Goal: Task Accomplishment & Management: Use online tool/utility

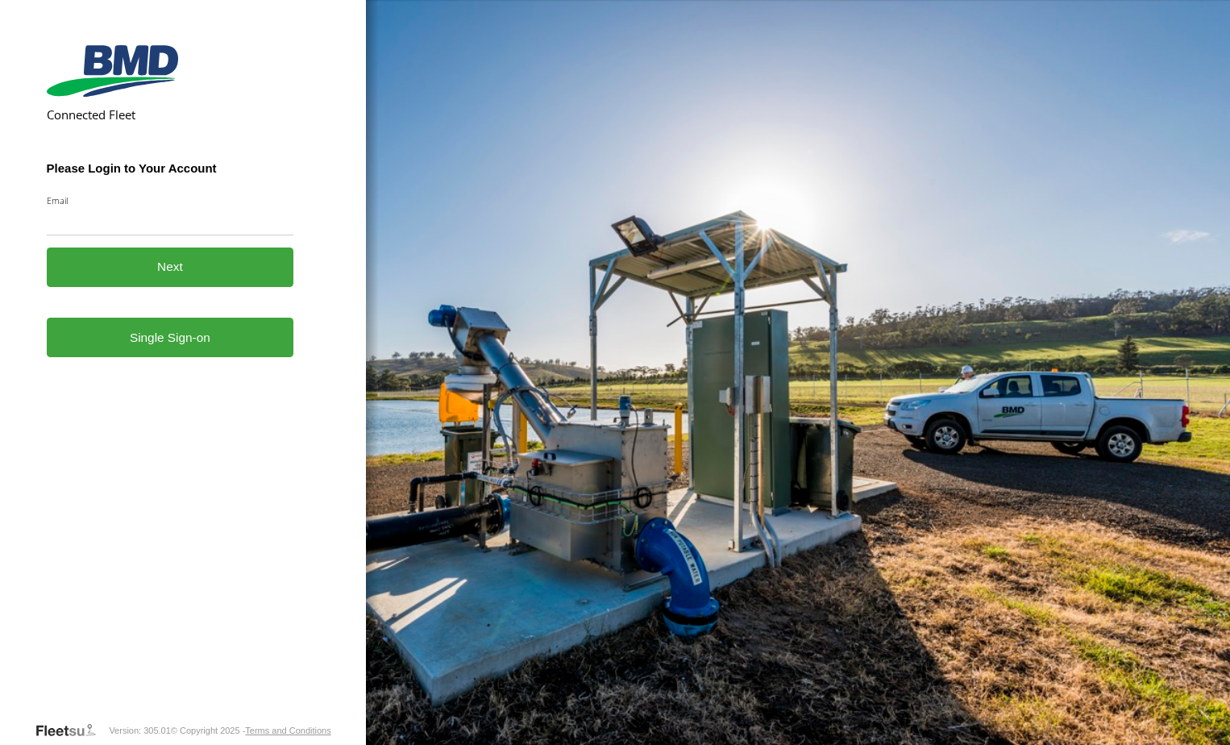
type input "**********"
click at [154, 260] on button "Next" at bounding box center [170, 266] width 247 height 39
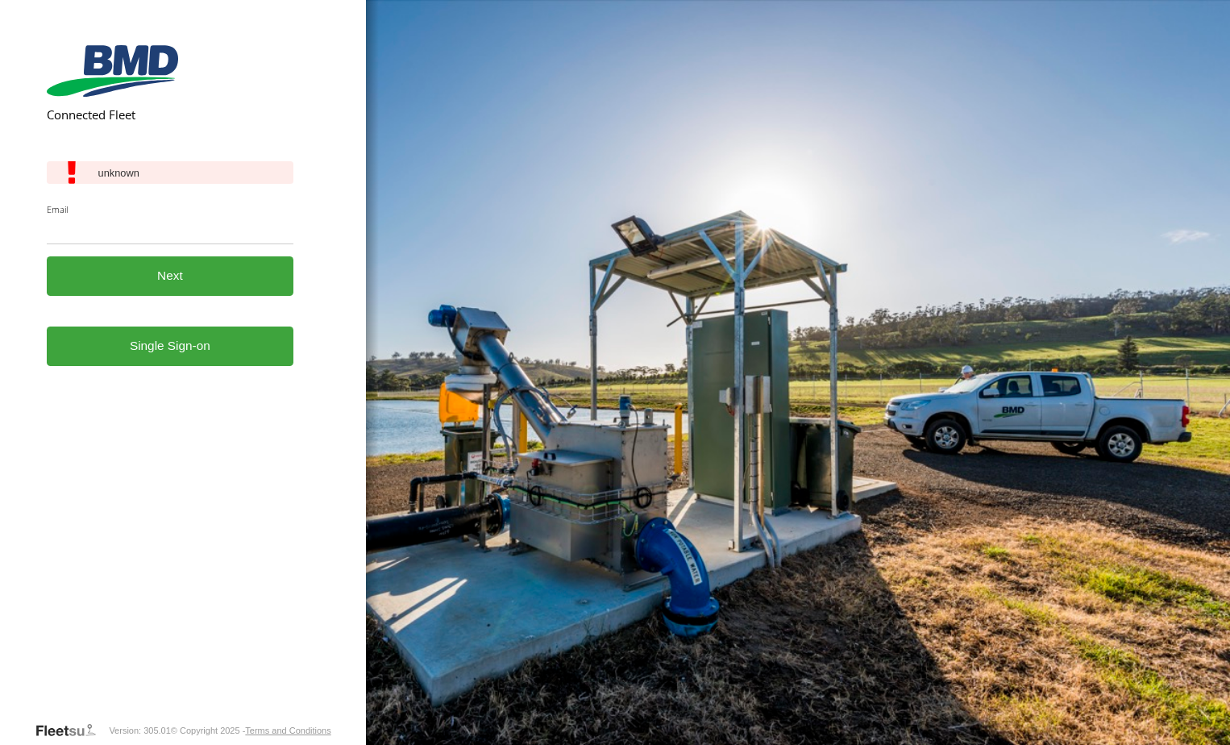
click at [192, 225] on input "Email" at bounding box center [170, 229] width 247 height 29
type input "**********"
click at [157, 286] on button "Next" at bounding box center [170, 275] width 247 height 39
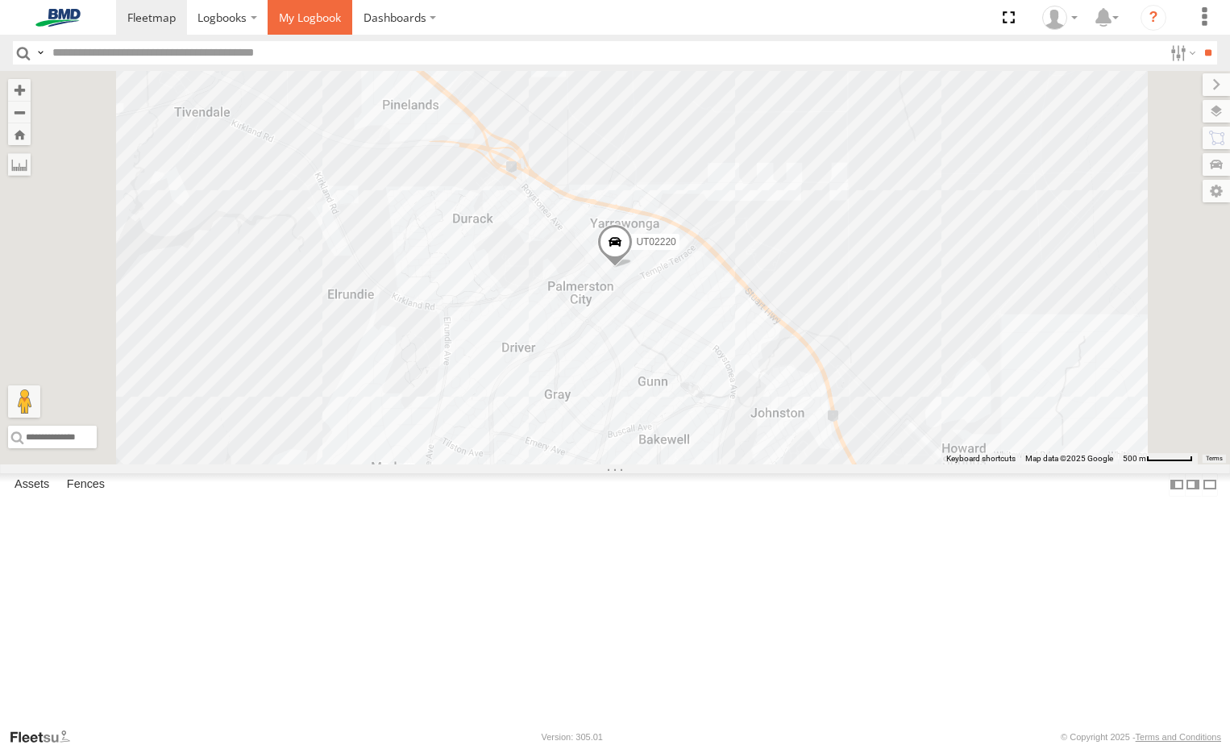
click at [336, 13] on span at bounding box center [310, 17] width 62 height 15
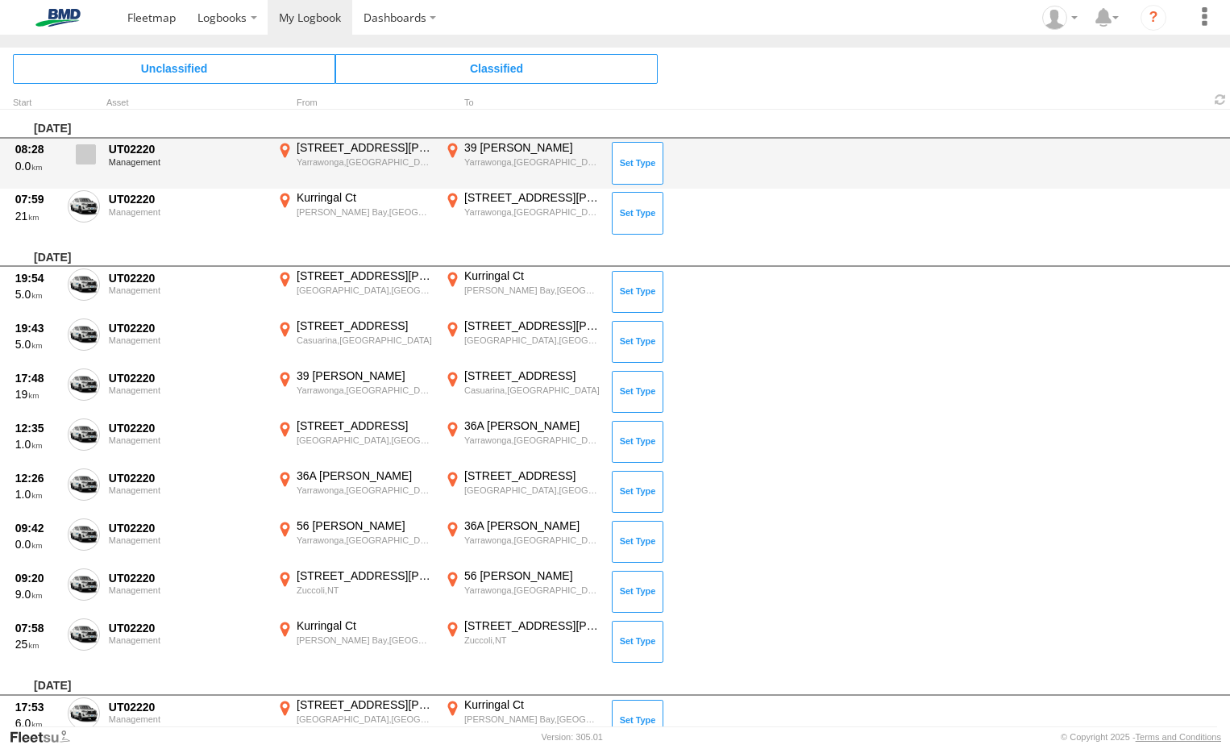
click at [0, 0] on span at bounding box center [0, 0] width 0 height 0
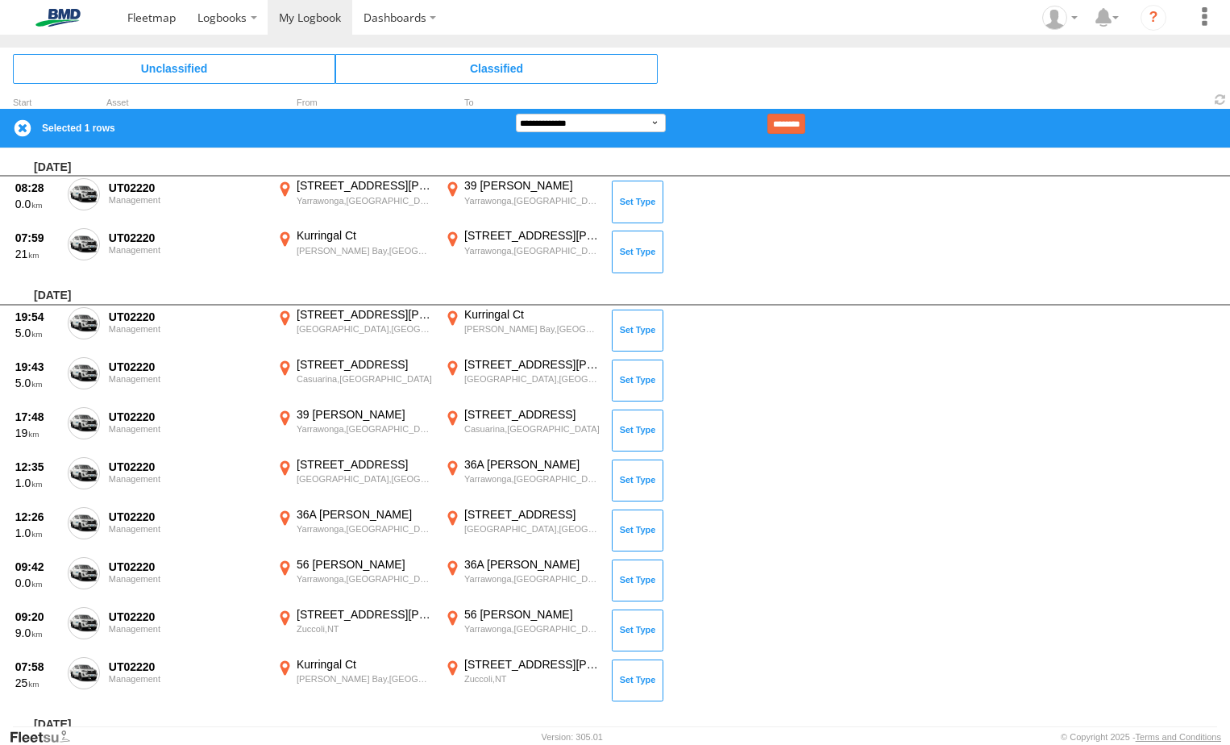
click at [88, 158] on div "[DATE]" at bounding box center [615, 162] width 1230 height 29
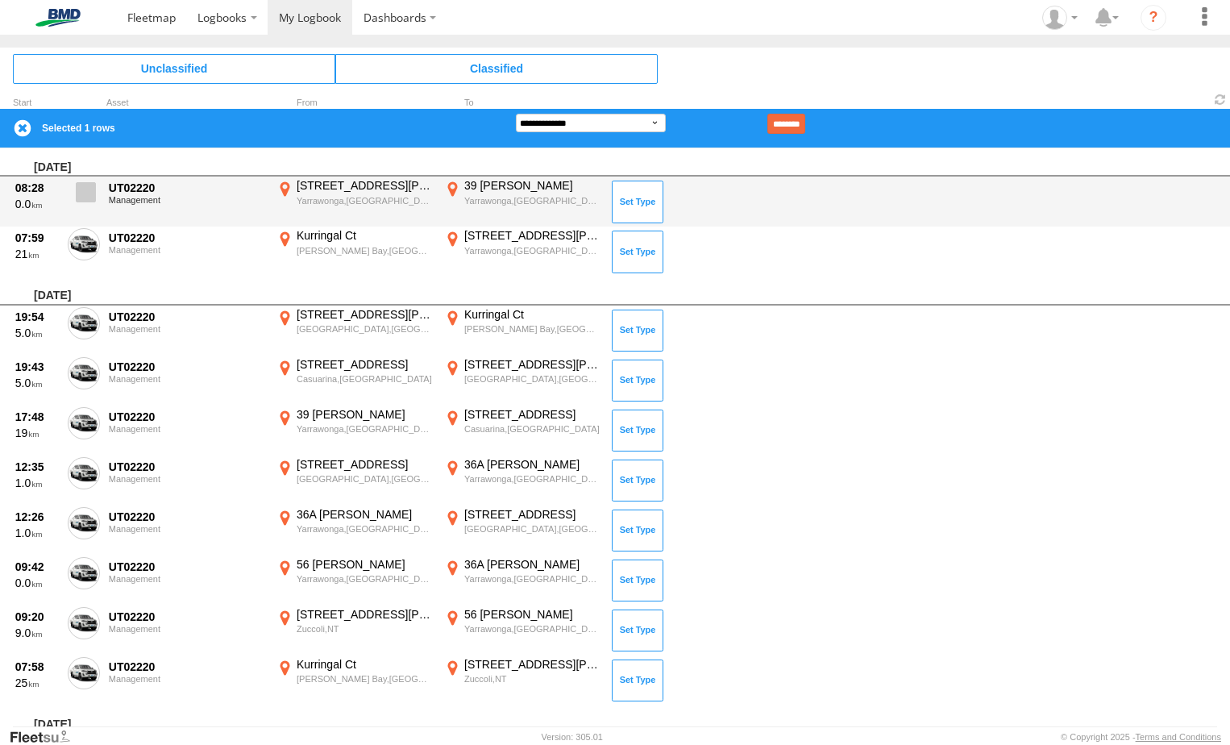
click at [77, 201] on span at bounding box center [86, 192] width 20 height 20
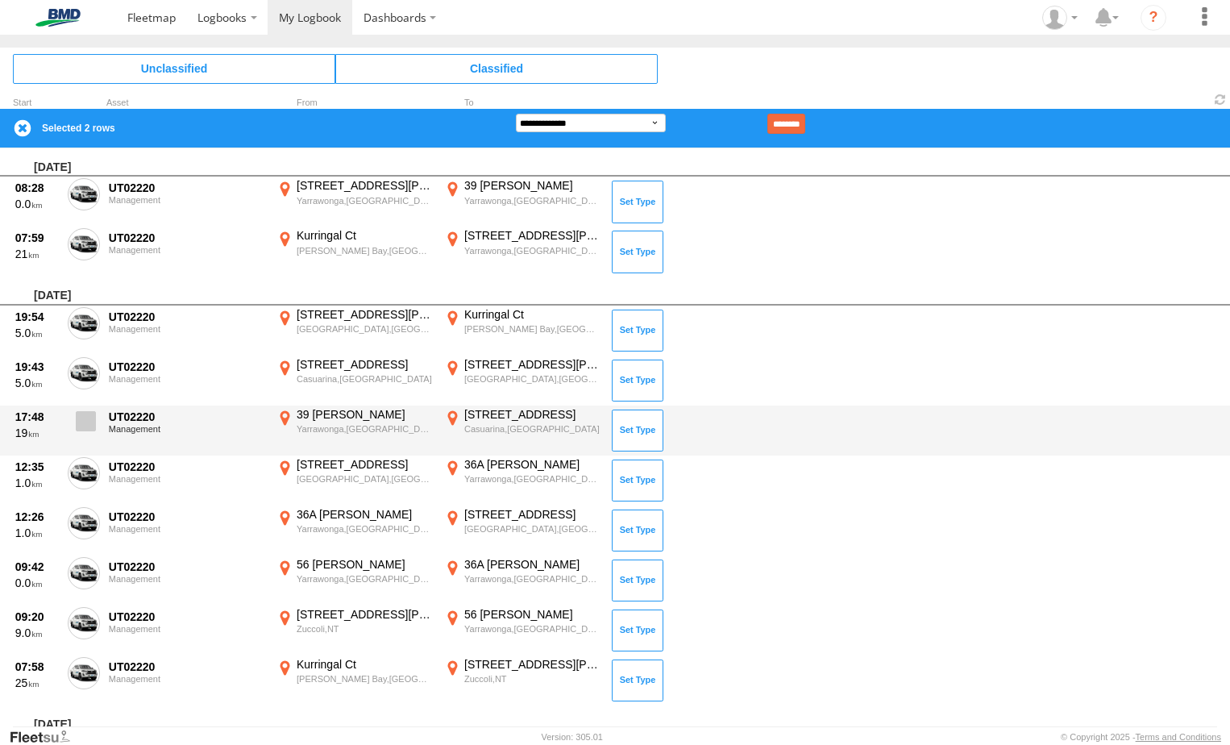
click at [87, 418] on span at bounding box center [86, 421] width 20 height 20
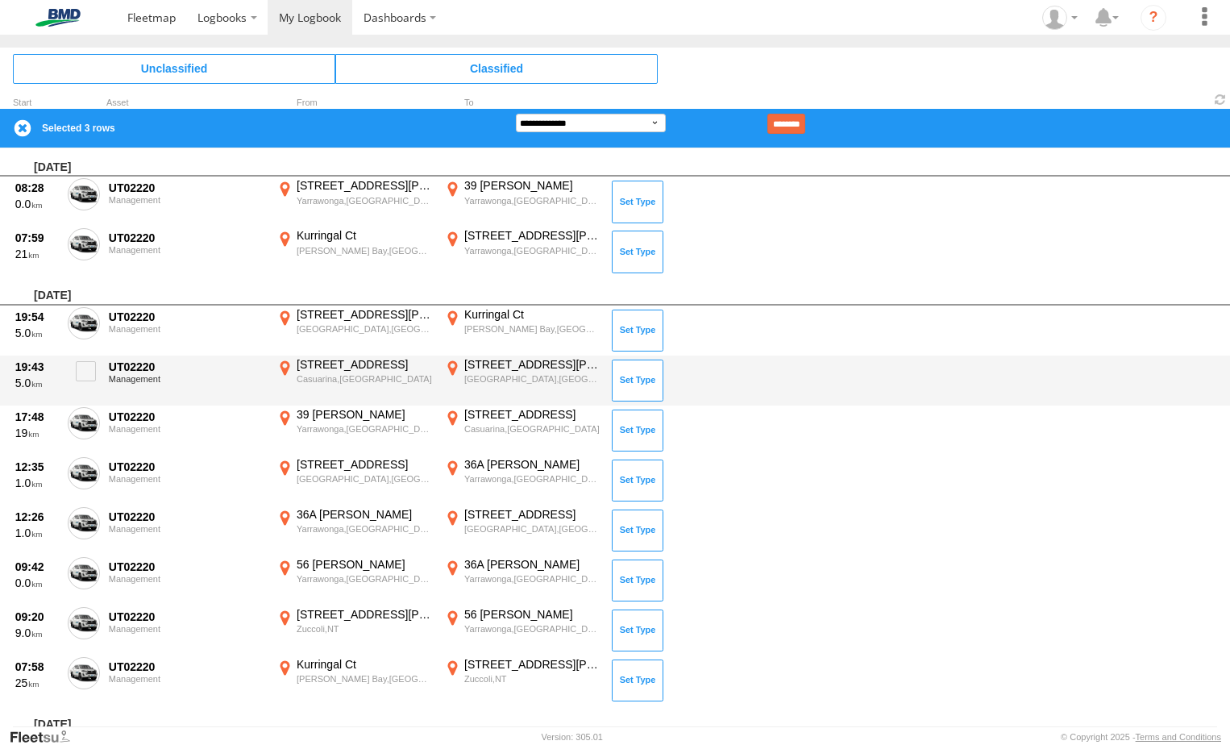
click at [85, 370] on span at bounding box center [86, 371] width 20 height 20
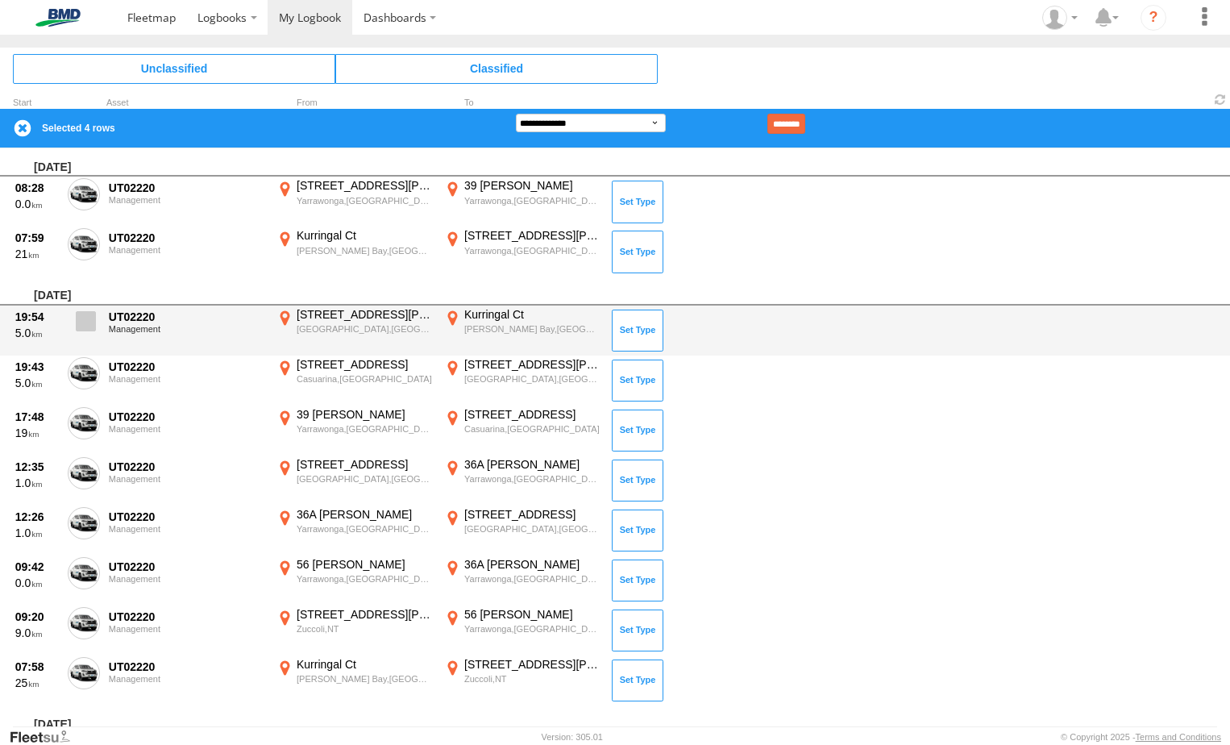
click at [79, 322] on span at bounding box center [86, 321] width 20 height 20
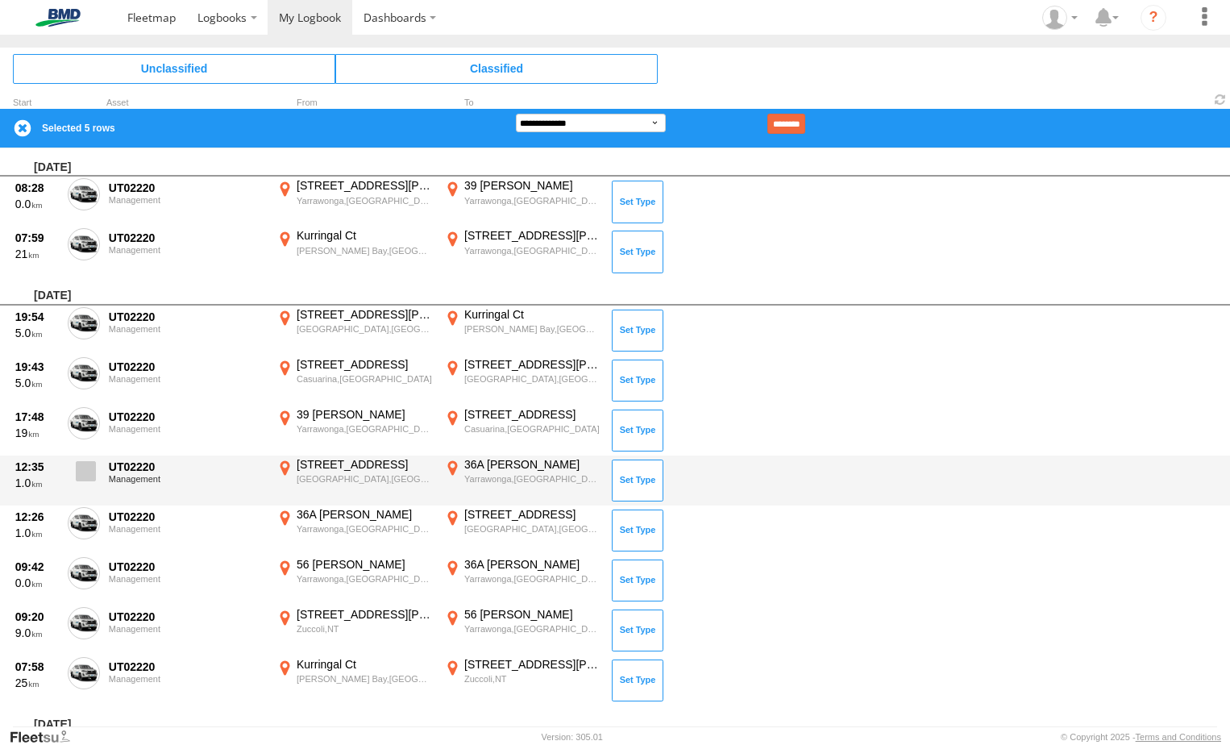
click at [73, 480] on label at bounding box center [84, 475] width 32 height 37
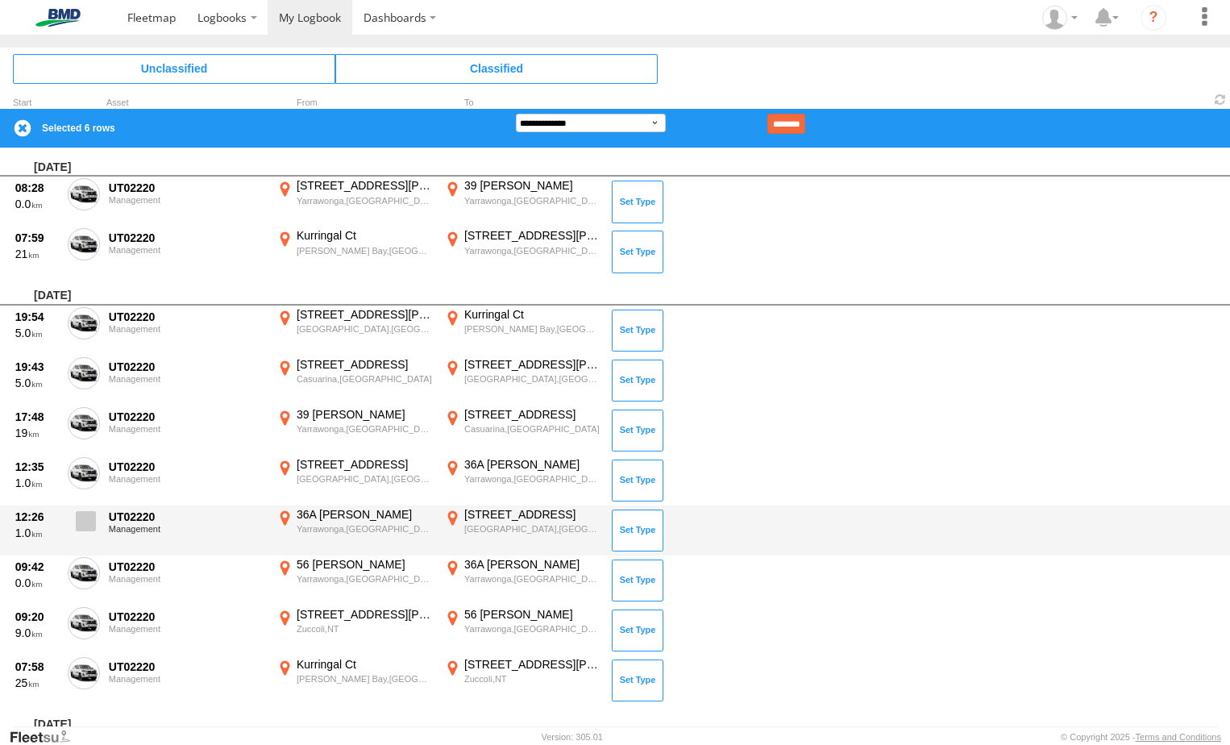
click at [89, 523] on span at bounding box center [86, 521] width 20 height 20
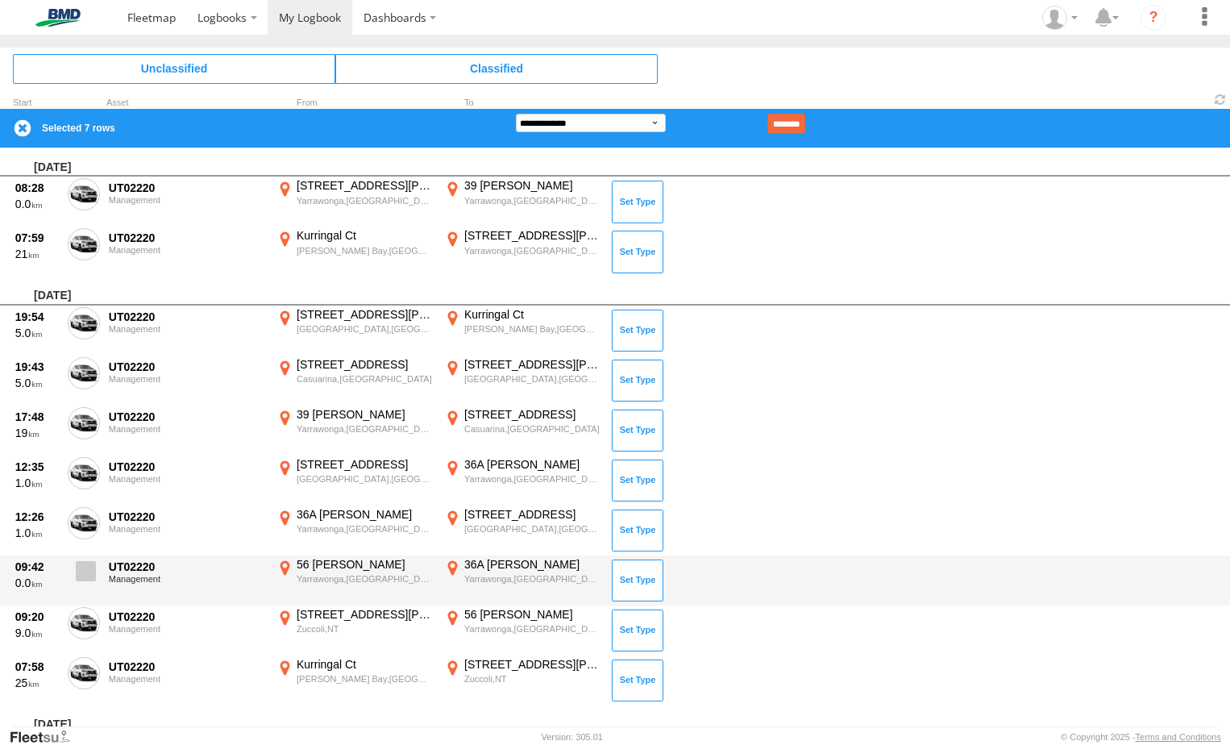
click at [91, 569] on span at bounding box center [86, 571] width 20 height 20
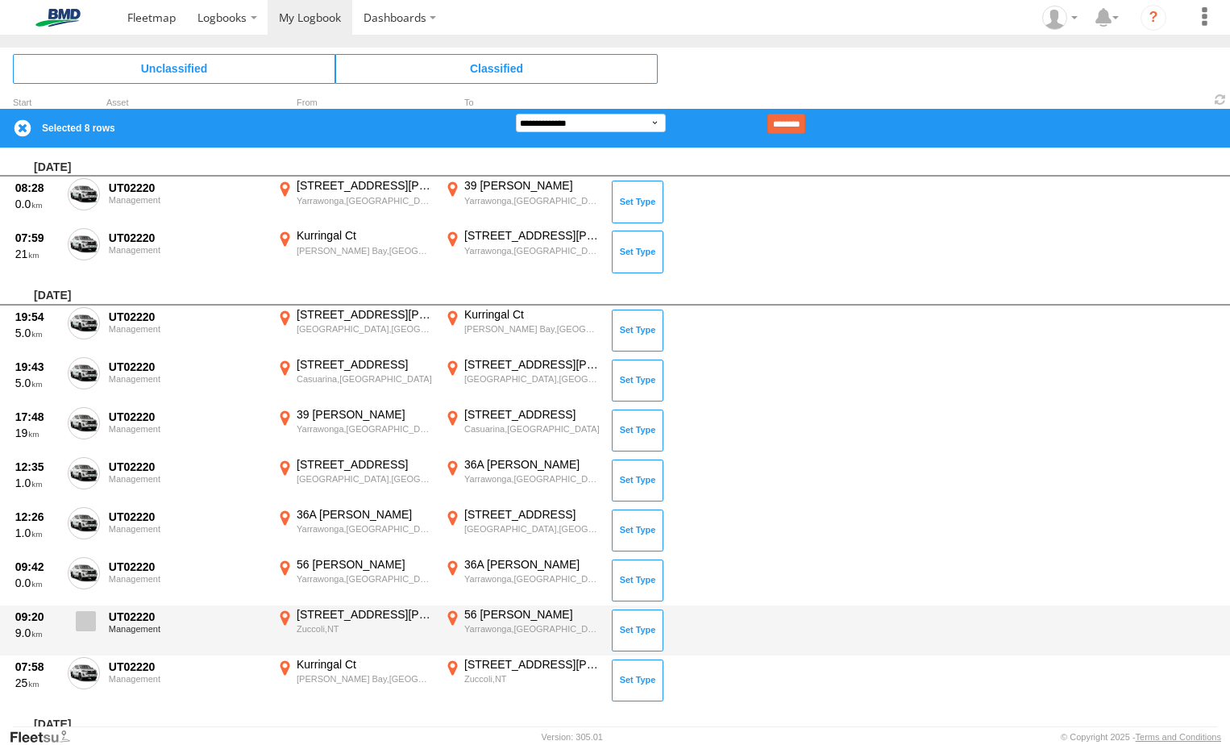
click at [74, 635] on label at bounding box center [84, 625] width 32 height 37
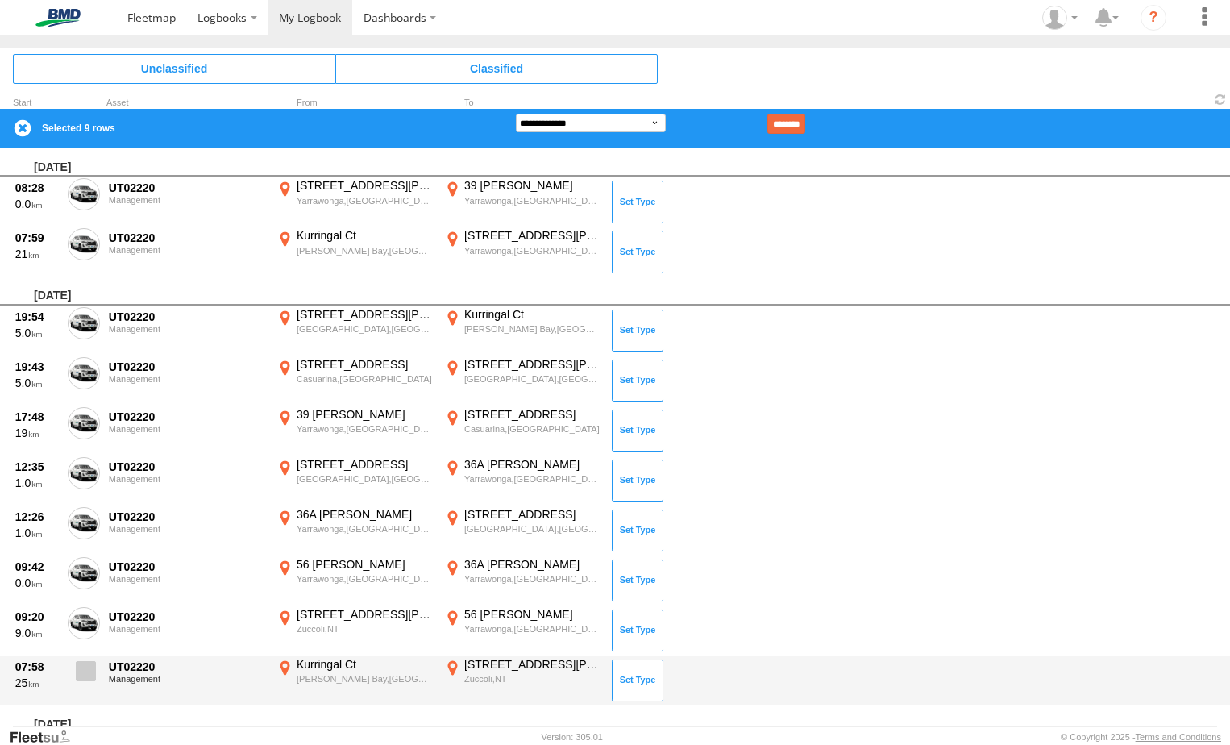
click at [91, 672] on span at bounding box center [86, 671] width 20 height 20
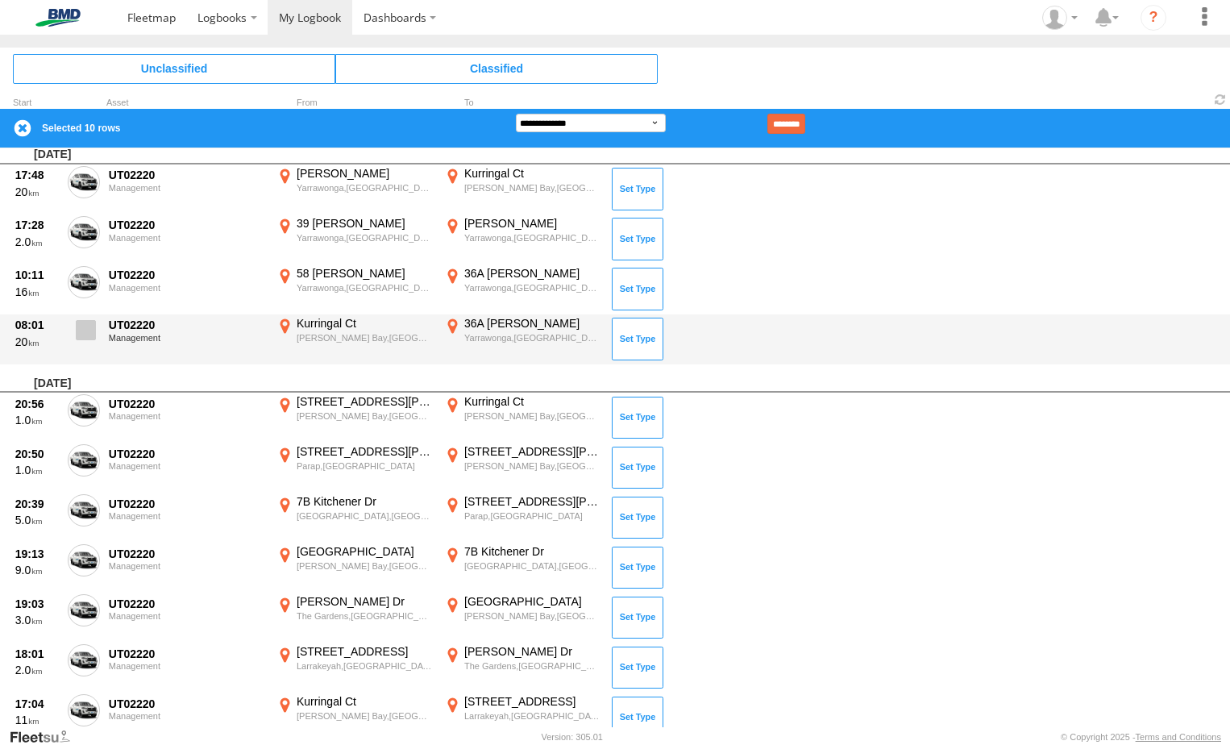
scroll to position [1290, 0]
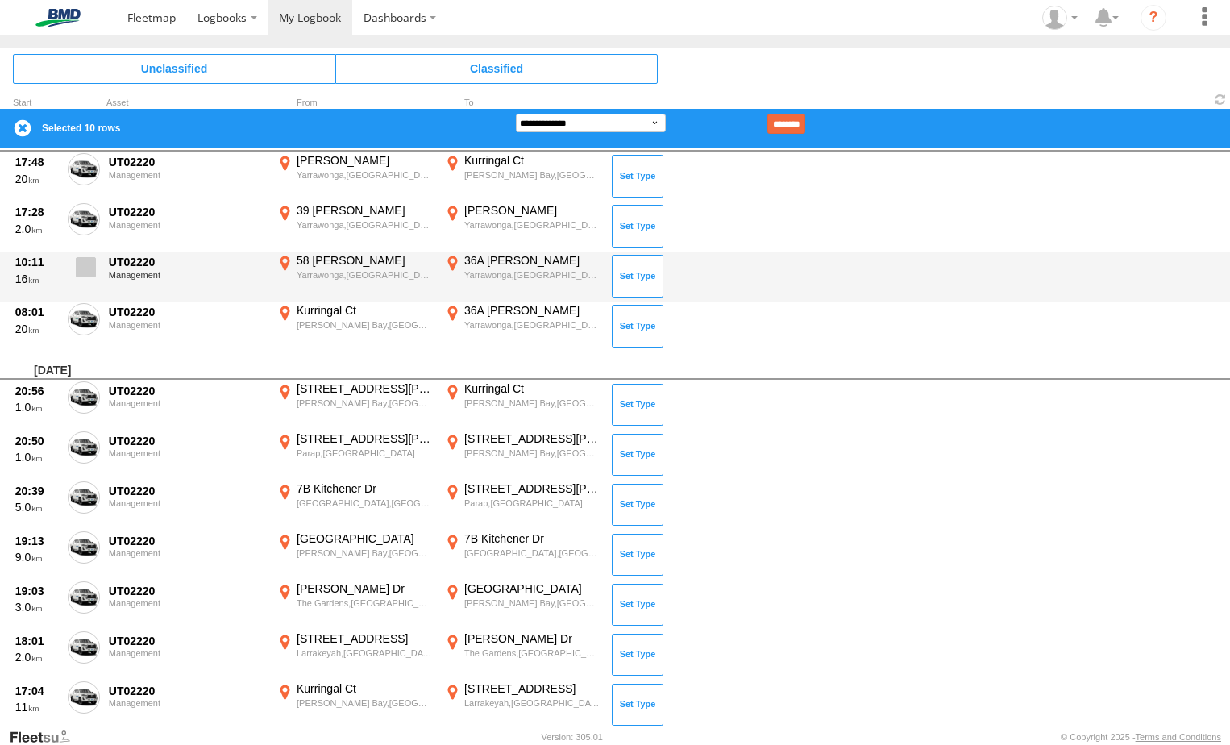
click at [78, 274] on span at bounding box center [86, 267] width 20 height 20
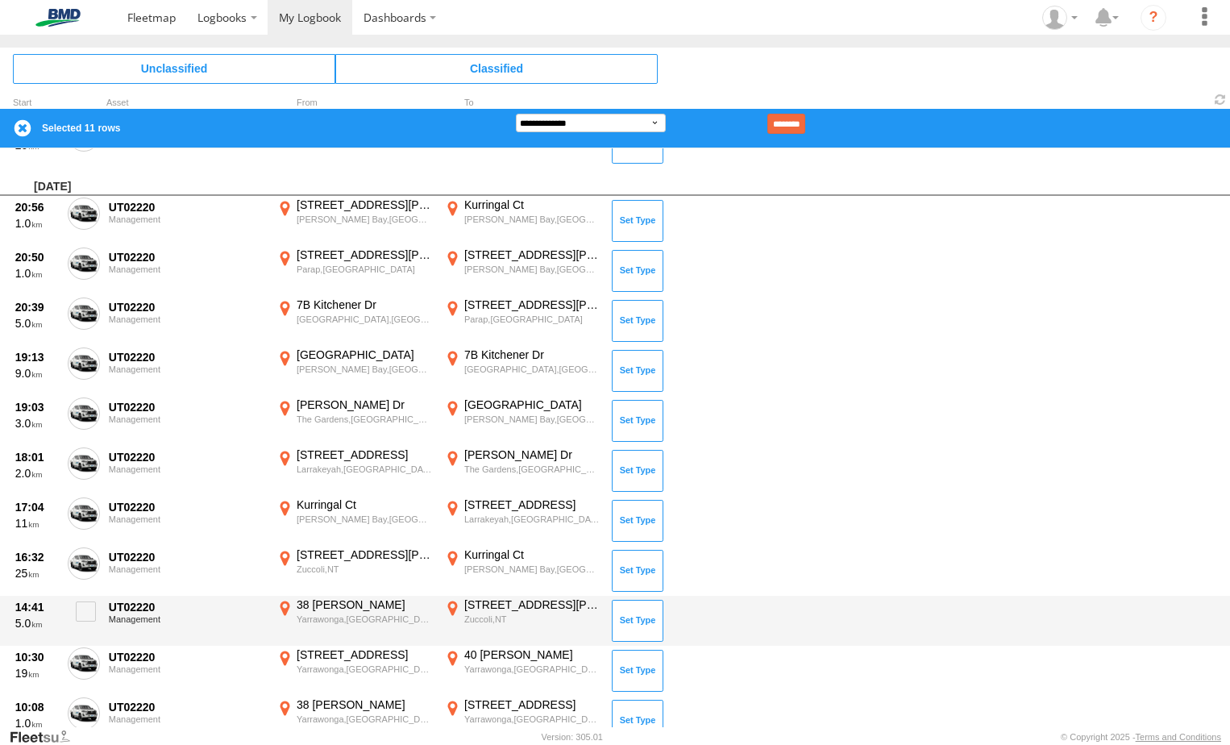
scroll to position [1451, 0]
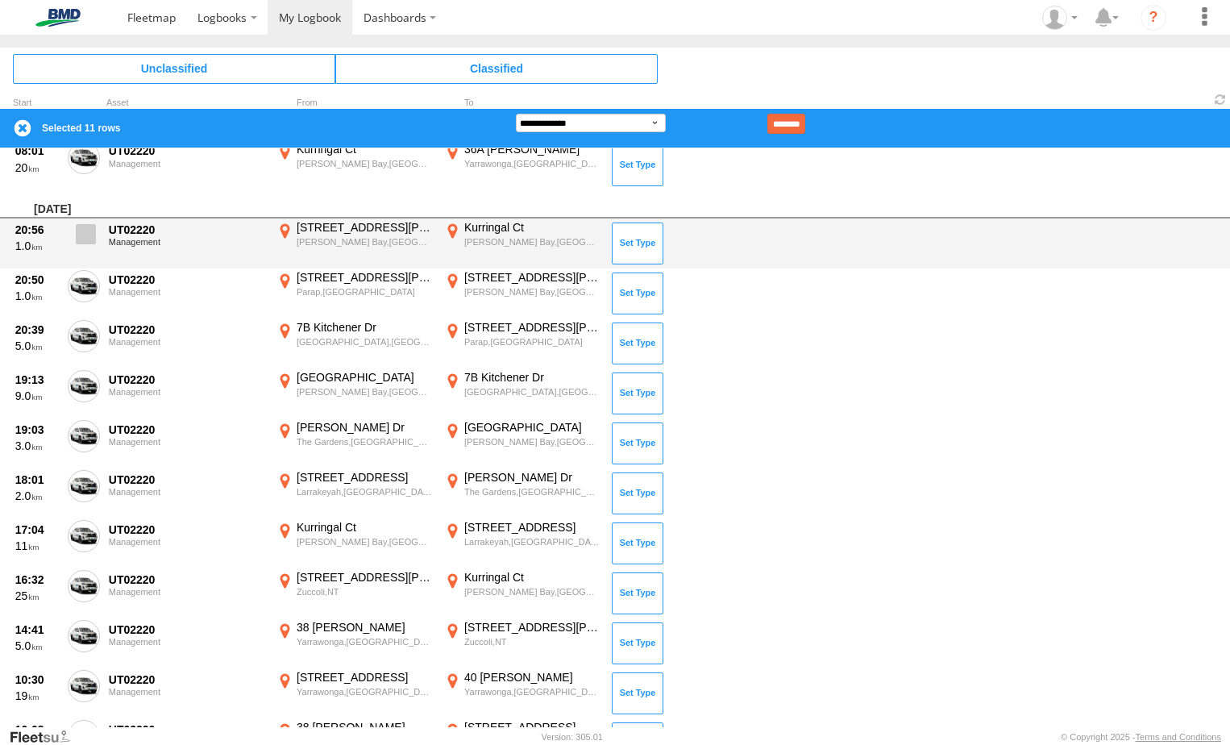
click at [90, 239] on span at bounding box center [86, 234] width 20 height 20
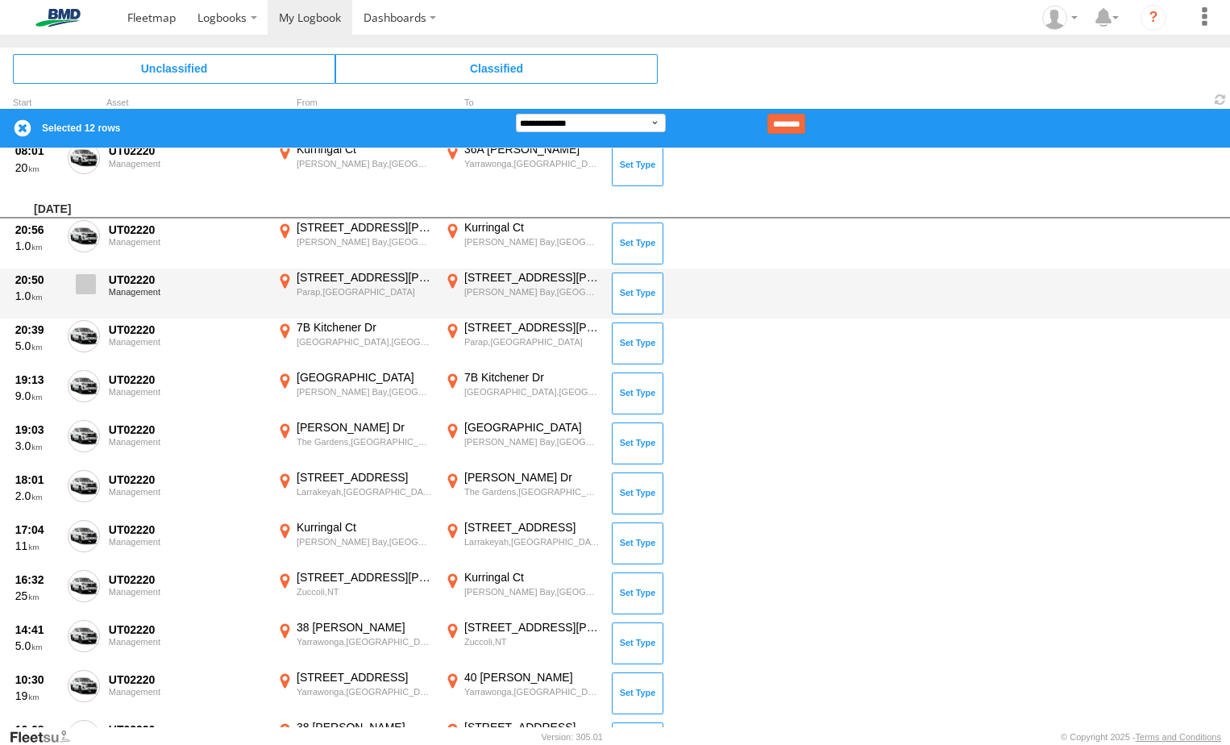
click at [82, 292] on span at bounding box center [86, 284] width 20 height 20
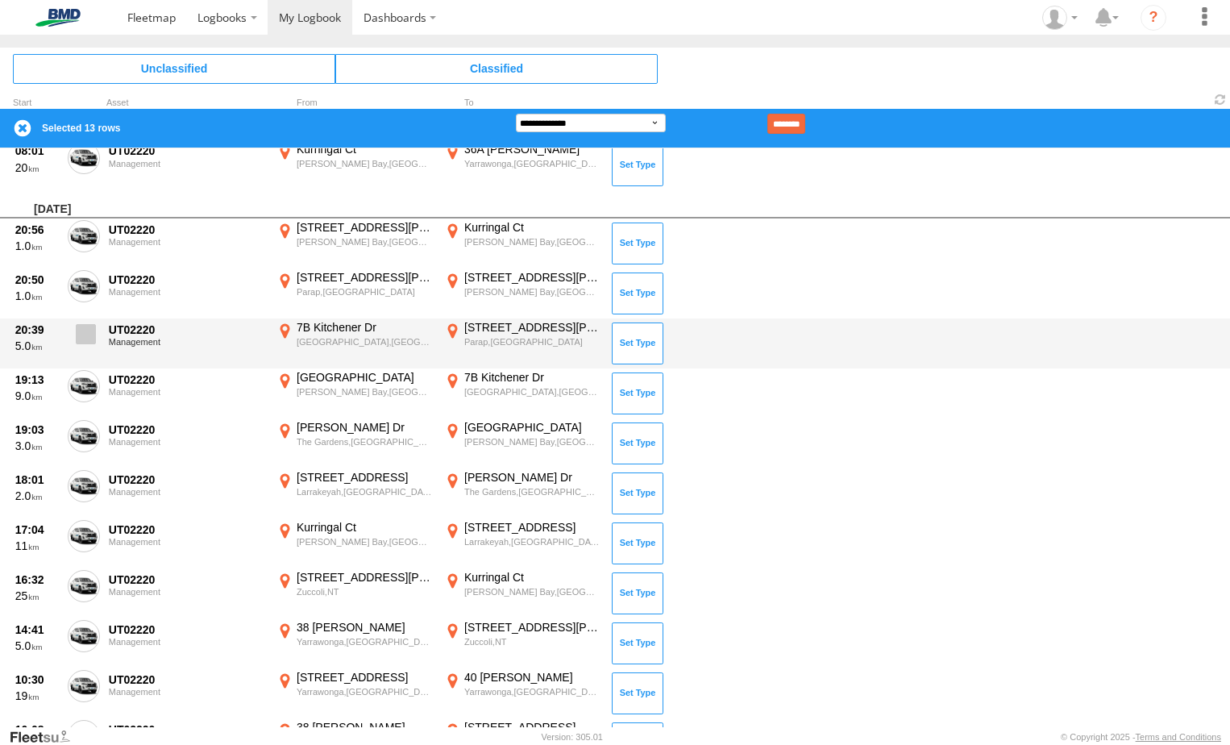
click at [83, 327] on span at bounding box center [86, 334] width 20 height 20
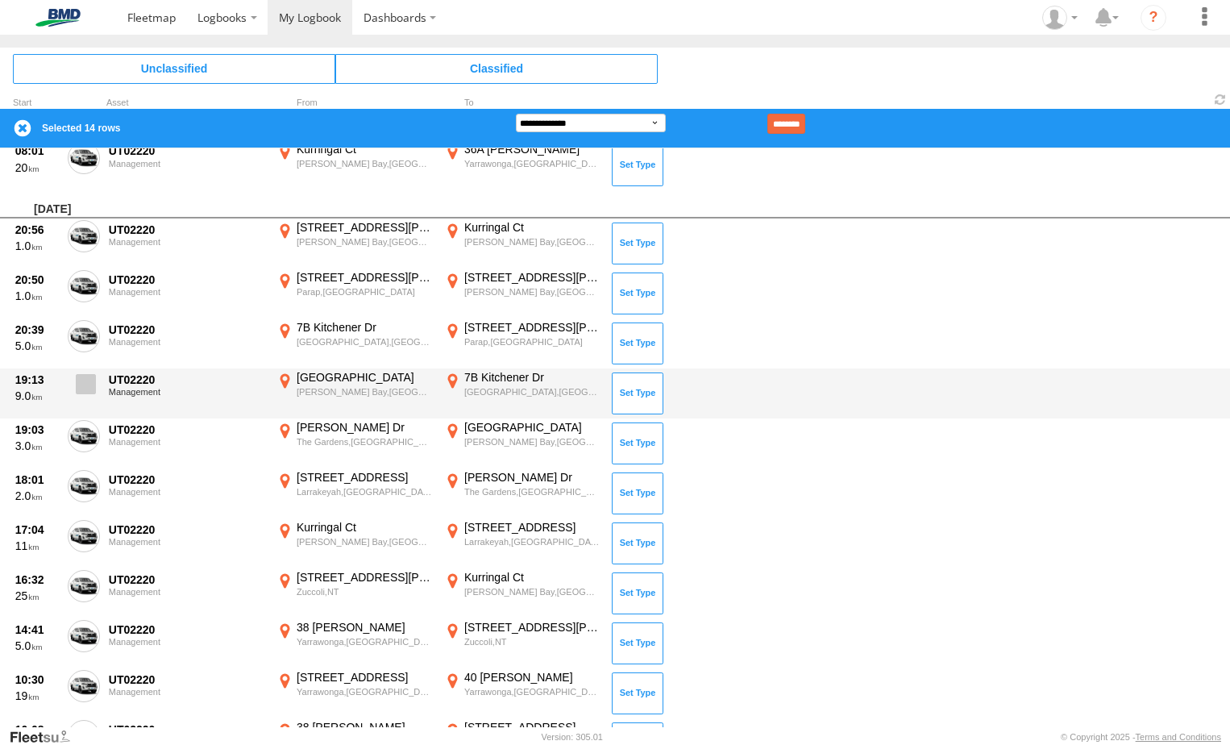
click at [85, 387] on span at bounding box center [86, 384] width 20 height 20
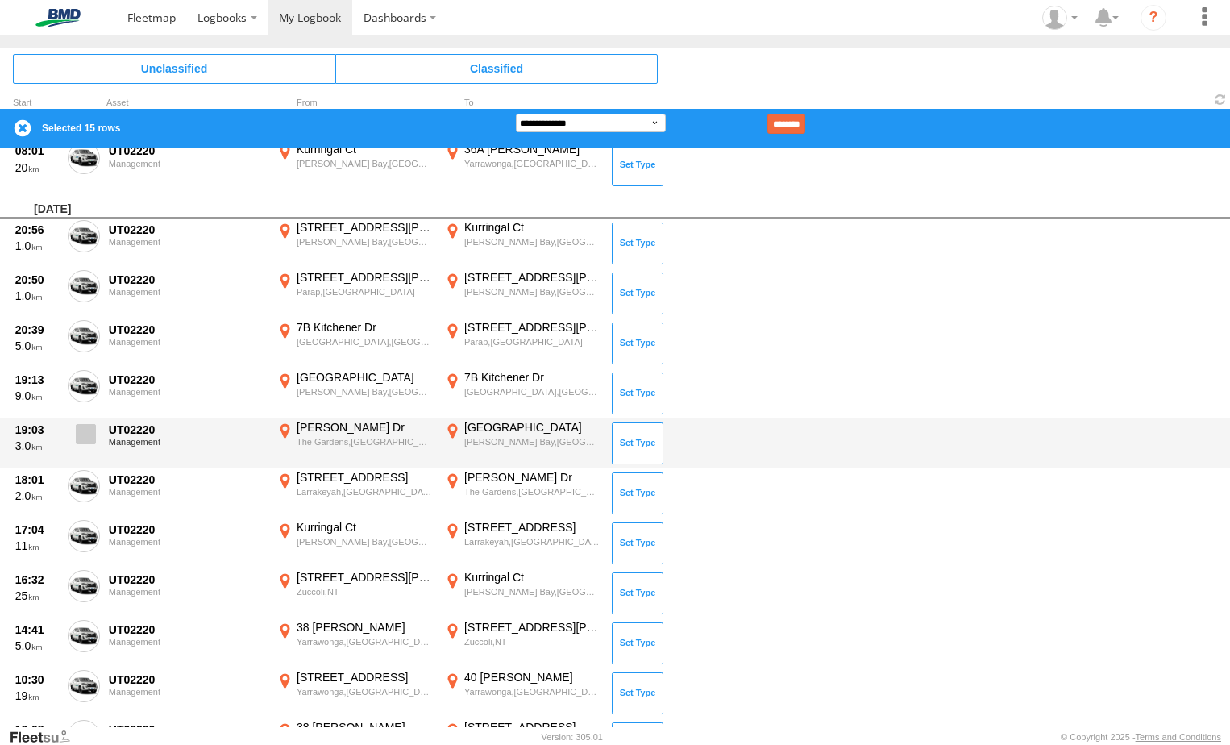
click at [79, 435] on span at bounding box center [86, 434] width 20 height 20
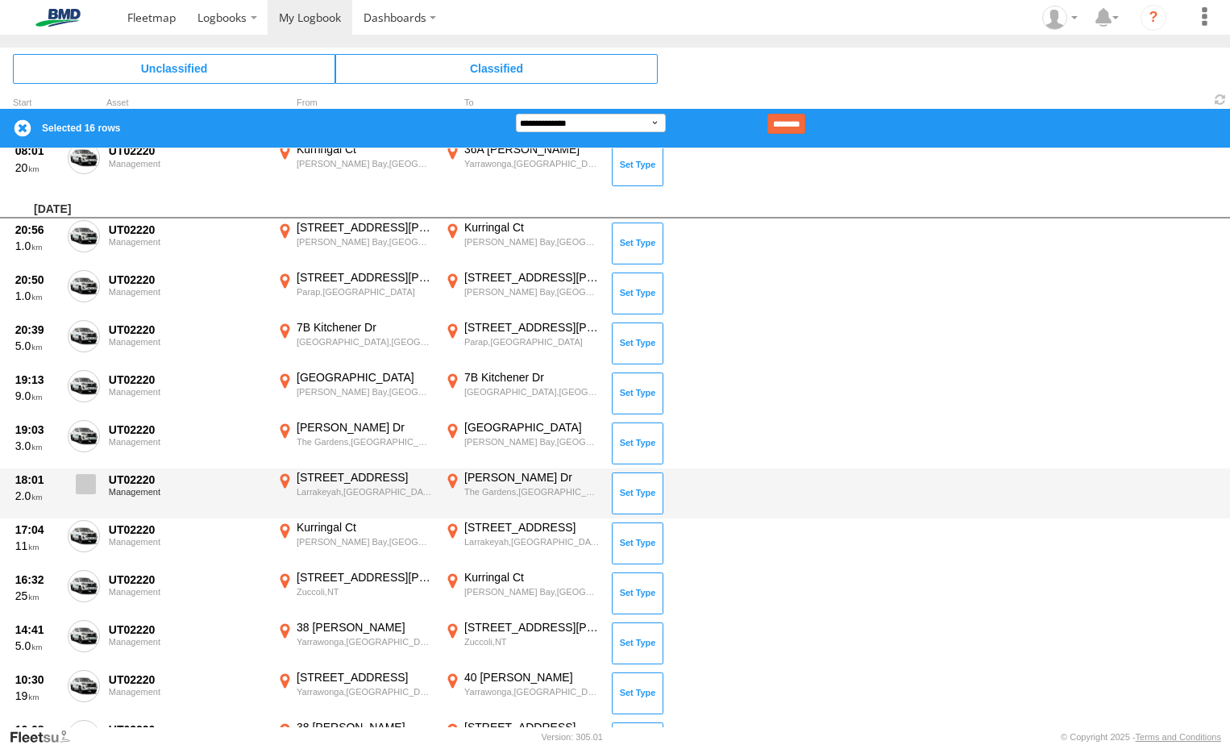
click at [86, 478] on span at bounding box center [86, 484] width 20 height 20
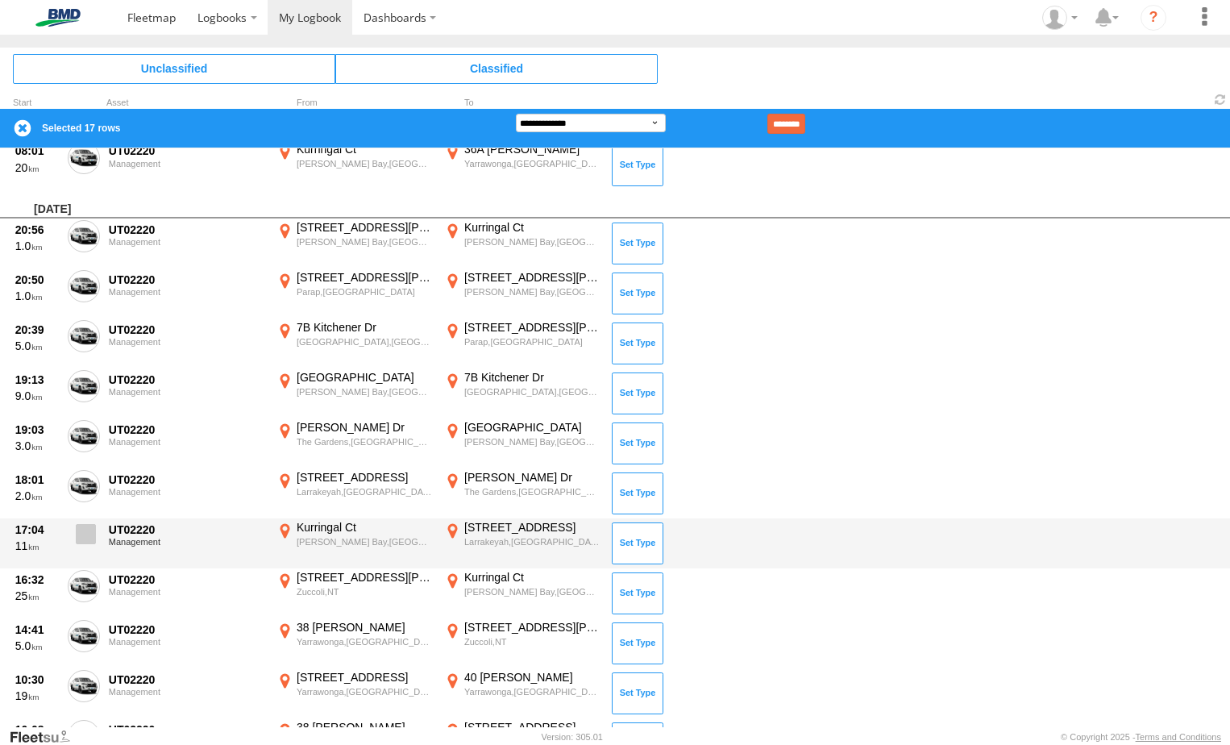
click at [86, 529] on span at bounding box center [86, 534] width 20 height 20
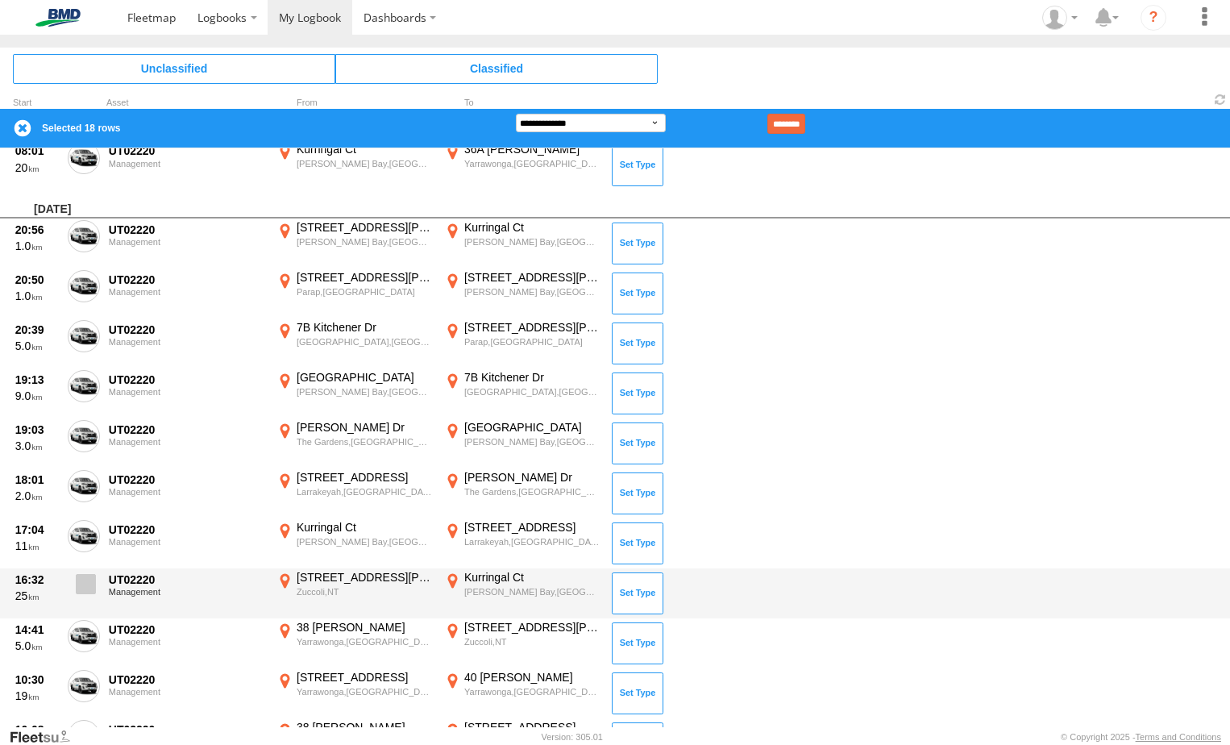
click at [90, 581] on span at bounding box center [86, 584] width 20 height 20
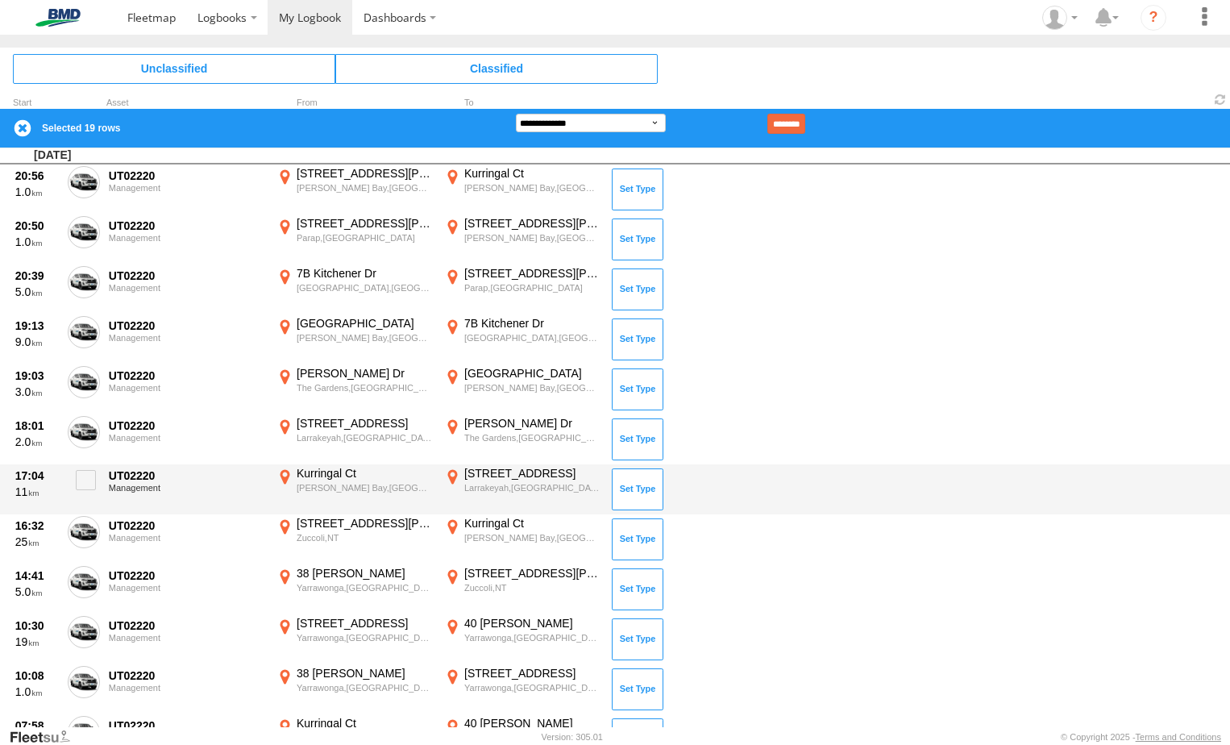
scroll to position [1531, 0]
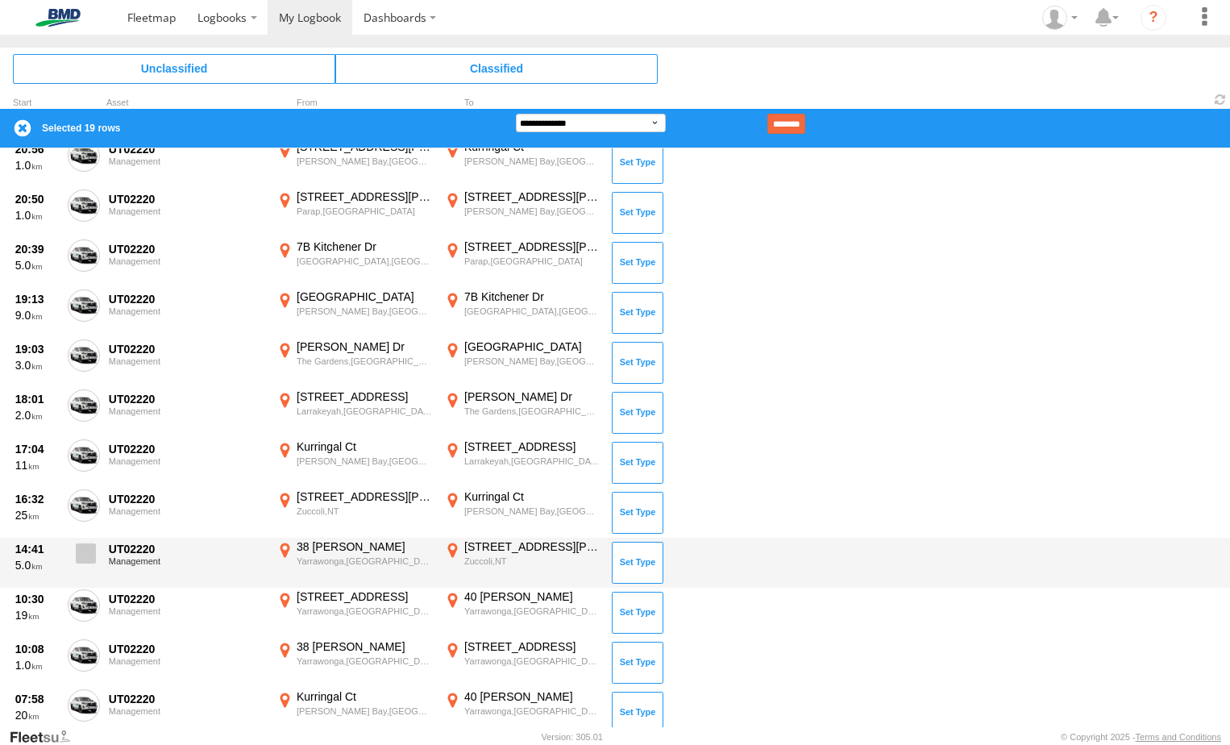
click at [85, 549] on span at bounding box center [86, 553] width 20 height 20
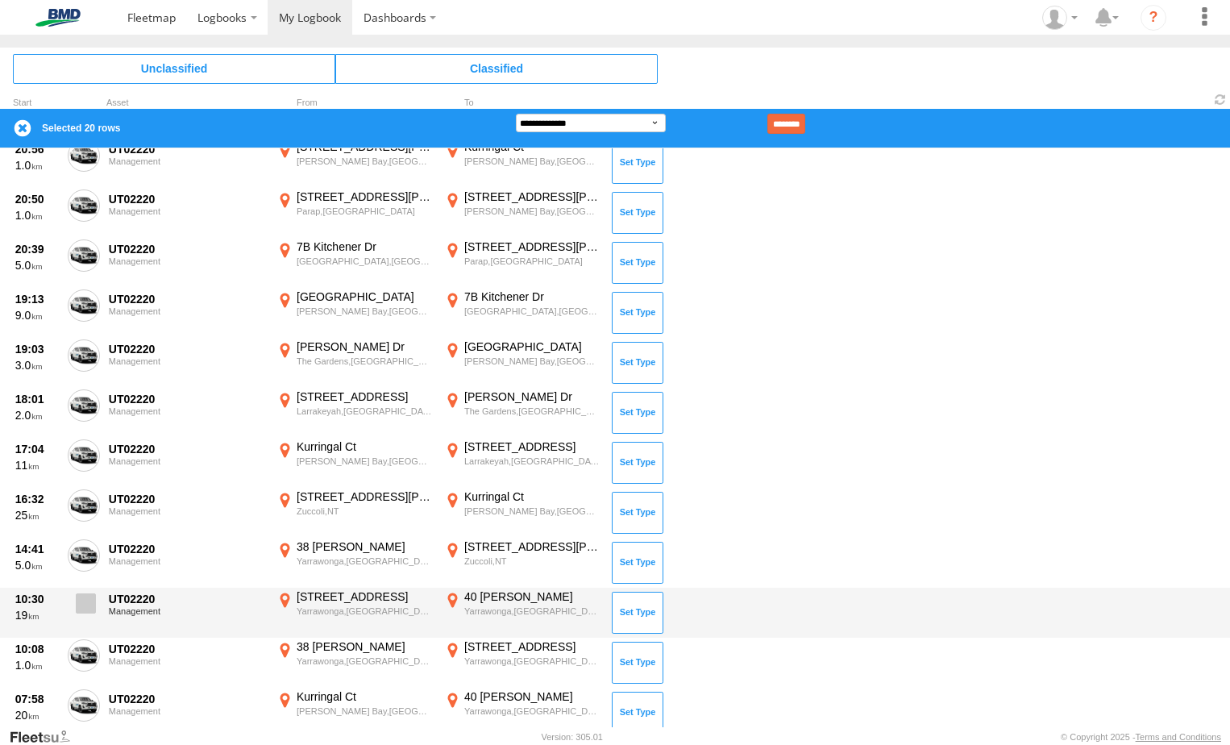
click at [81, 593] on span at bounding box center [86, 603] width 20 height 20
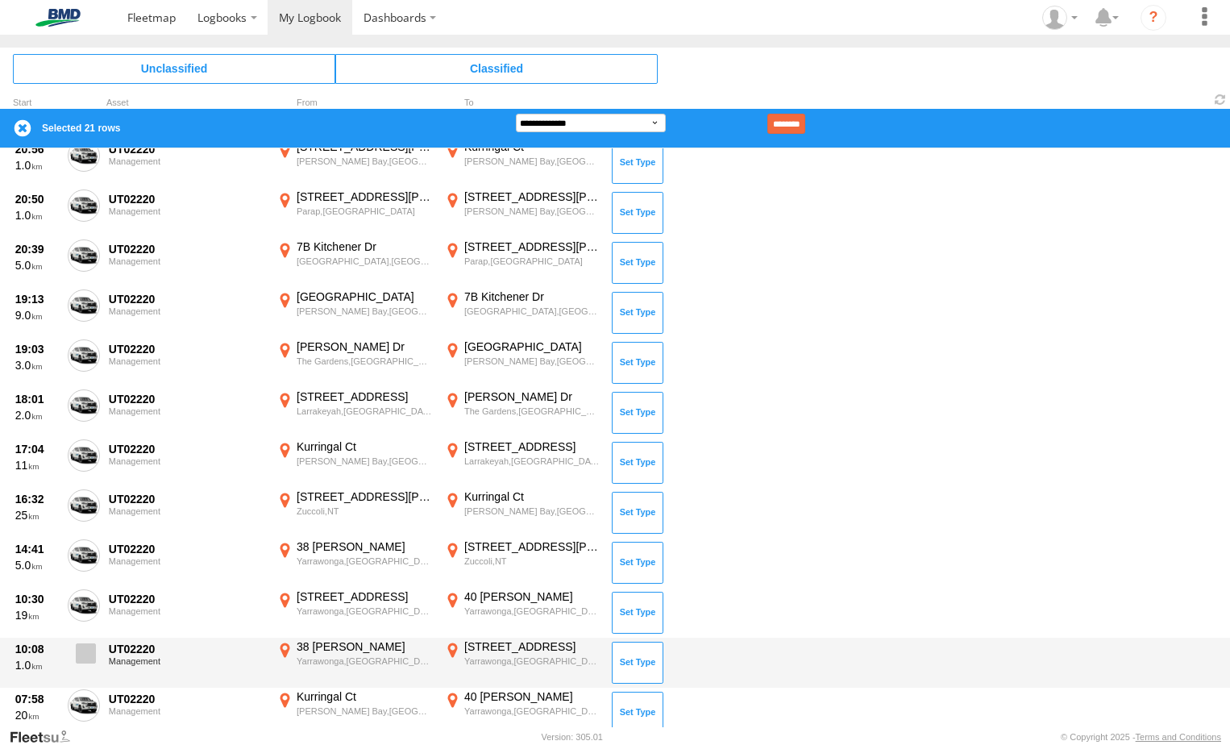
click at [89, 650] on span at bounding box center [86, 653] width 20 height 20
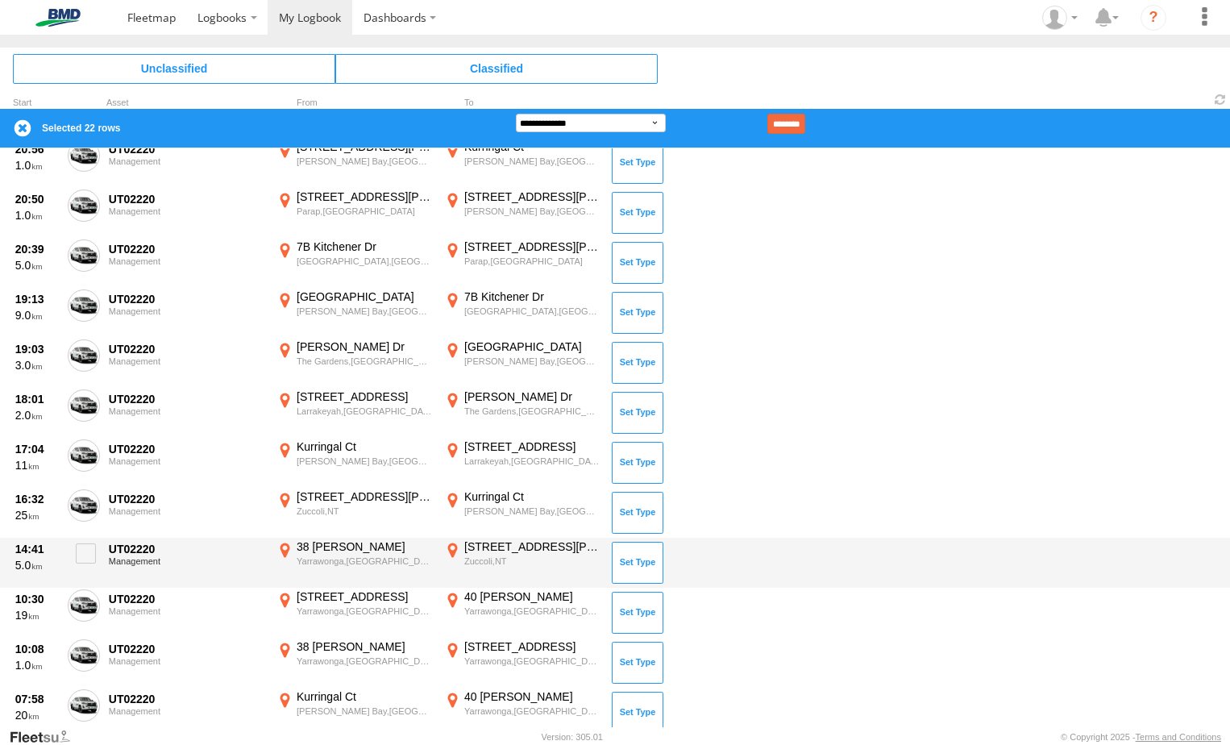
scroll to position [1612, 0]
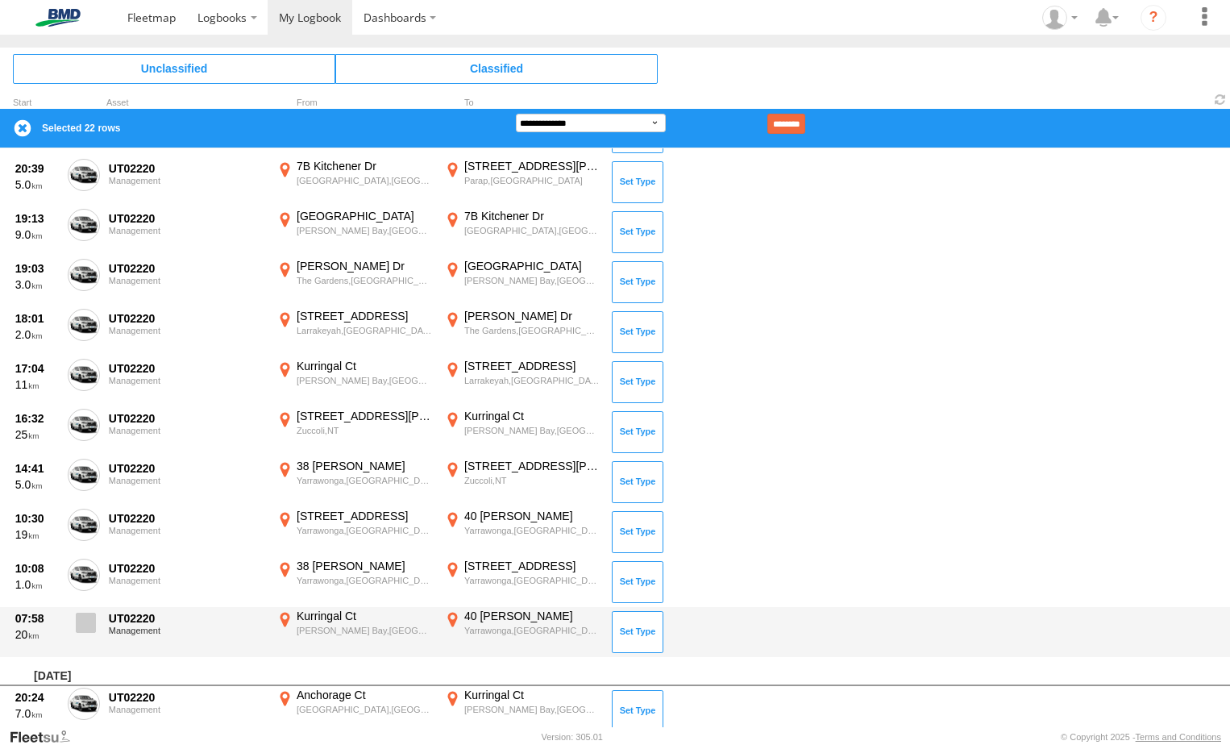
click at [90, 625] on span at bounding box center [86, 623] width 20 height 20
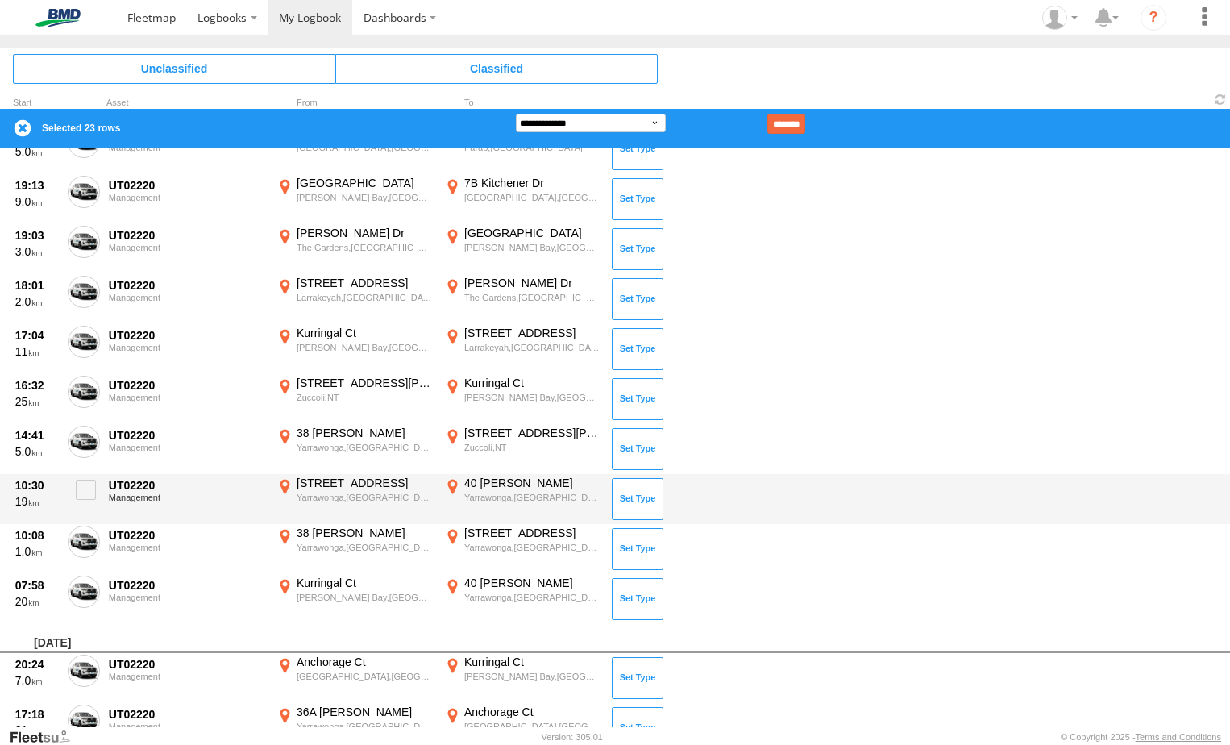
scroll to position [1693, 0]
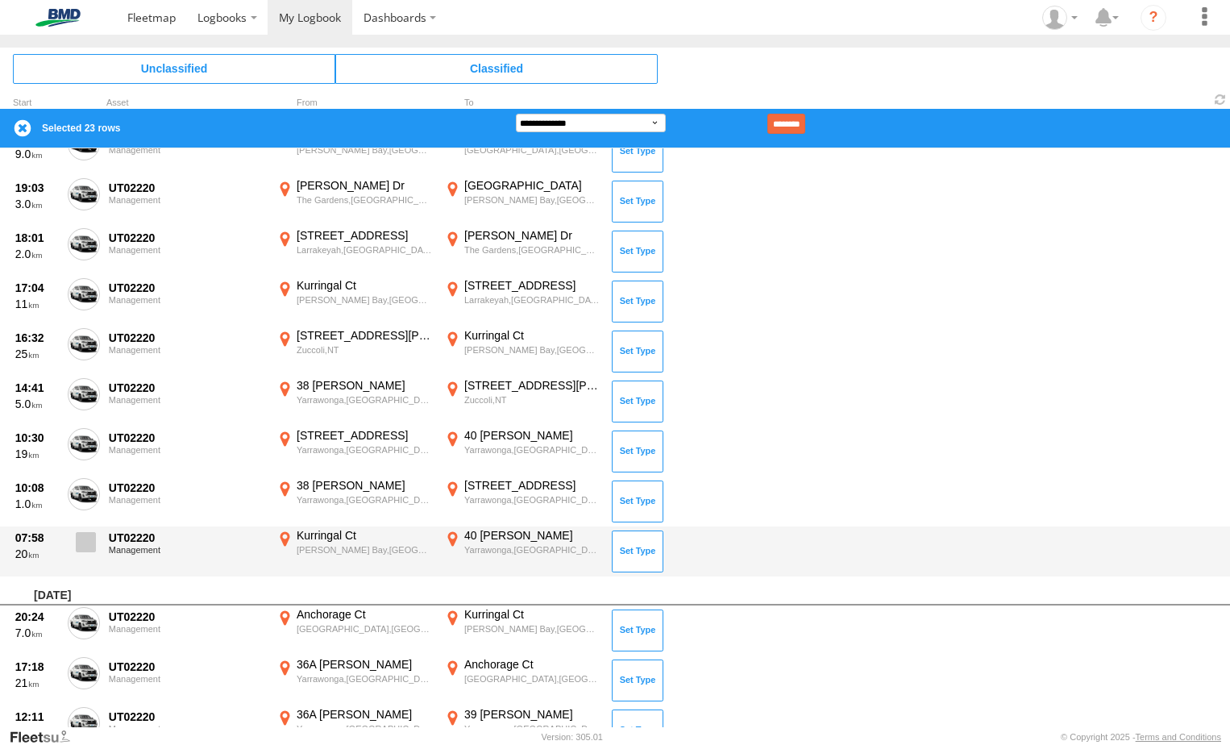
click at [88, 542] on span at bounding box center [86, 542] width 20 height 20
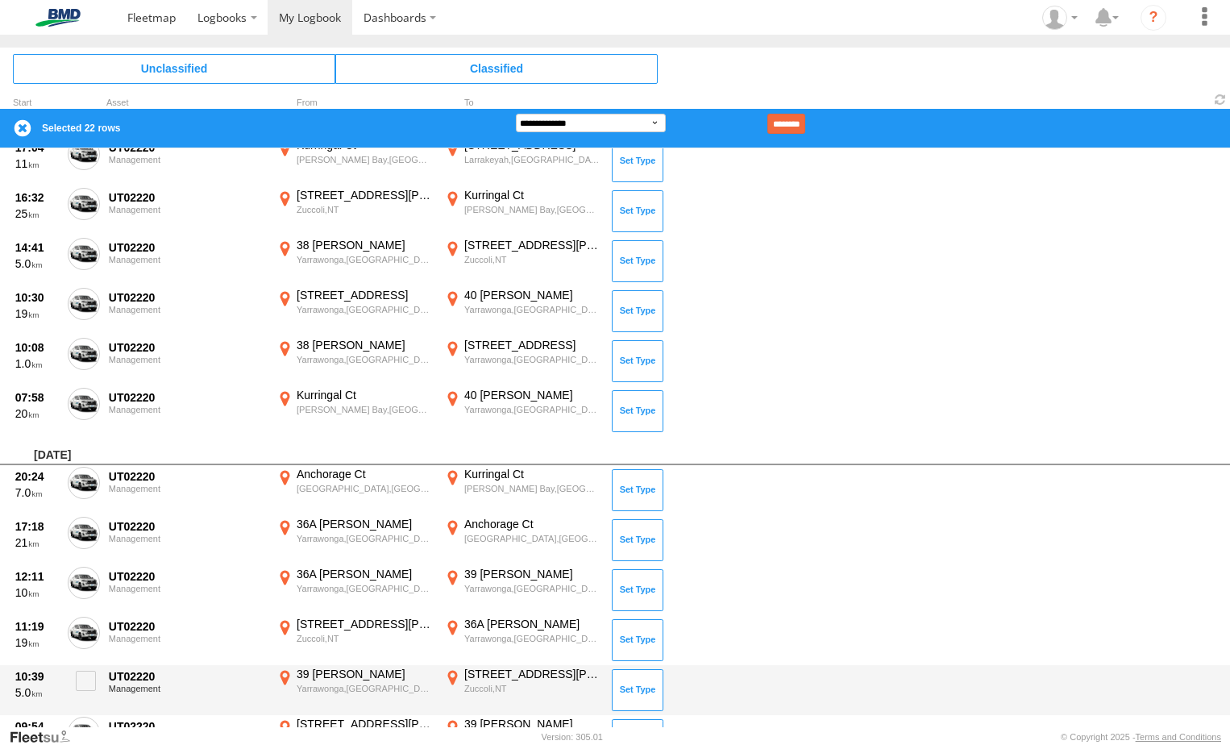
scroll to position [1934, 0]
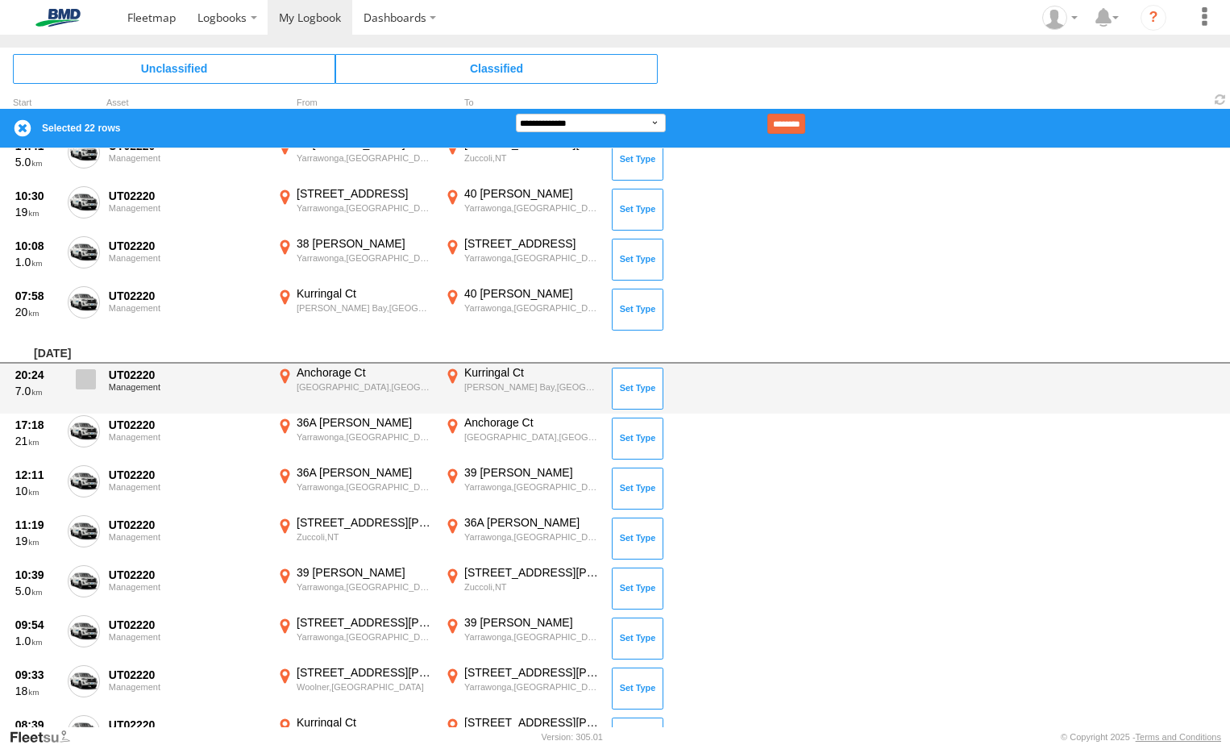
click at [82, 376] on span at bounding box center [86, 379] width 20 height 20
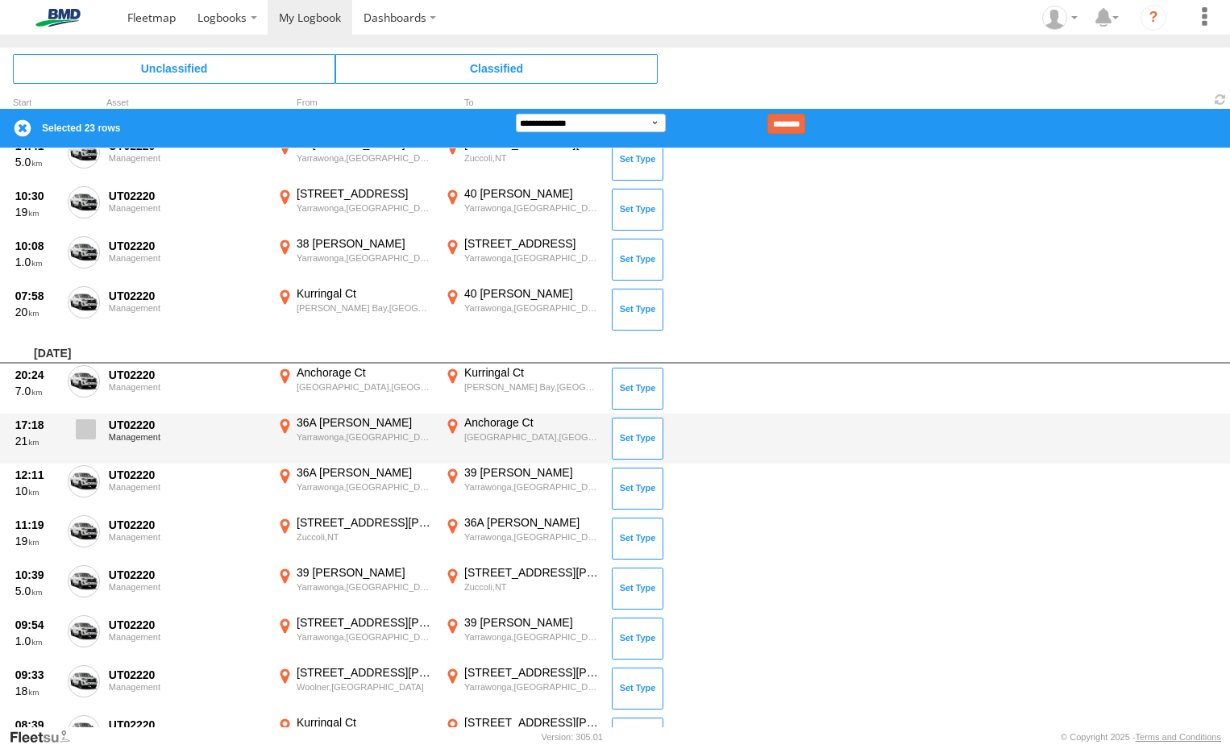
click at [86, 434] on span at bounding box center [86, 429] width 20 height 20
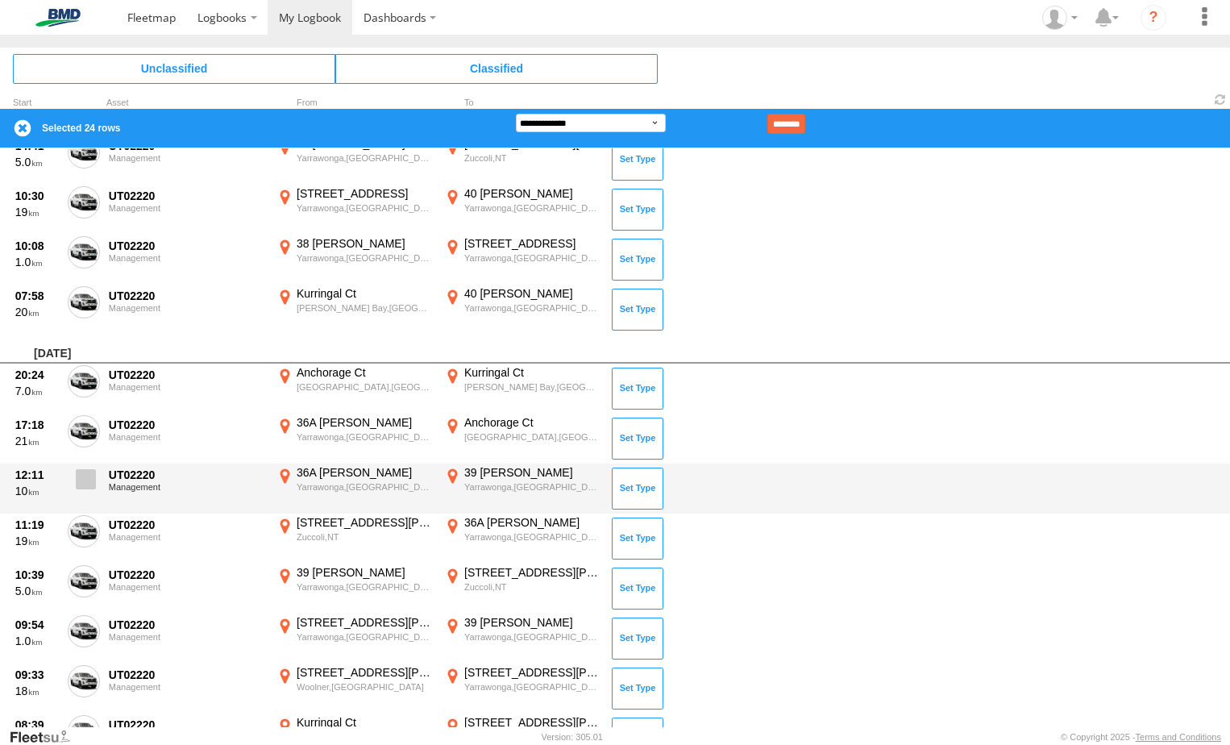
click at [90, 480] on span at bounding box center [86, 479] width 20 height 20
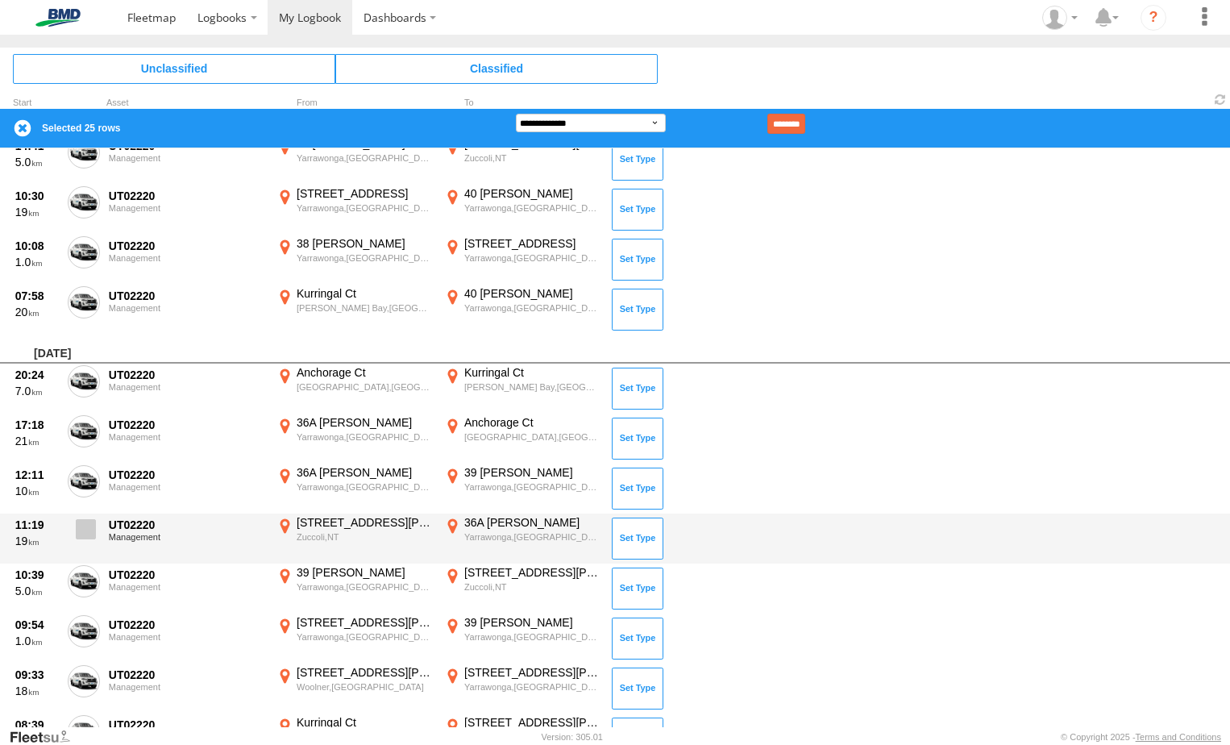
click at [77, 520] on span at bounding box center [86, 529] width 20 height 20
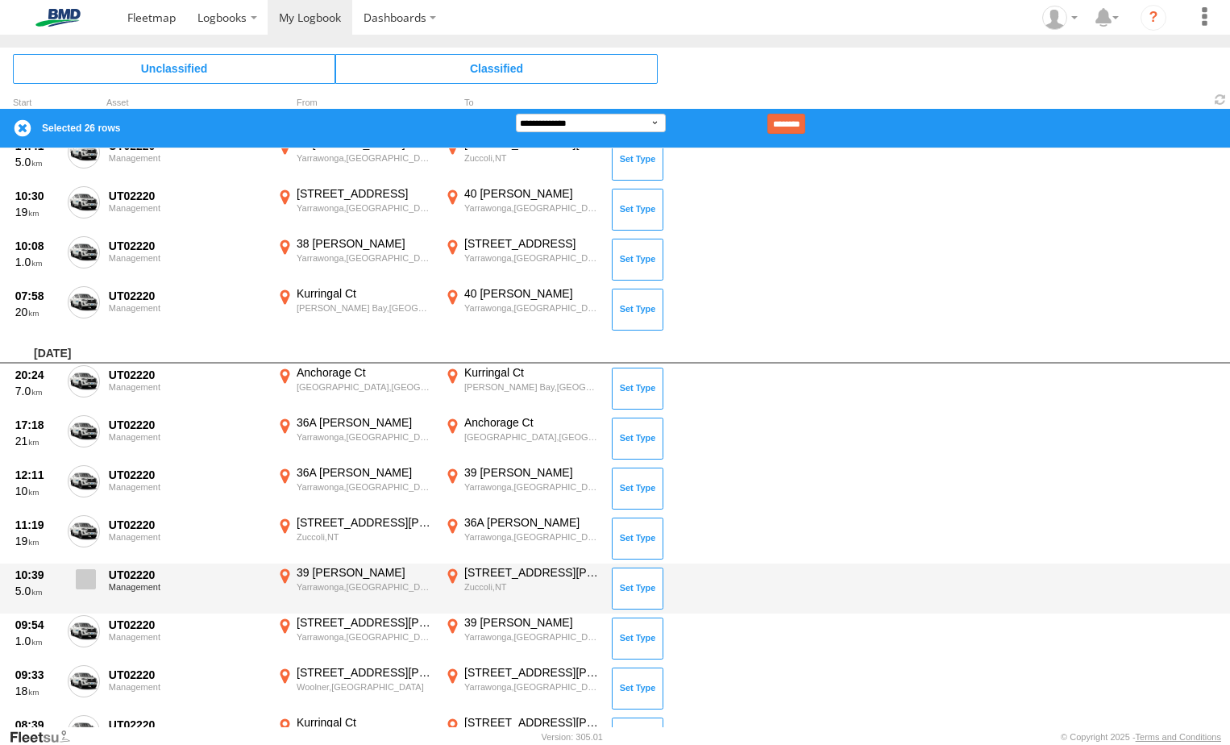
click at [93, 583] on span at bounding box center [86, 579] width 20 height 20
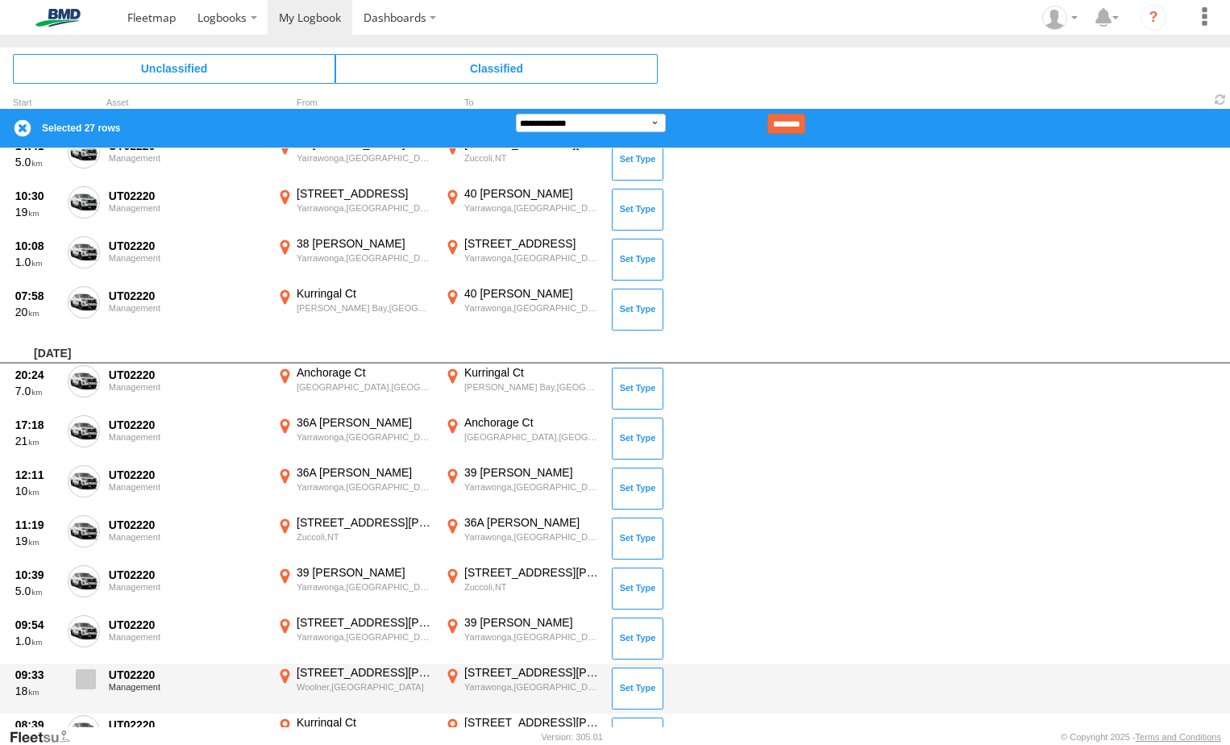
click at [82, 684] on span at bounding box center [86, 679] width 20 height 20
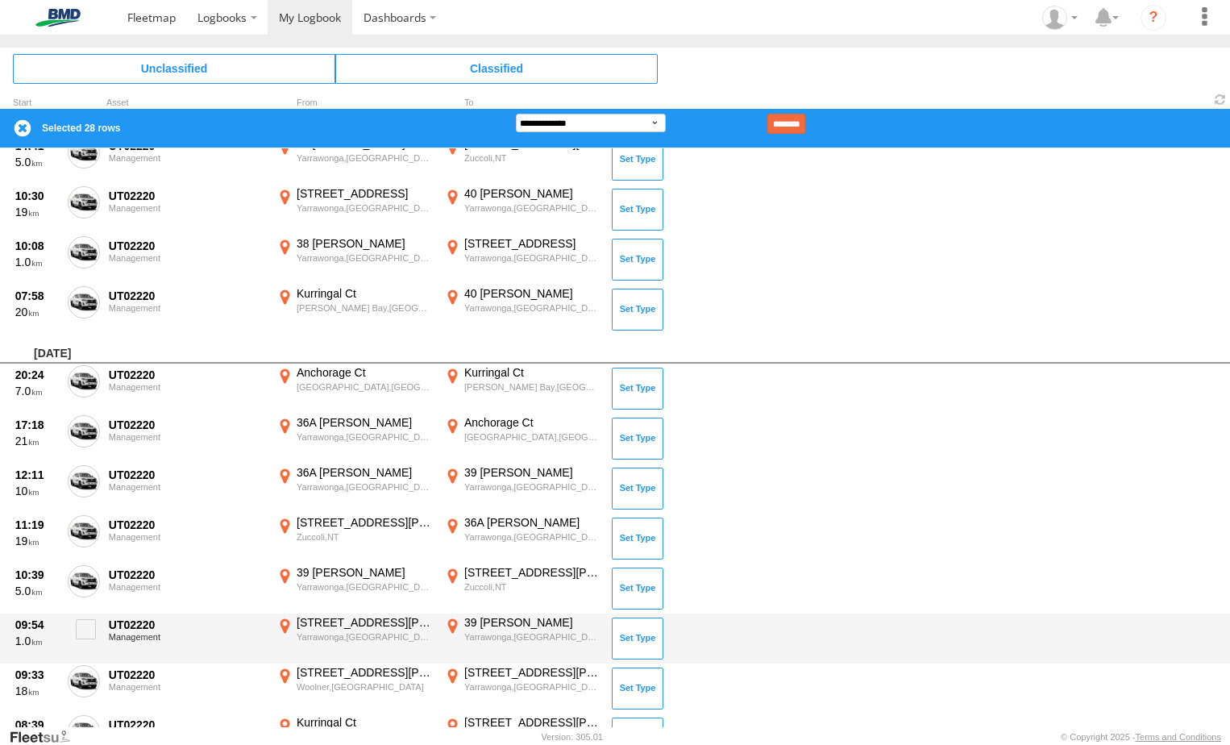
scroll to position [2015, 0]
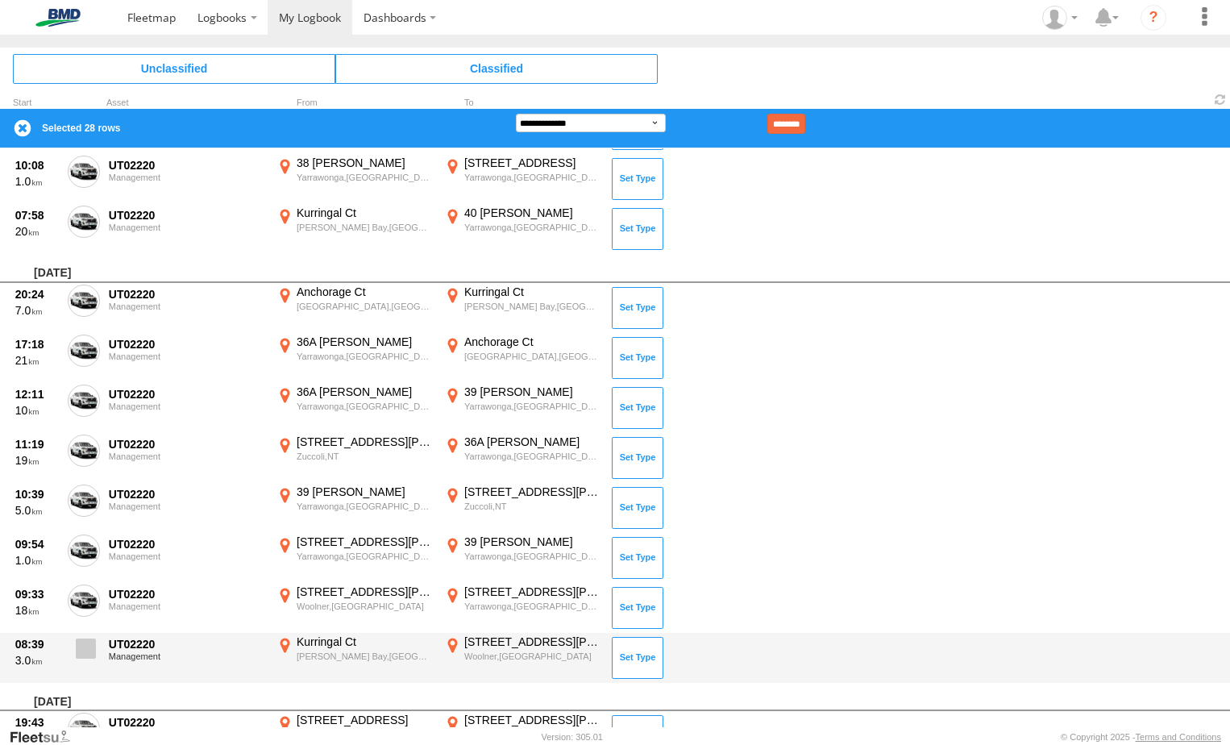
click at [85, 650] on span at bounding box center [86, 648] width 20 height 20
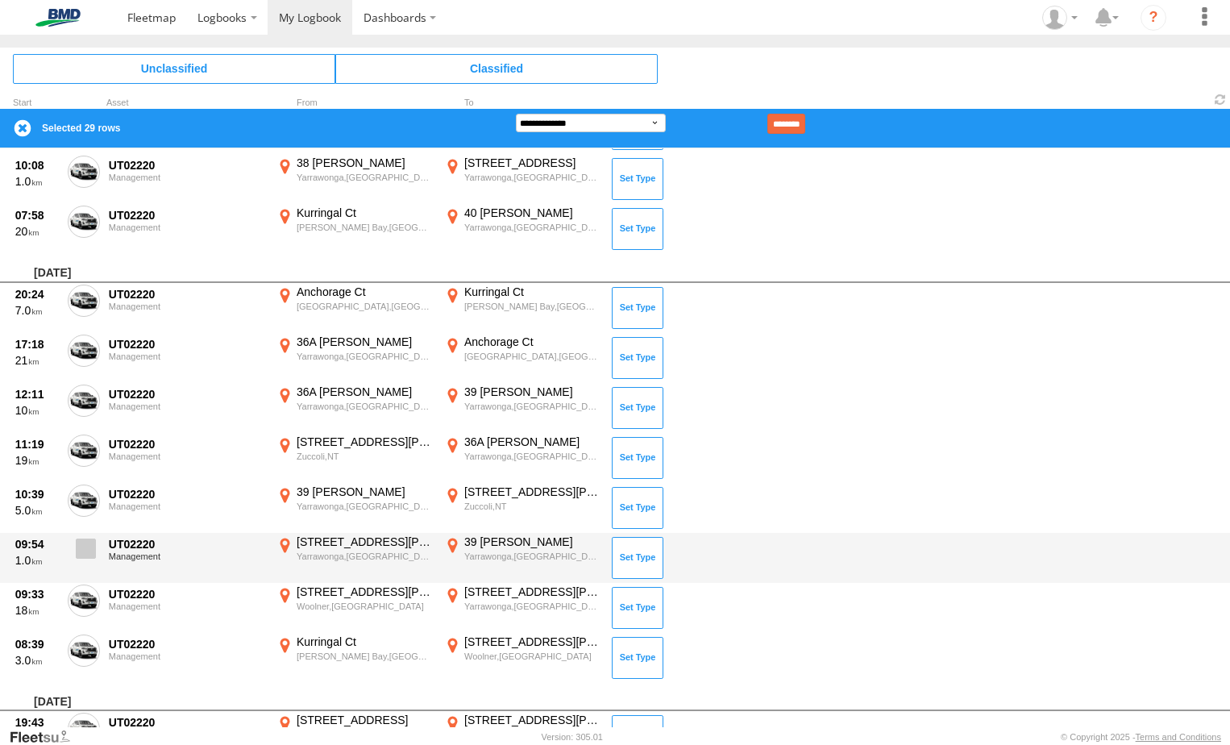
click at [90, 546] on span at bounding box center [86, 548] width 20 height 20
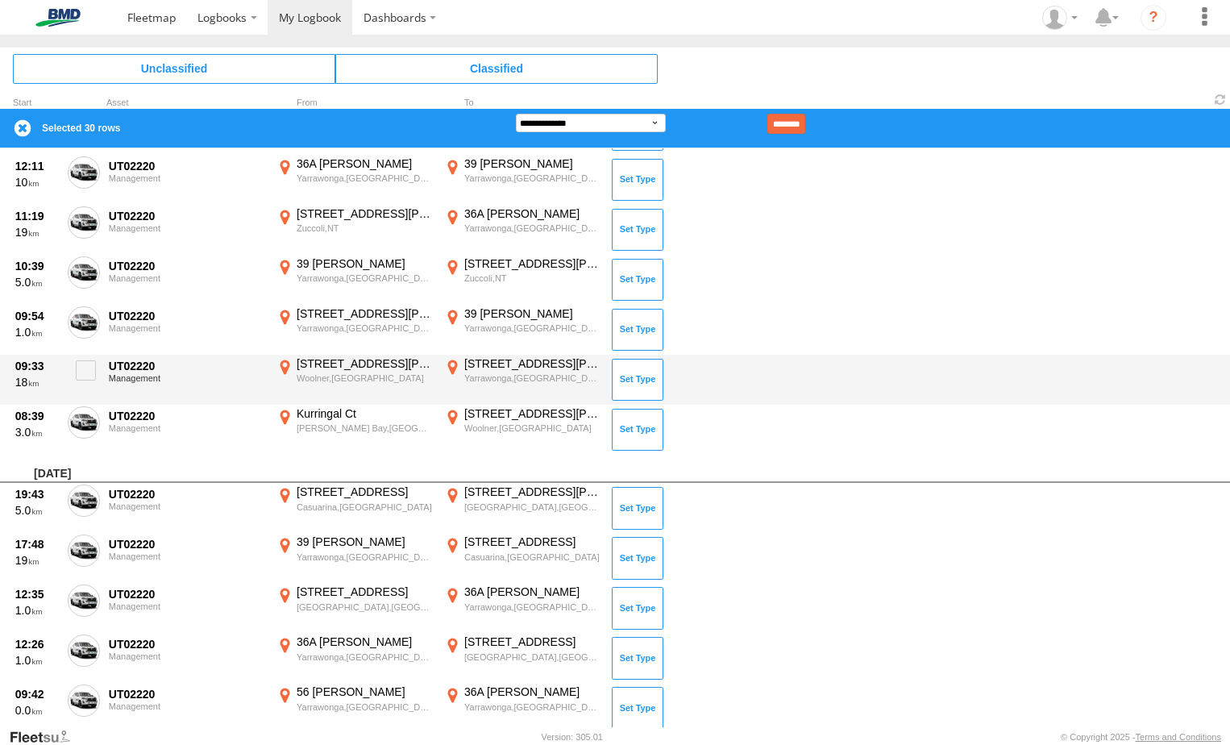
scroll to position [2337, 0]
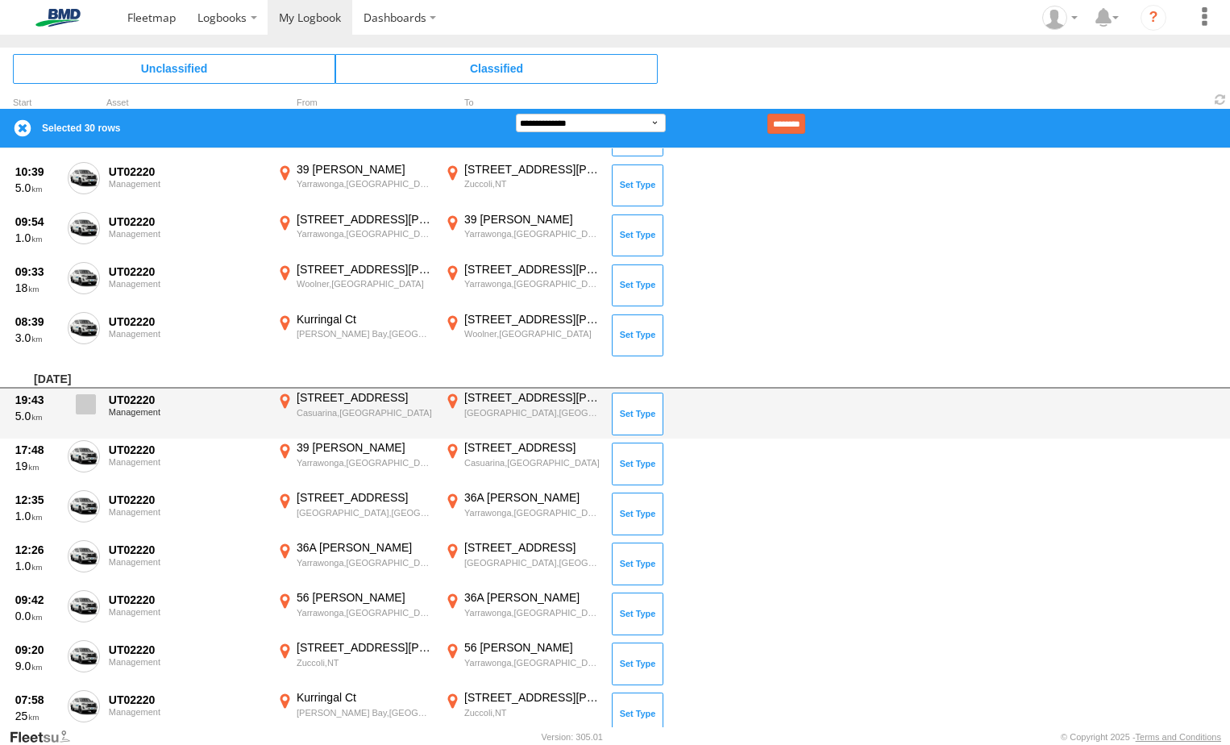
click at [89, 405] on span at bounding box center [86, 404] width 20 height 20
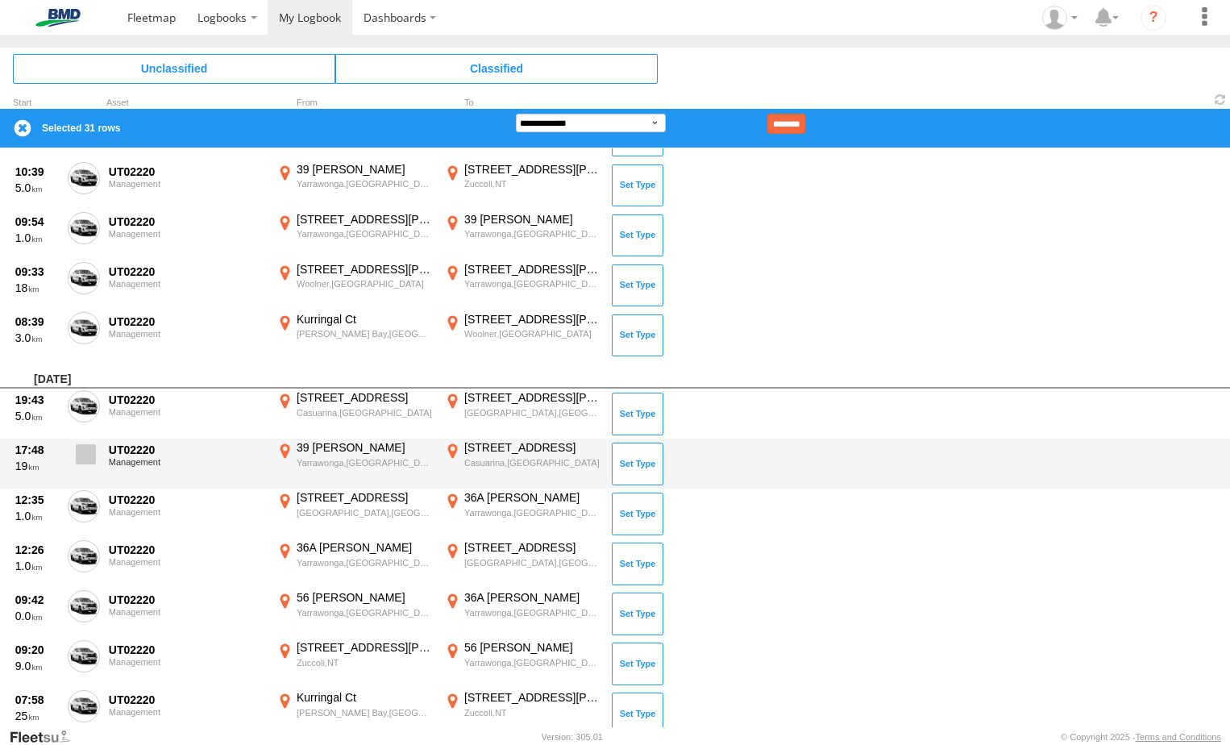
click at [92, 459] on span at bounding box center [86, 454] width 20 height 20
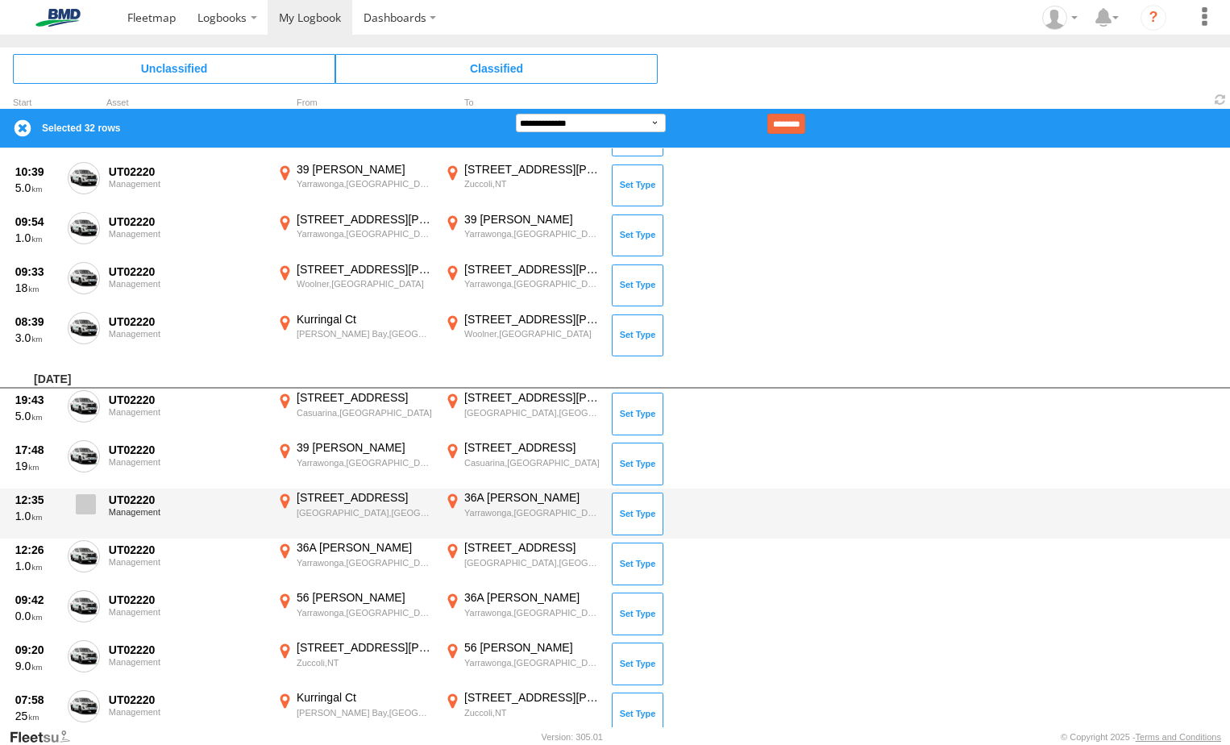
click at [88, 506] on span at bounding box center [86, 504] width 20 height 20
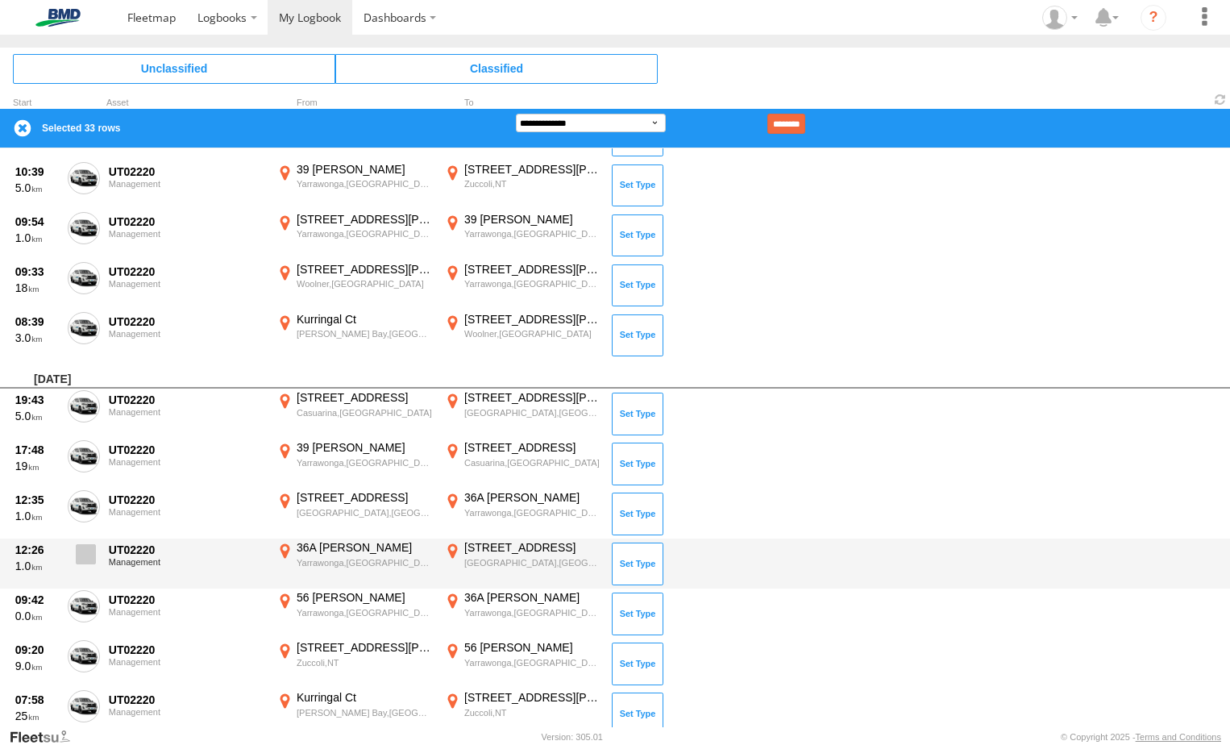
click at [93, 550] on span at bounding box center [86, 554] width 20 height 20
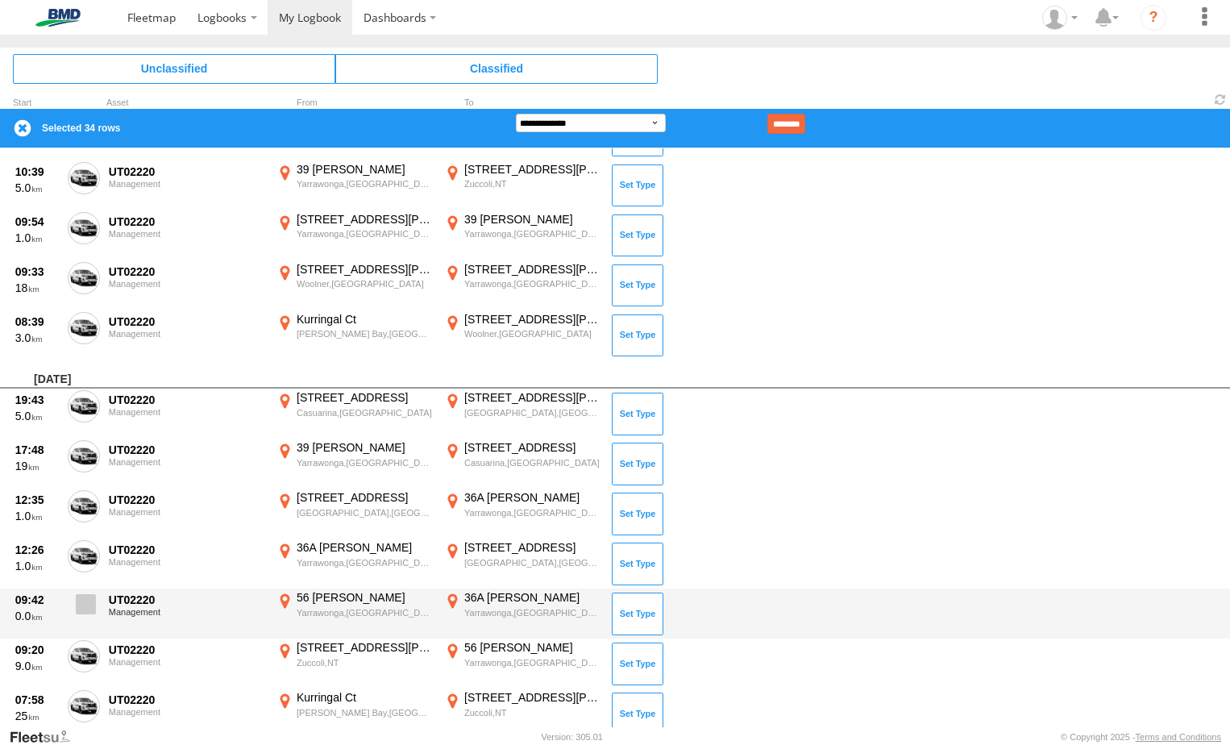
click at [92, 603] on span at bounding box center [86, 604] width 20 height 20
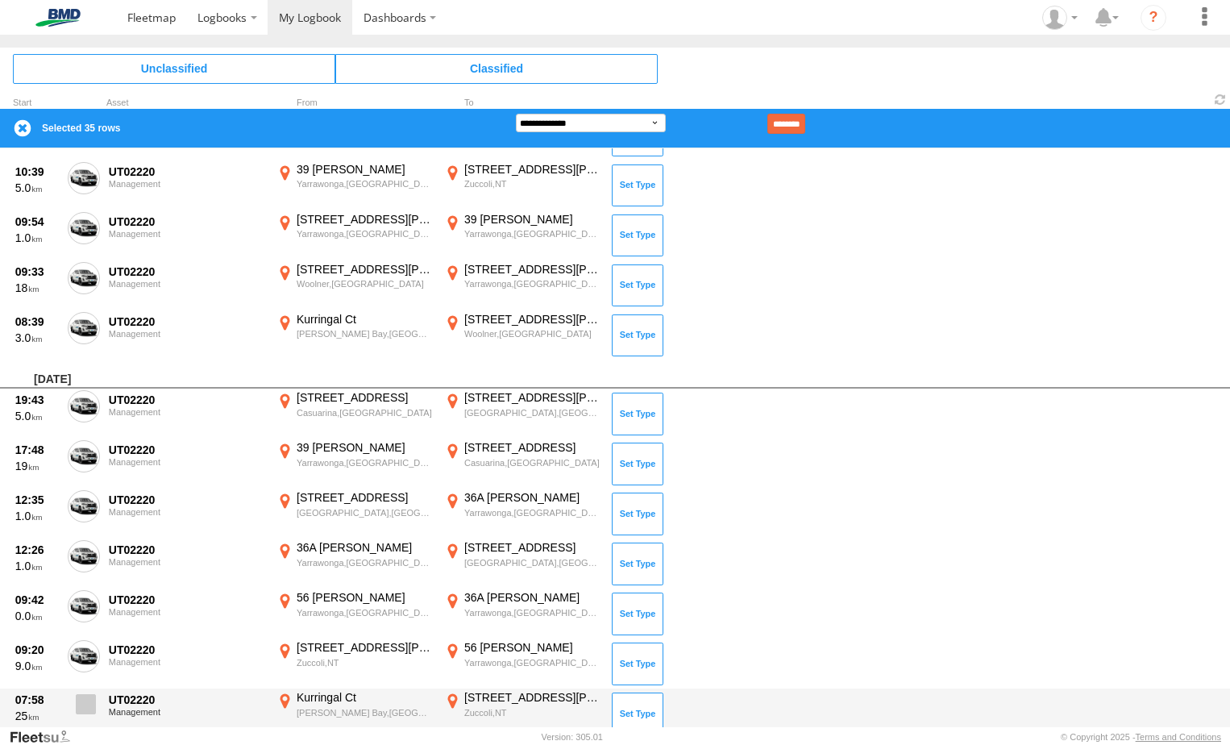
click at [87, 701] on span at bounding box center [86, 704] width 20 height 20
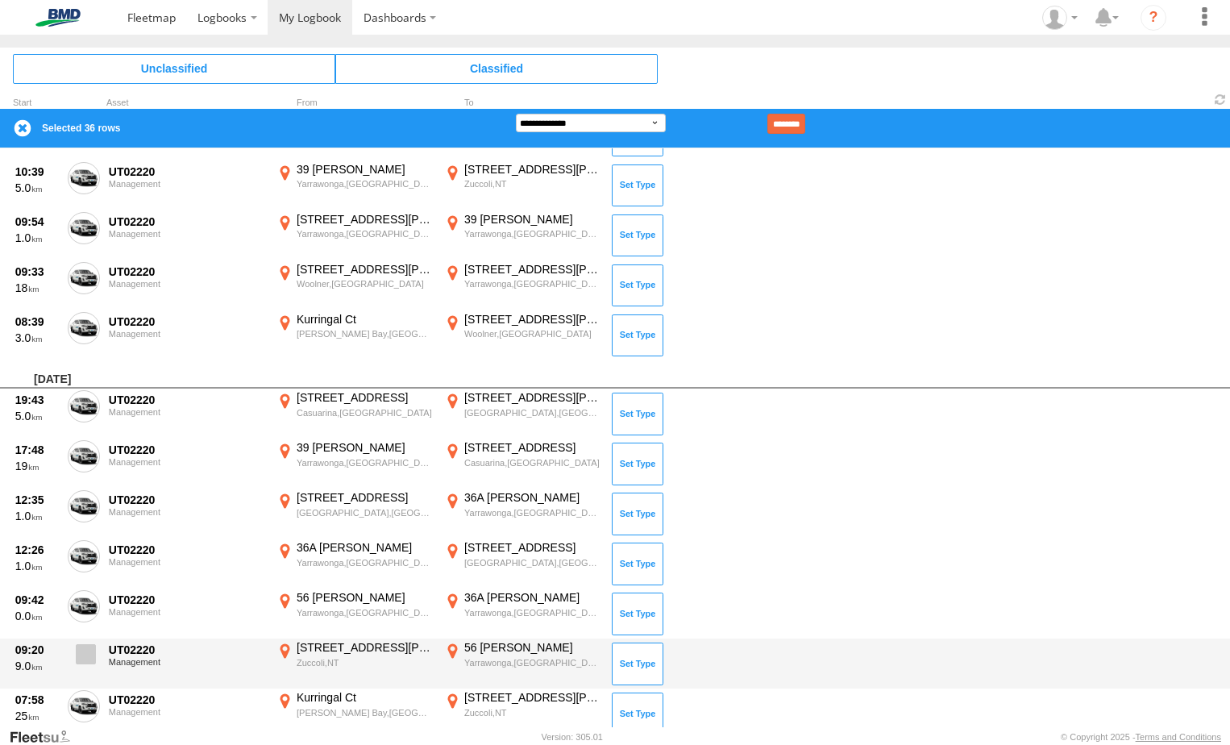
click at [92, 642] on label at bounding box center [84, 658] width 32 height 37
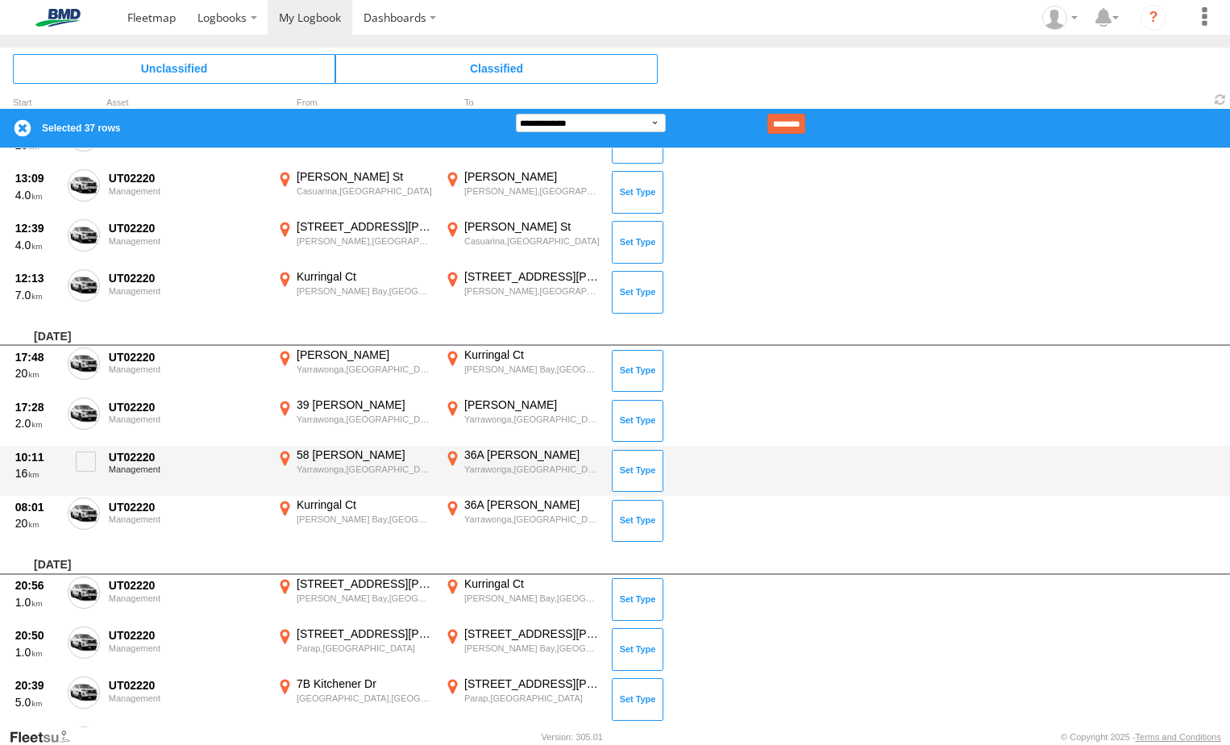
scroll to position [3546, 0]
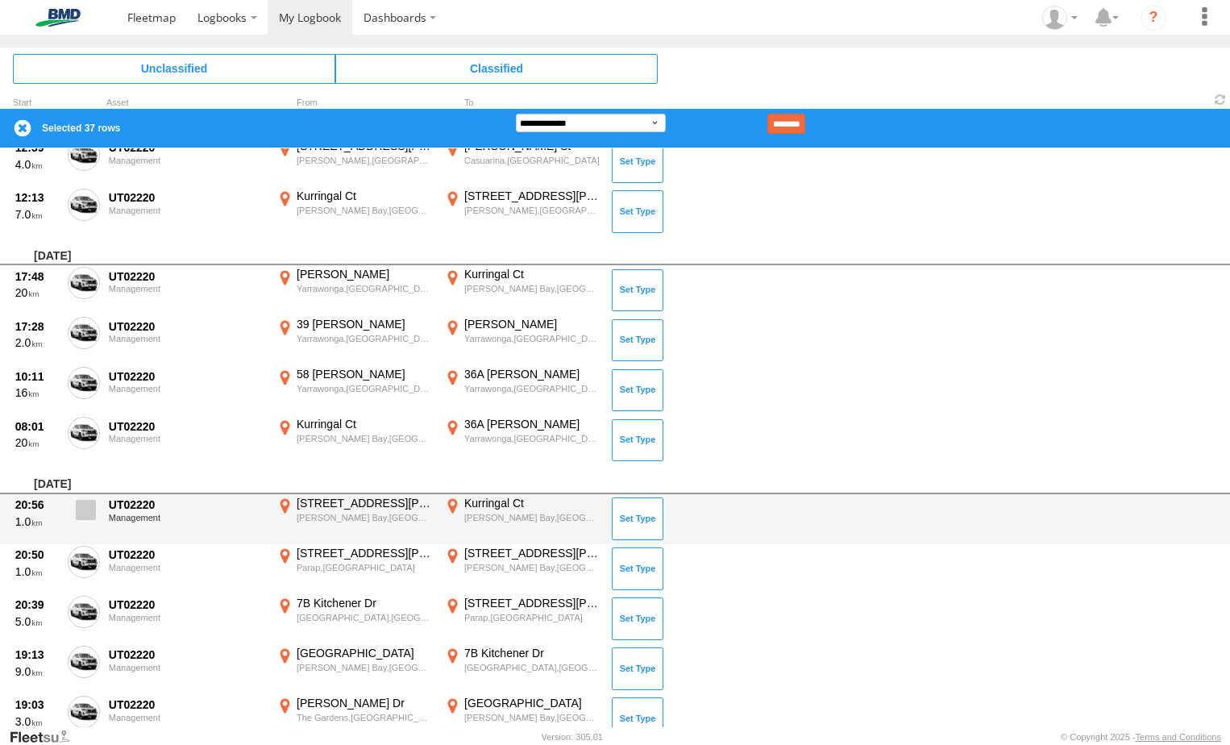
click at [82, 509] on span at bounding box center [86, 510] width 20 height 20
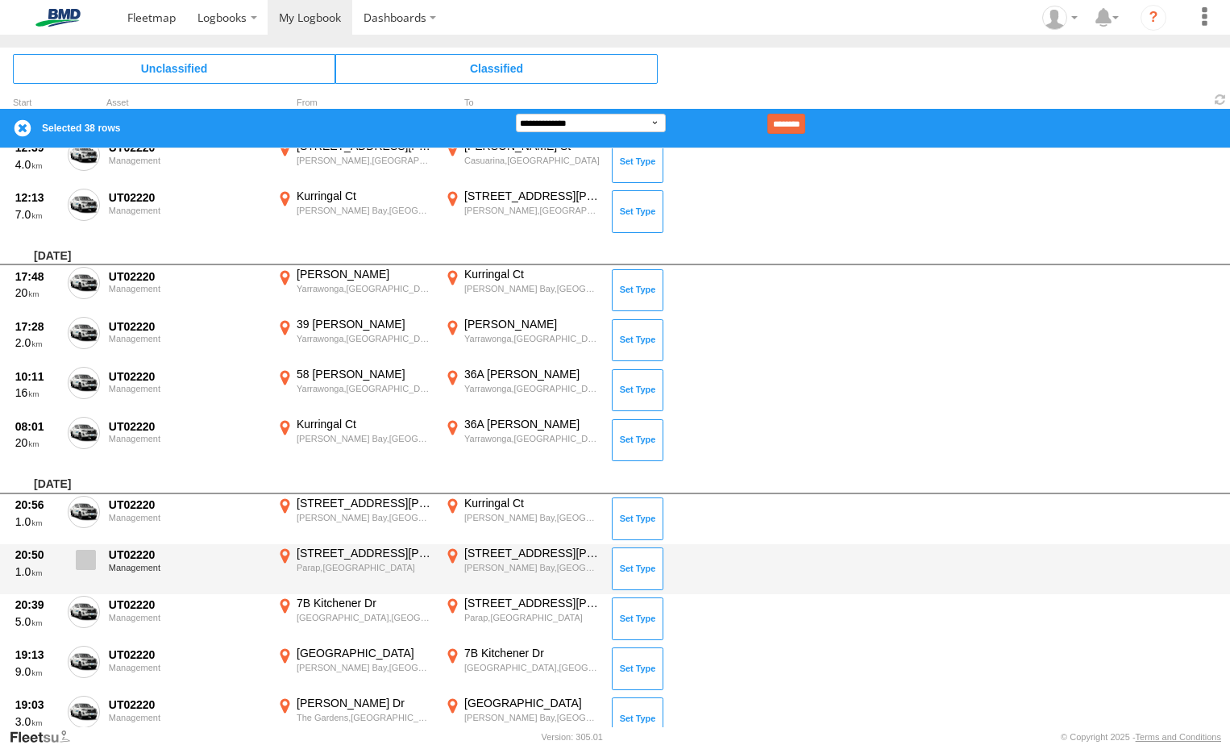
click at [84, 555] on span at bounding box center [86, 560] width 20 height 20
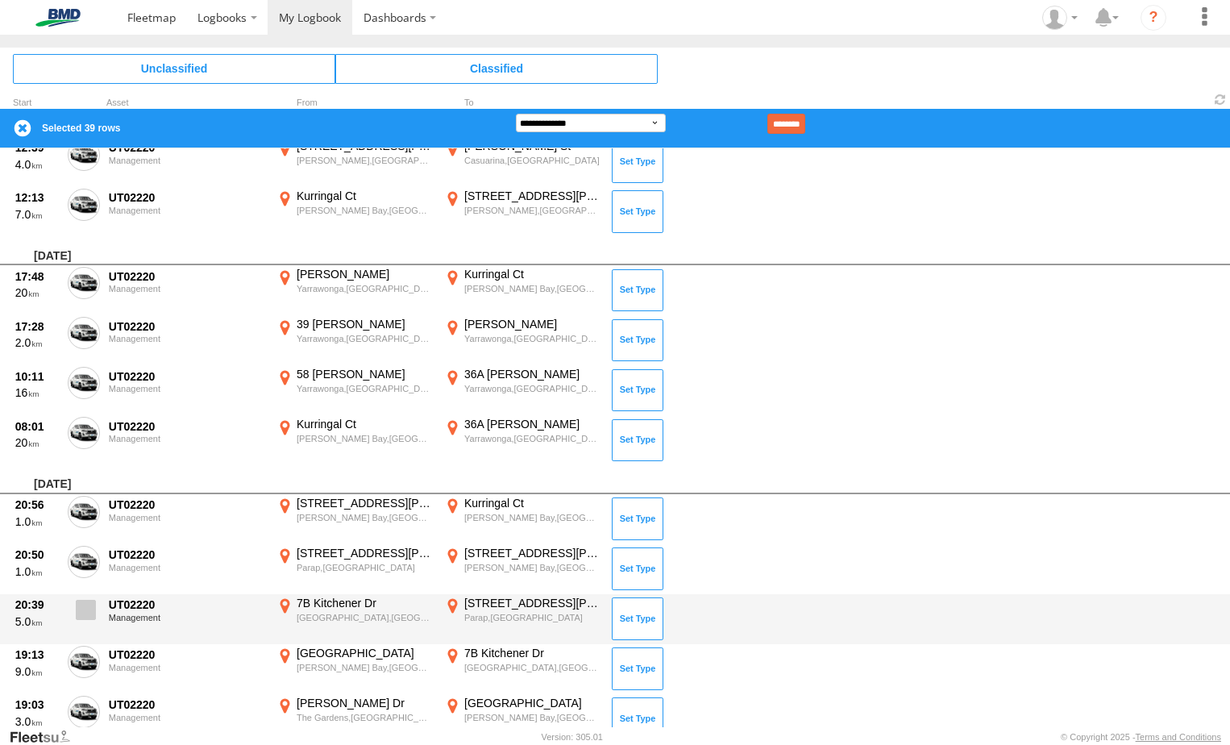
click at [91, 611] on span at bounding box center [86, 610] width 20 height 20
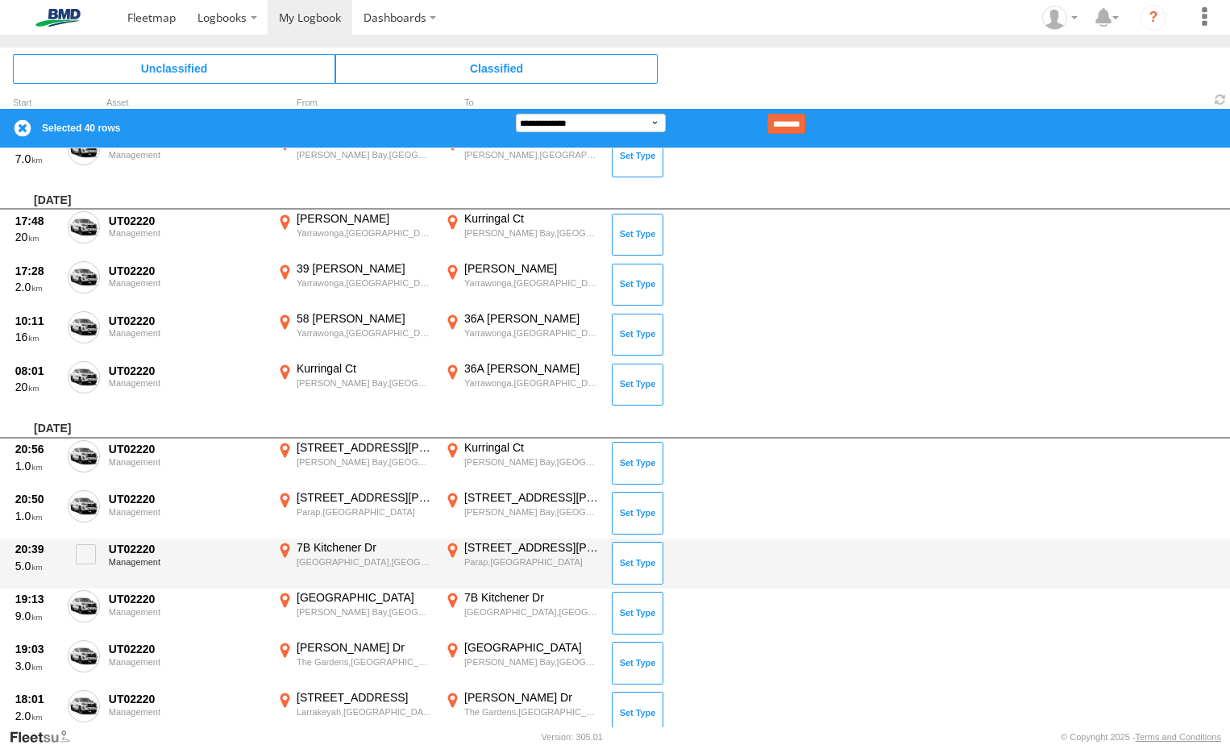
scroll to position [3627, 0]
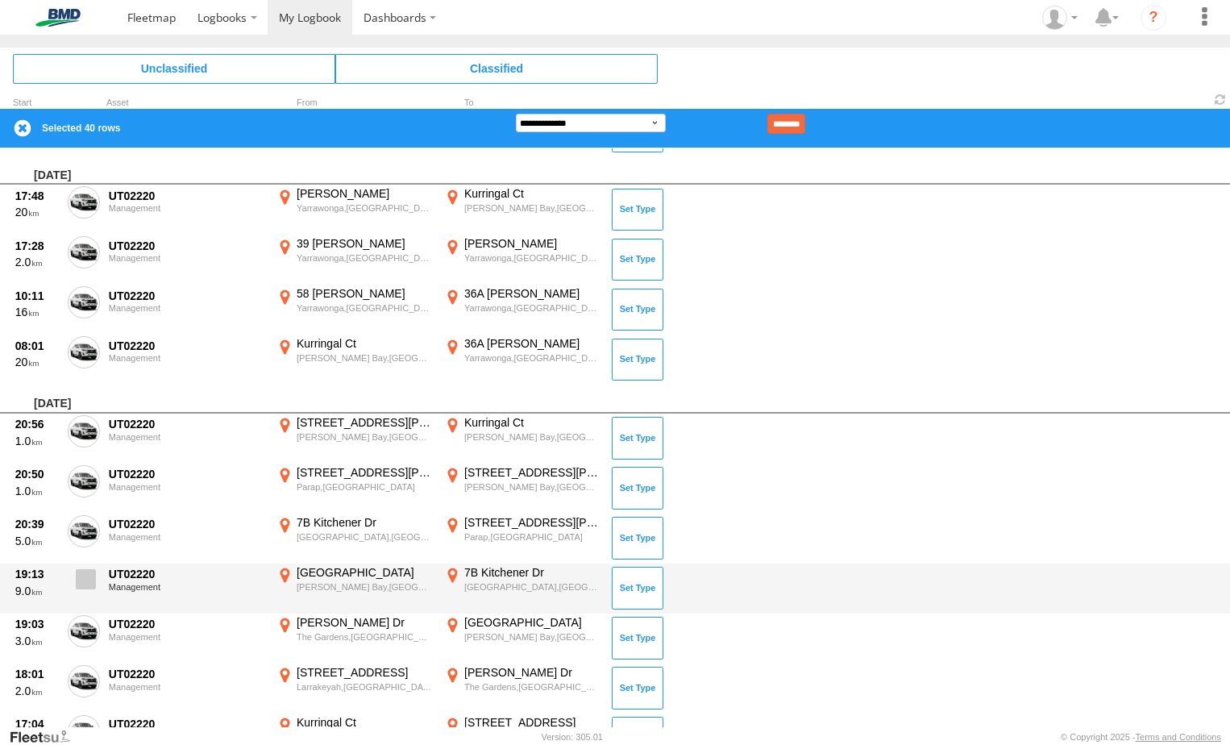
click at [82, 579] on span at bounding box center [86, 579] width 20 height 20
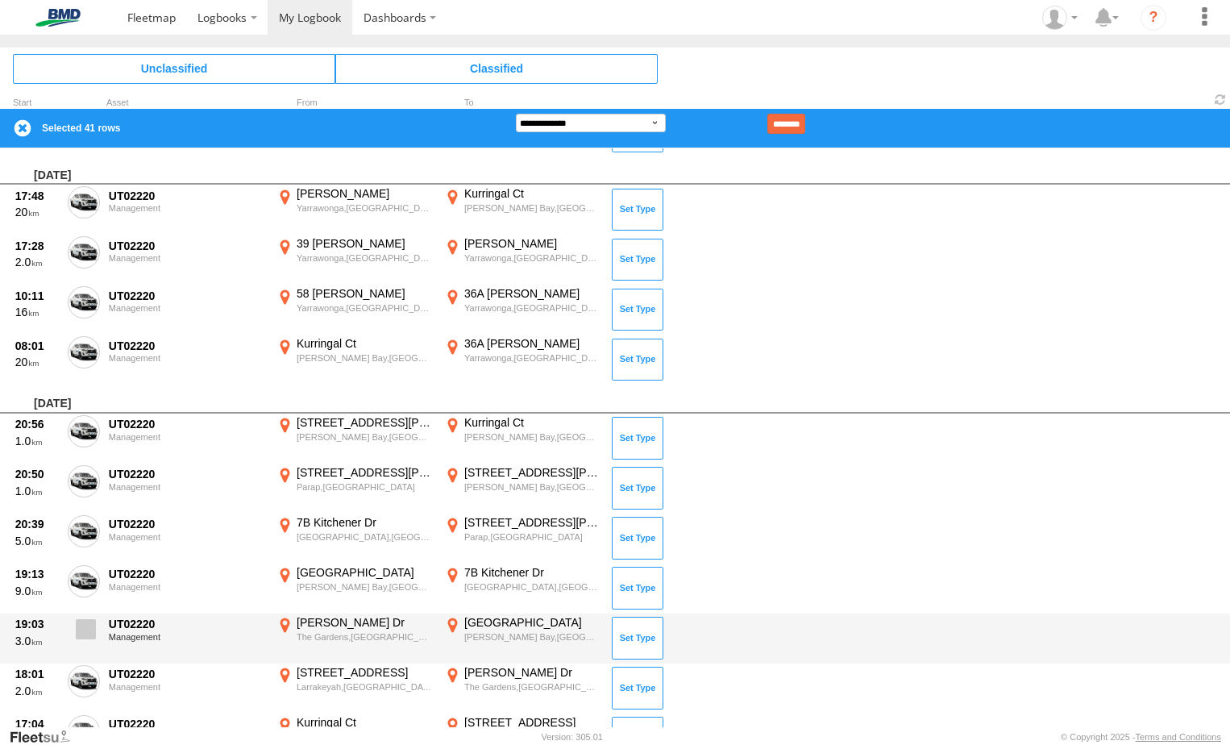
click at [78, 622] on span at bounding box center [86, 629] width 20 height 20
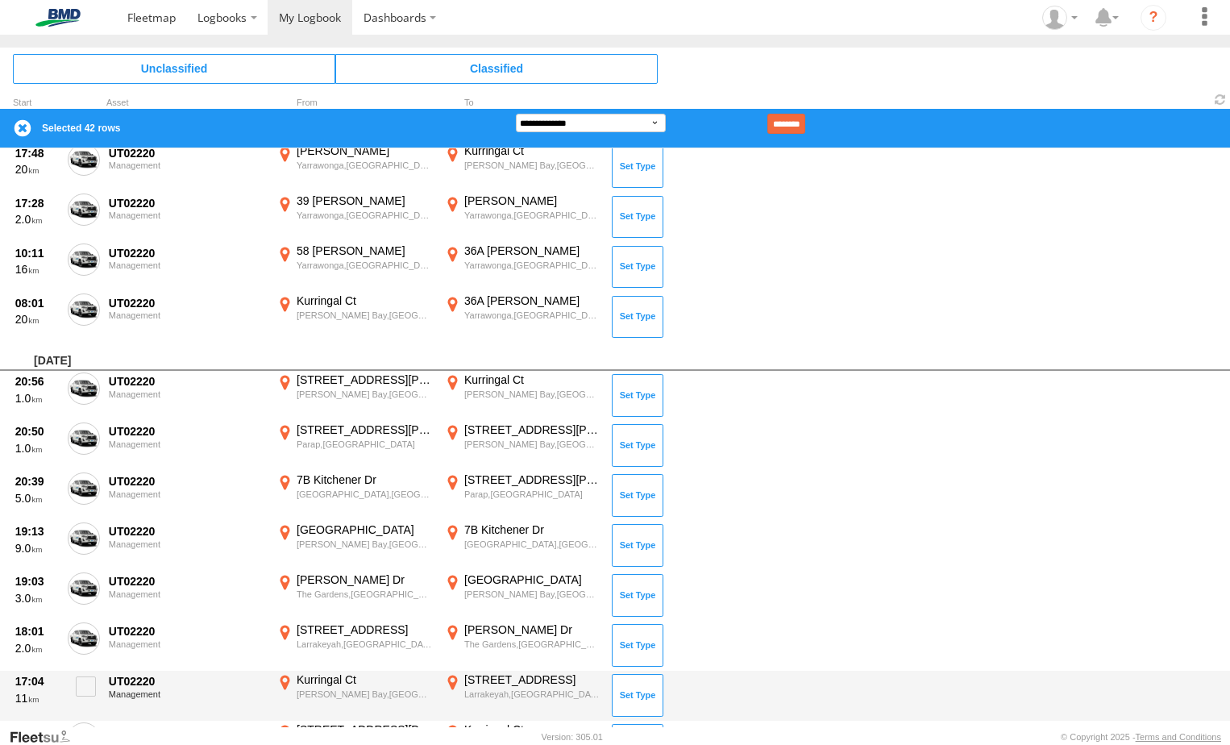
scroll to position [3707, 0]
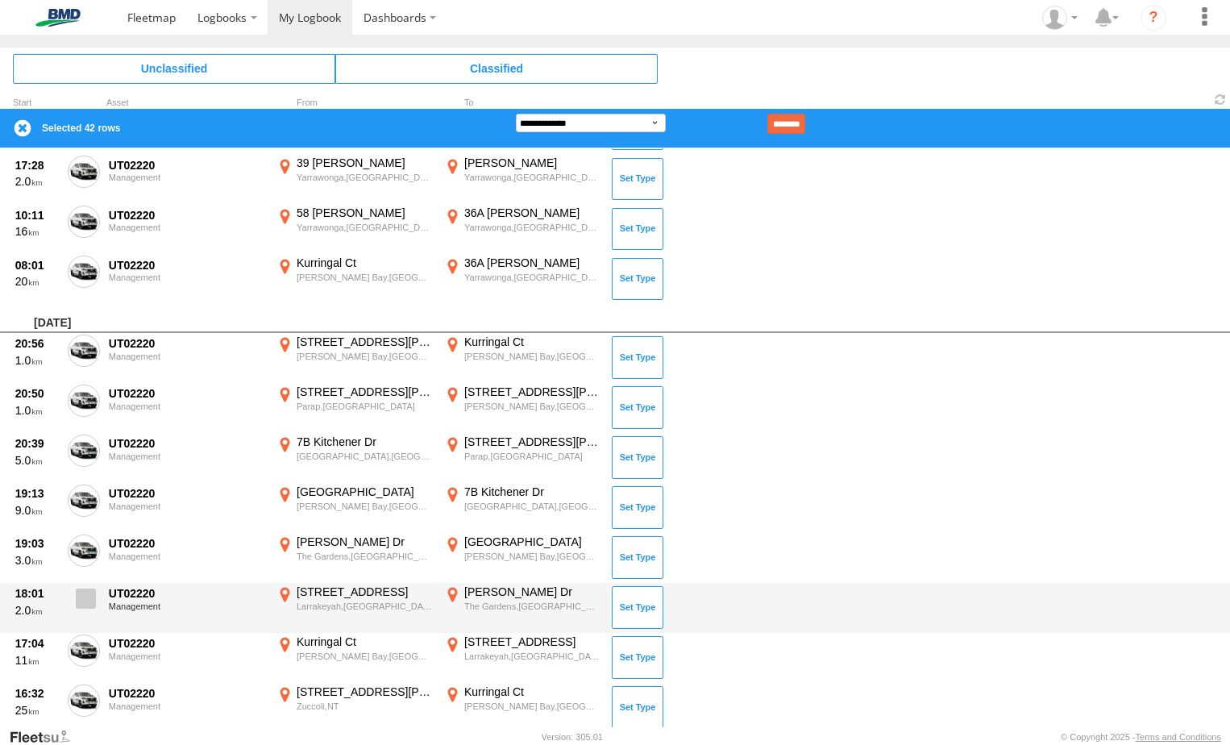
click at [85, 601] on span at bounding box center [86, 598] width 20 height 20
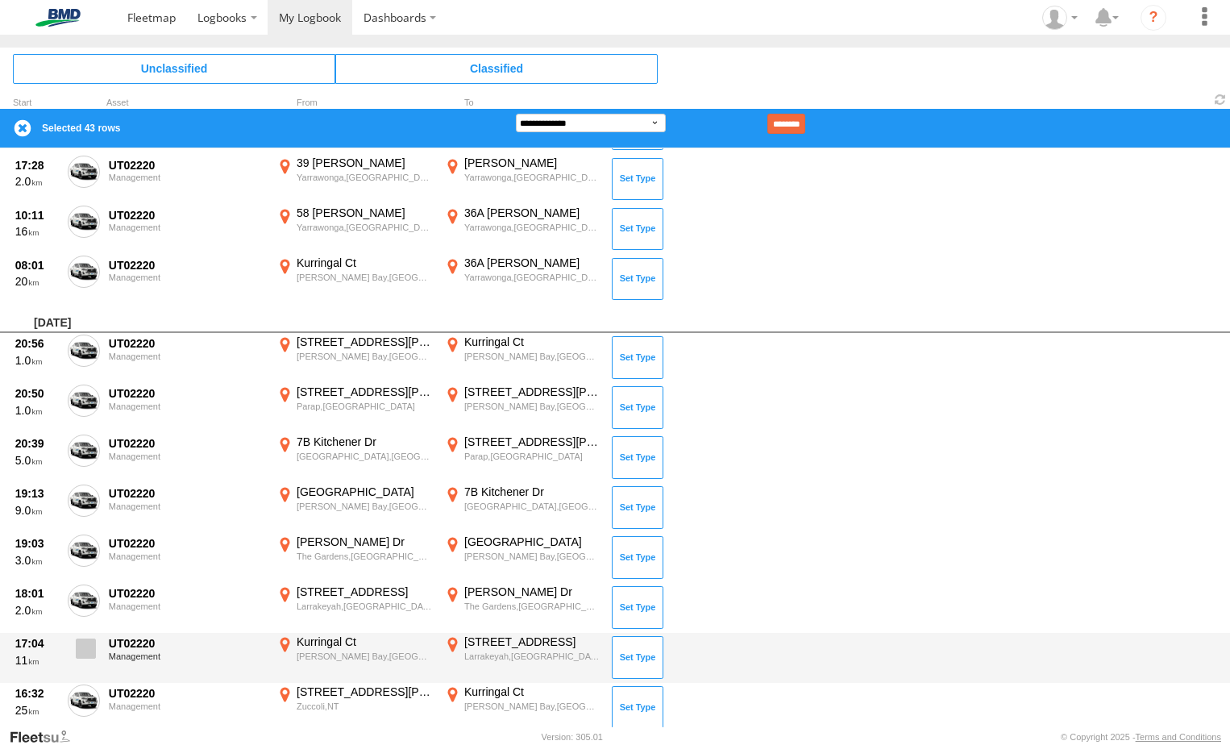
click at [86, 648] on span at bounding box center [86, 648] width 20 height 20
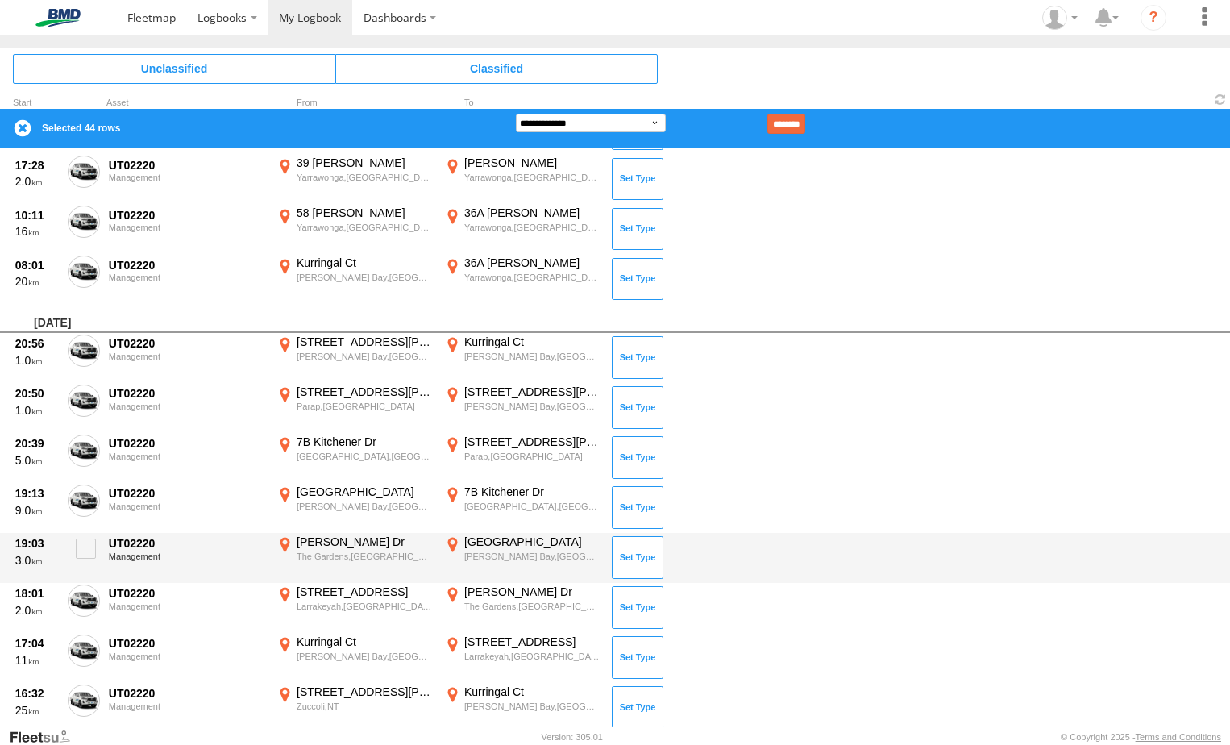
scroll to position [3788, 0]
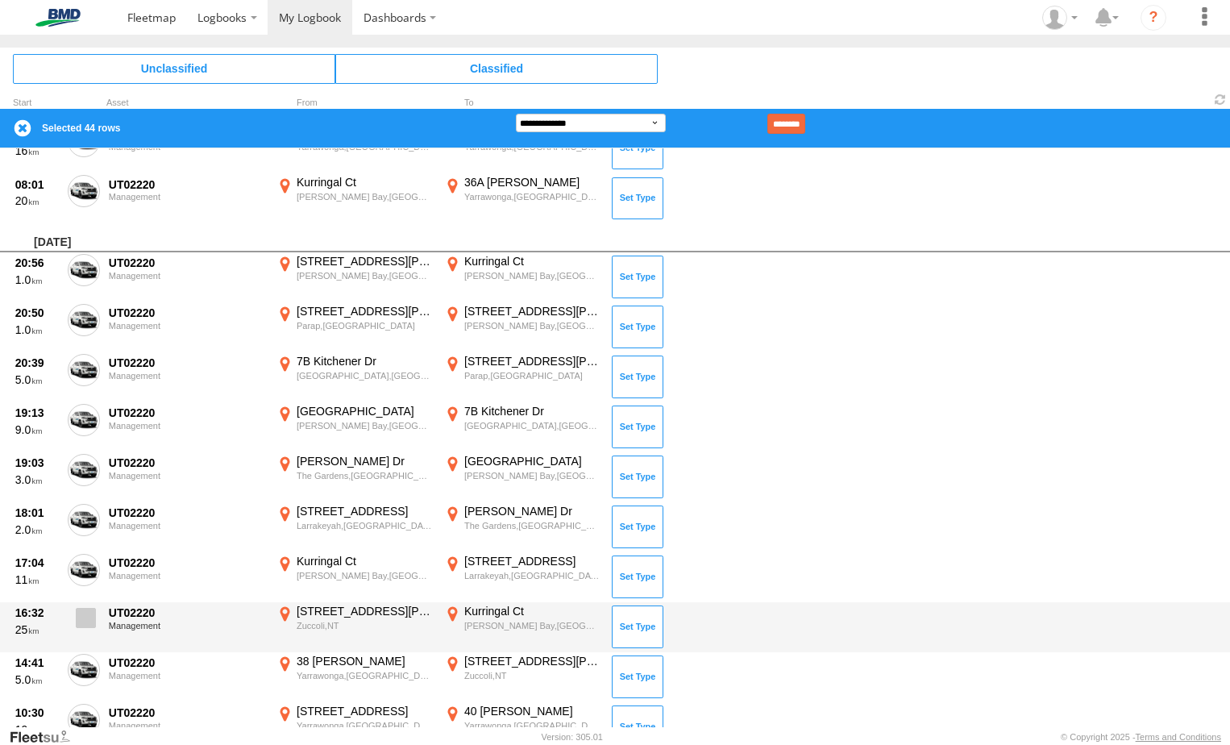
click at [89, 610] on span at bounding box center [86, 618] width 20 height 20
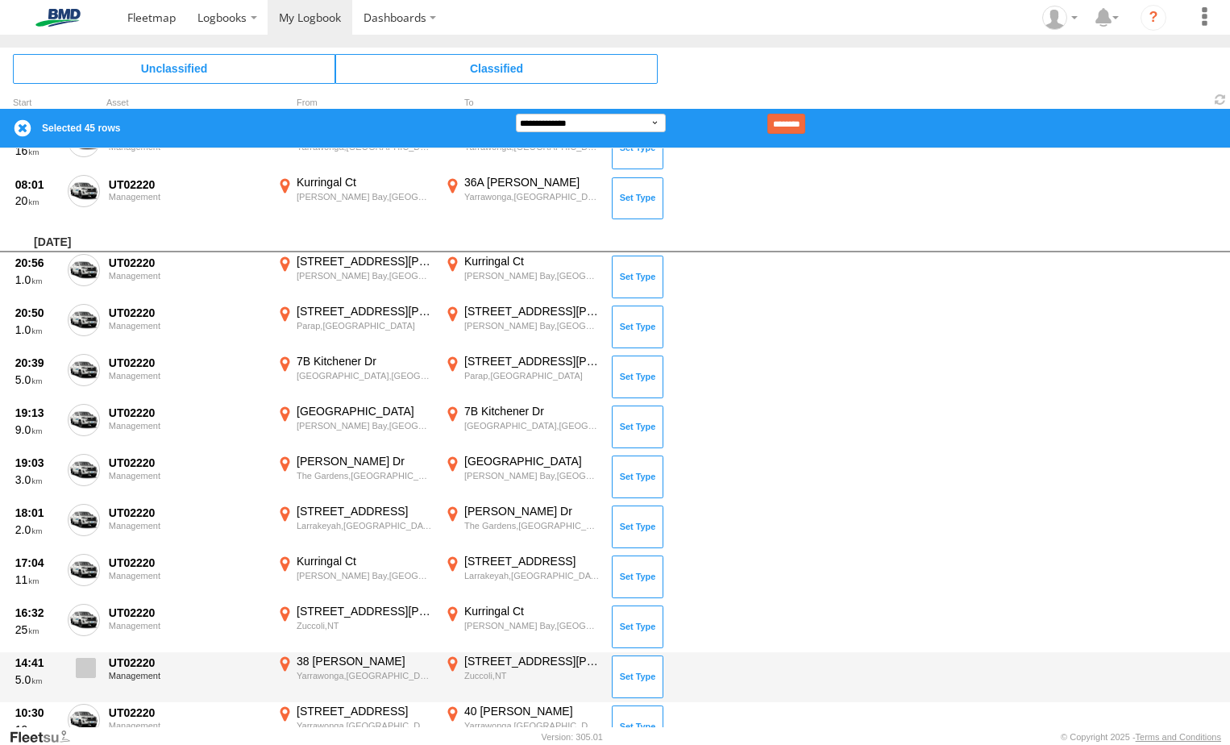
click at [84, 664] on span at bounding box center [86, 668] width 20 height 20
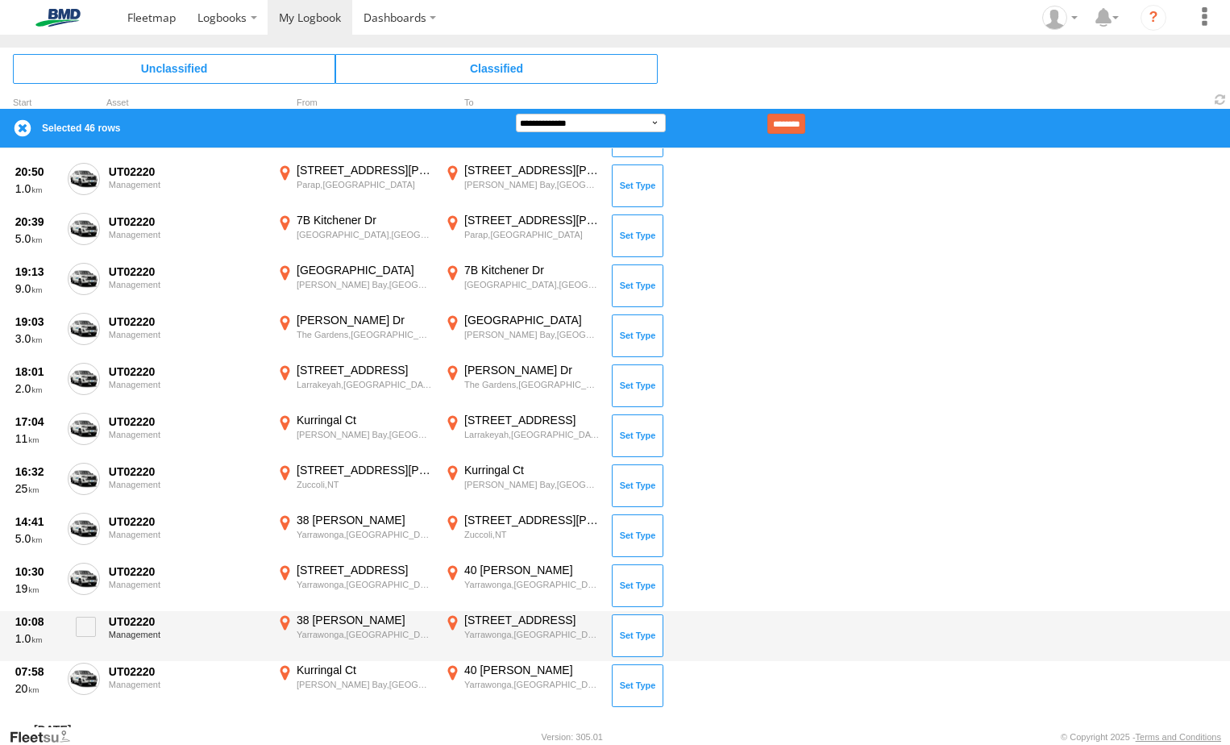
scroll to position [3949, 0]
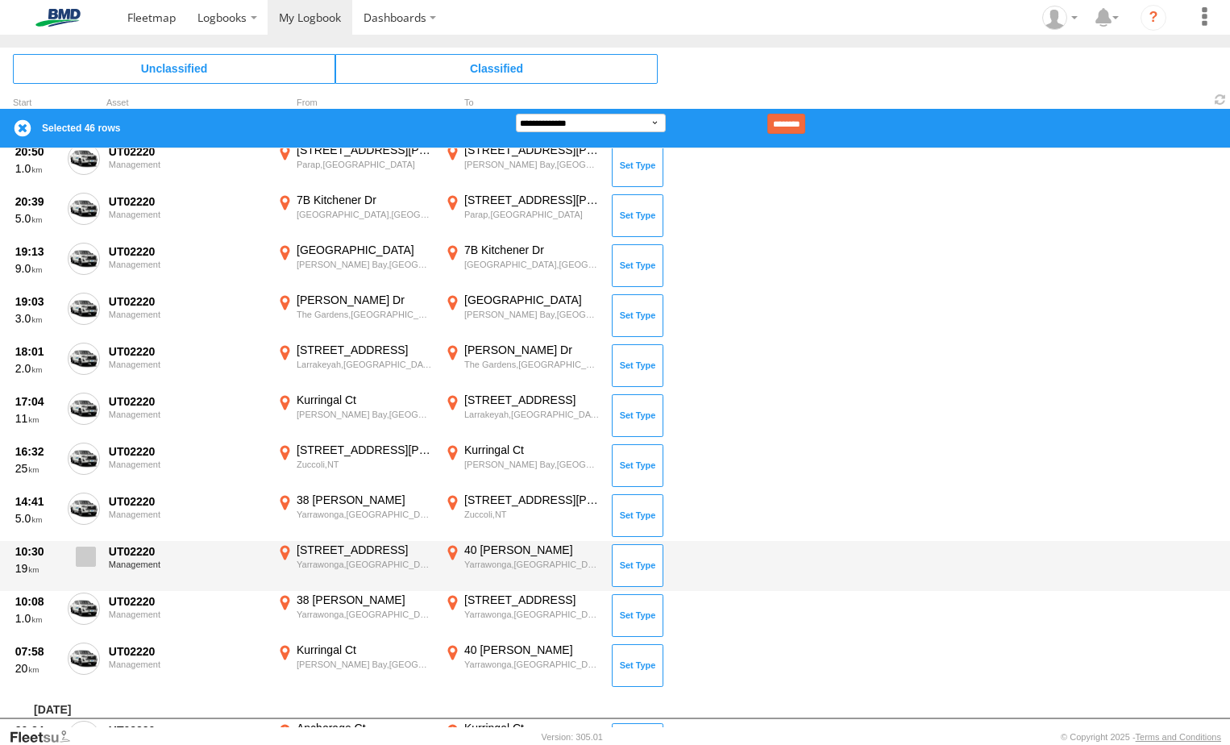
click at [86, 564] on span at bounding box center [86, 556] width 20 height 20
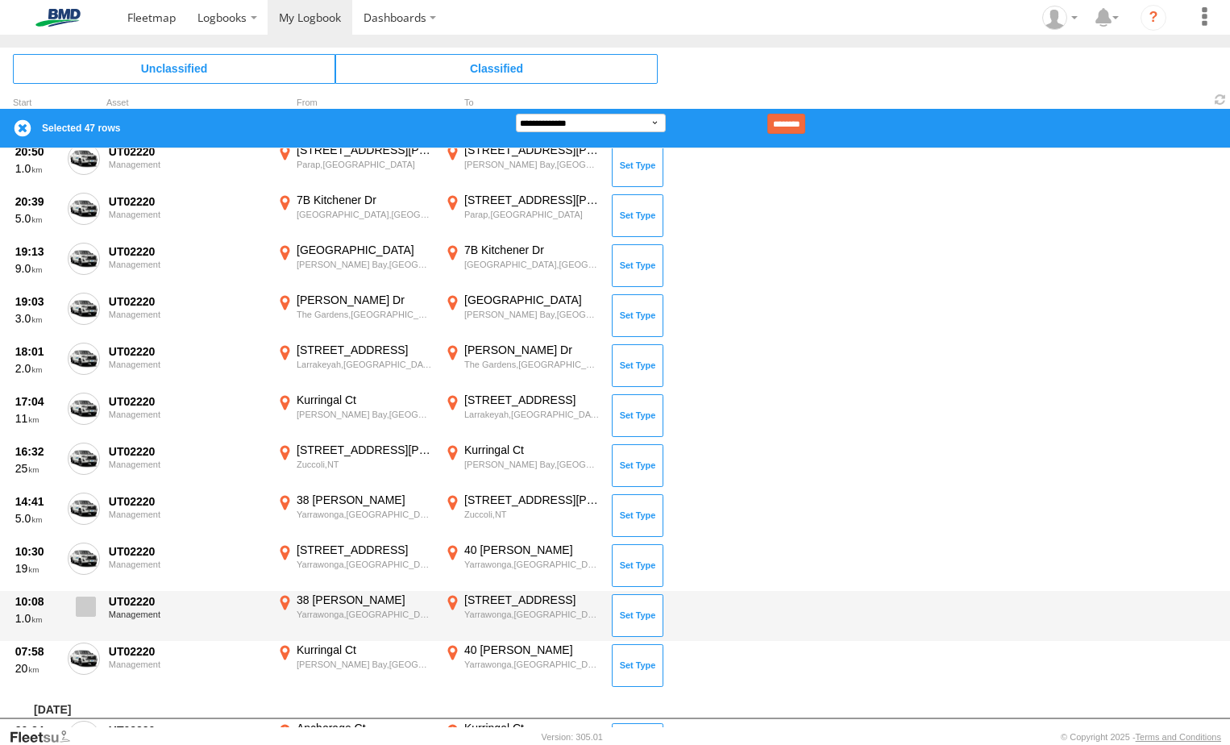
click at [89, 608] on span at bounding box center [86, 606] width 20 height 20
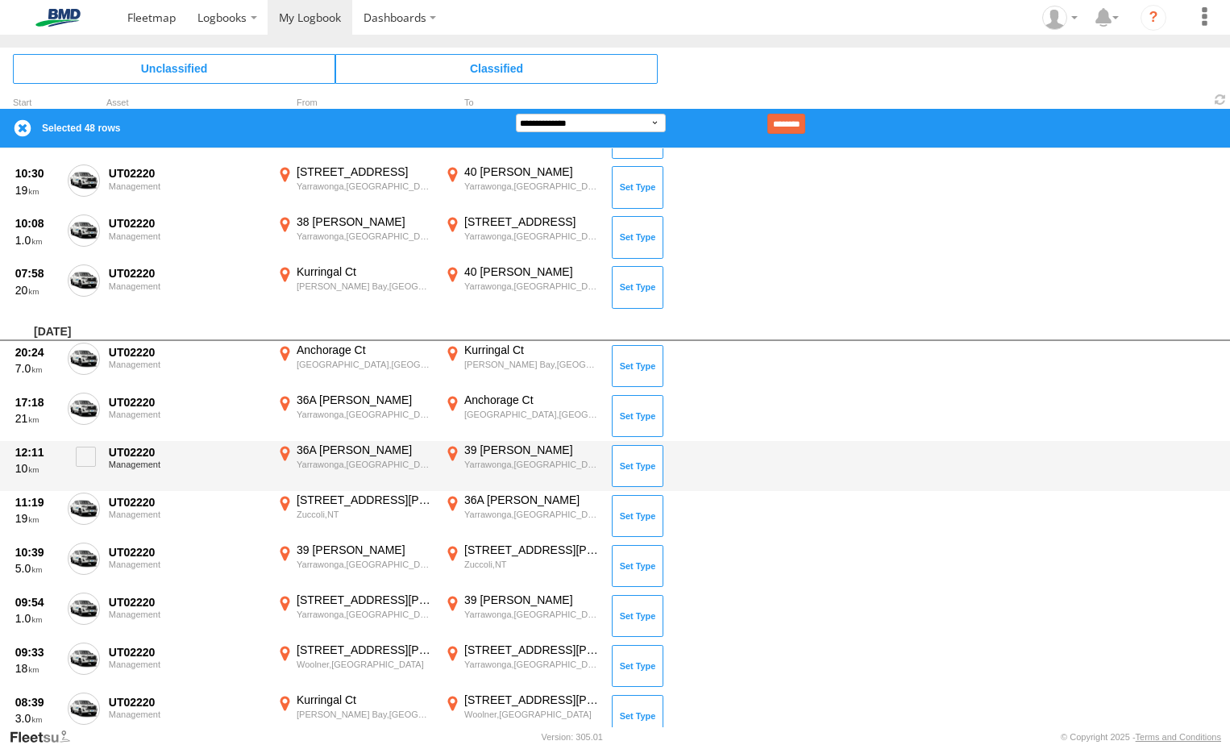
scroll to position [4433, 0]
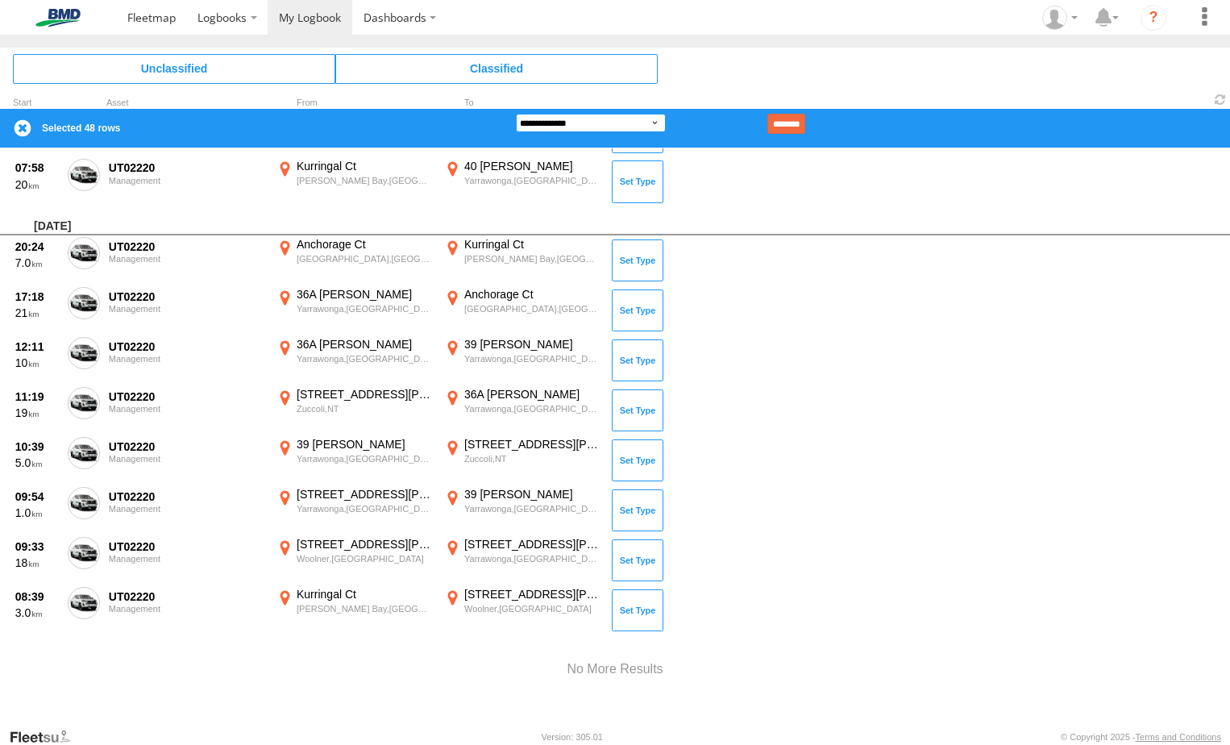
drag, startPoint x: 630, startPoint y: 115, endPoint x: 633, endPoint y: 130, distance: 14.7
click at [630, 115] on select "**********" at bounding box center [591, 123] width 150 height 19
click at [516, 114] on select "**********" at bounding box center [591, 123] width 150 height 19
click at [621, 119] on select "**********" at bounding box center [591, 123] width 150 height 19
click at [516, 114] on select "**********" at bounding box center [591, 123] width 150 height 19
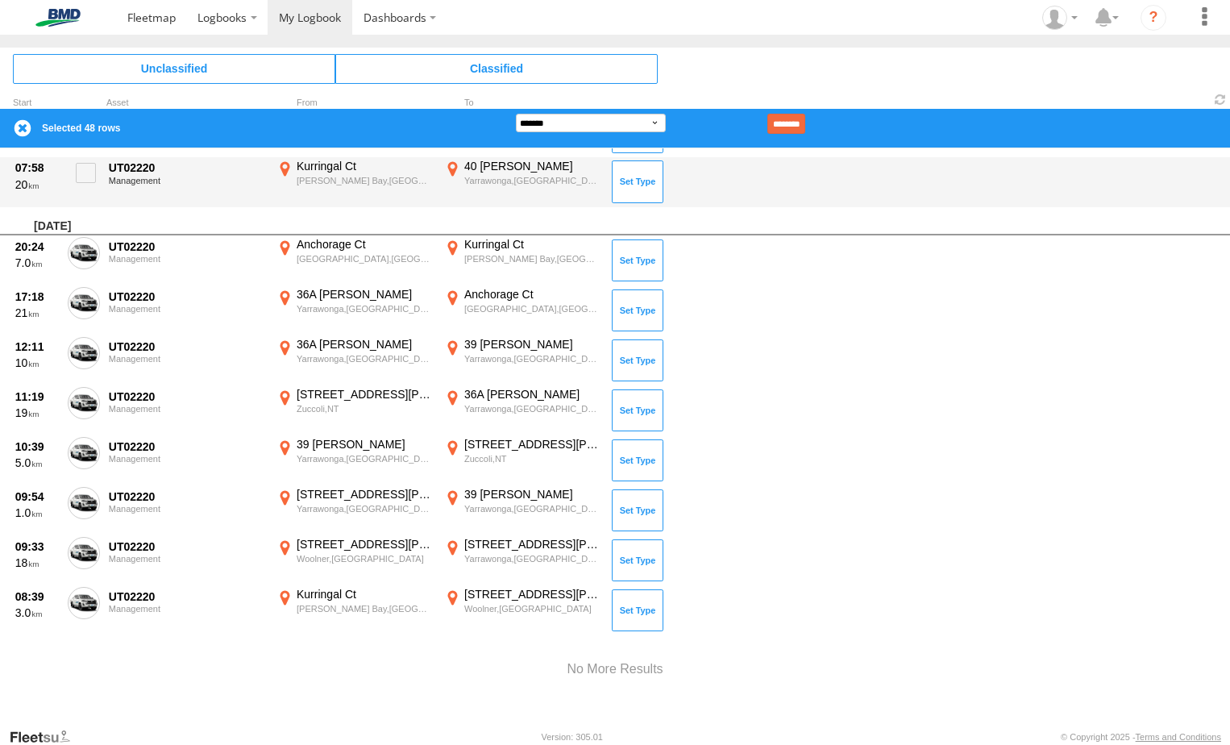
click at [805, 127] on input "********" at bounding box center [786, 124] width 38 height 20
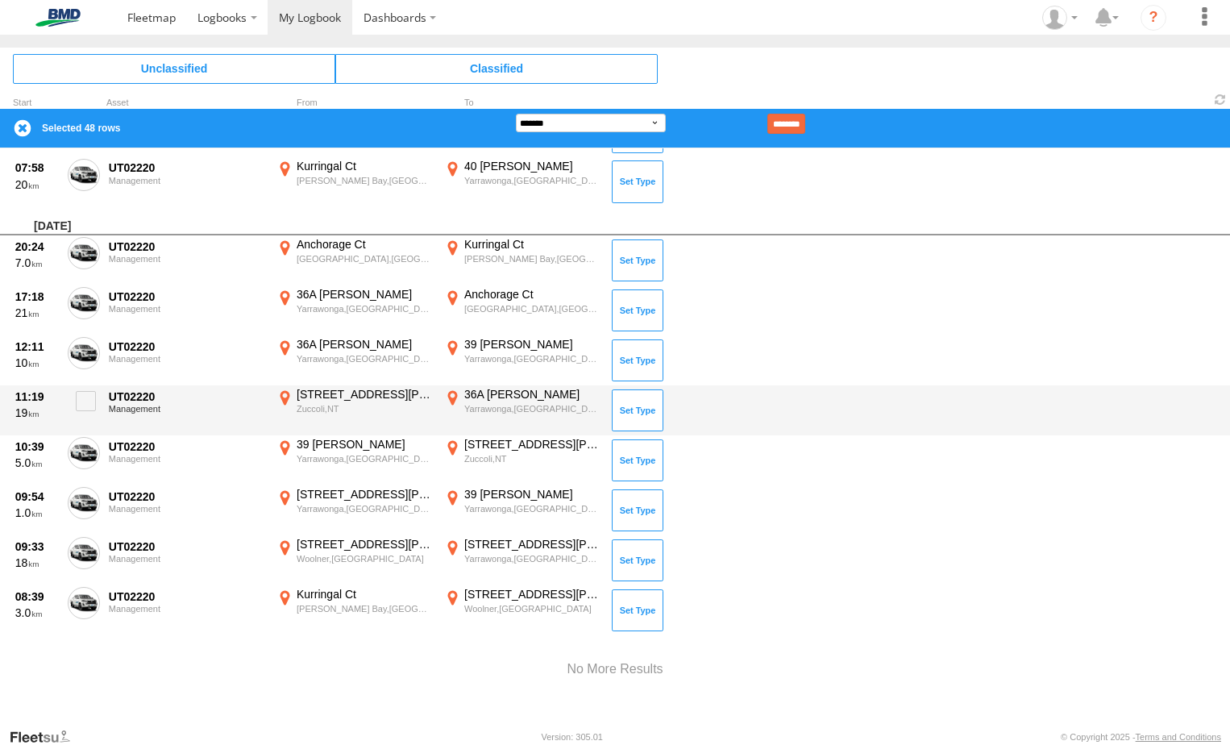
scroll to position [4396, 0]
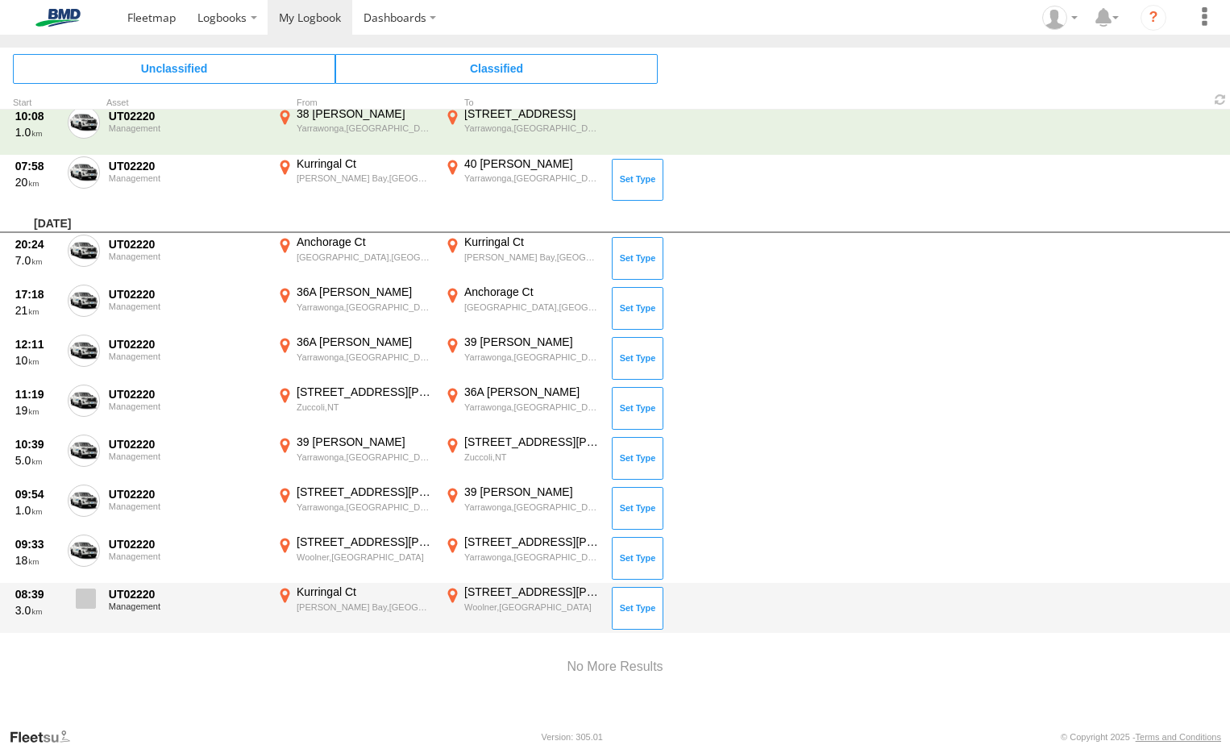
click at [92, 610] on label at bounding box center [84, 602] width 32 height 37
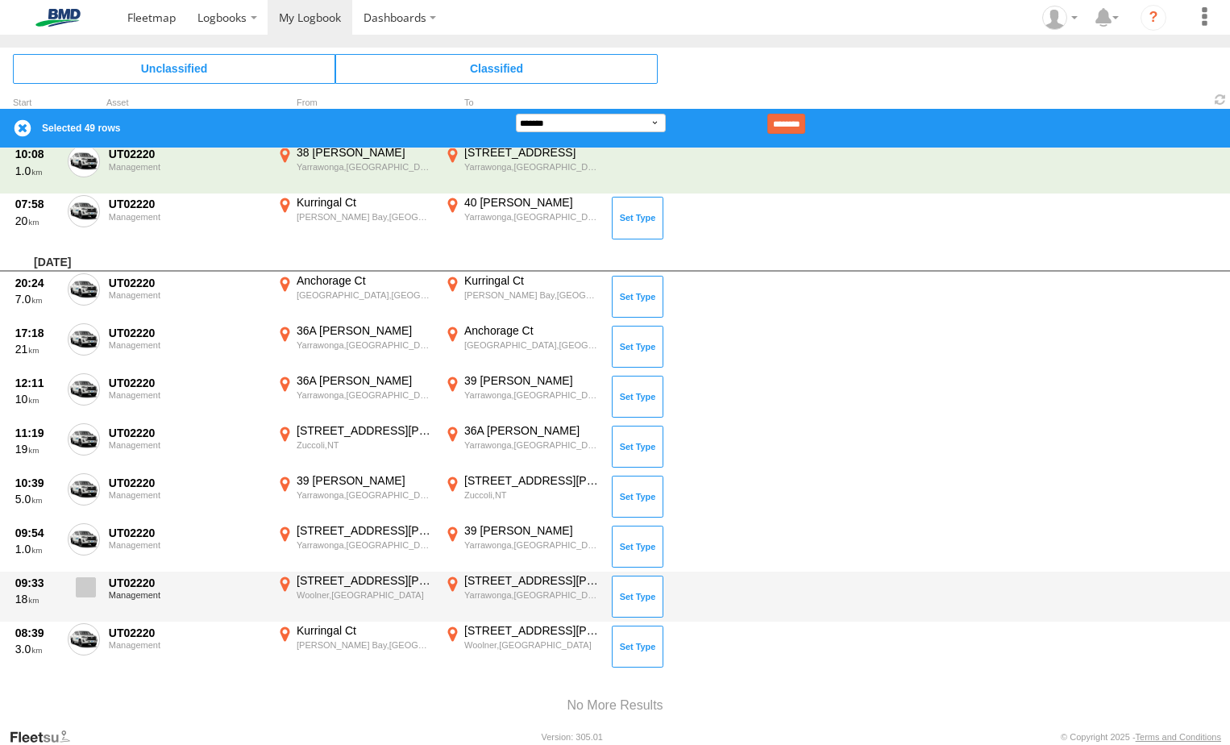
click at [89, 589] on span at bounding box center [86, 587] width 20 height 20
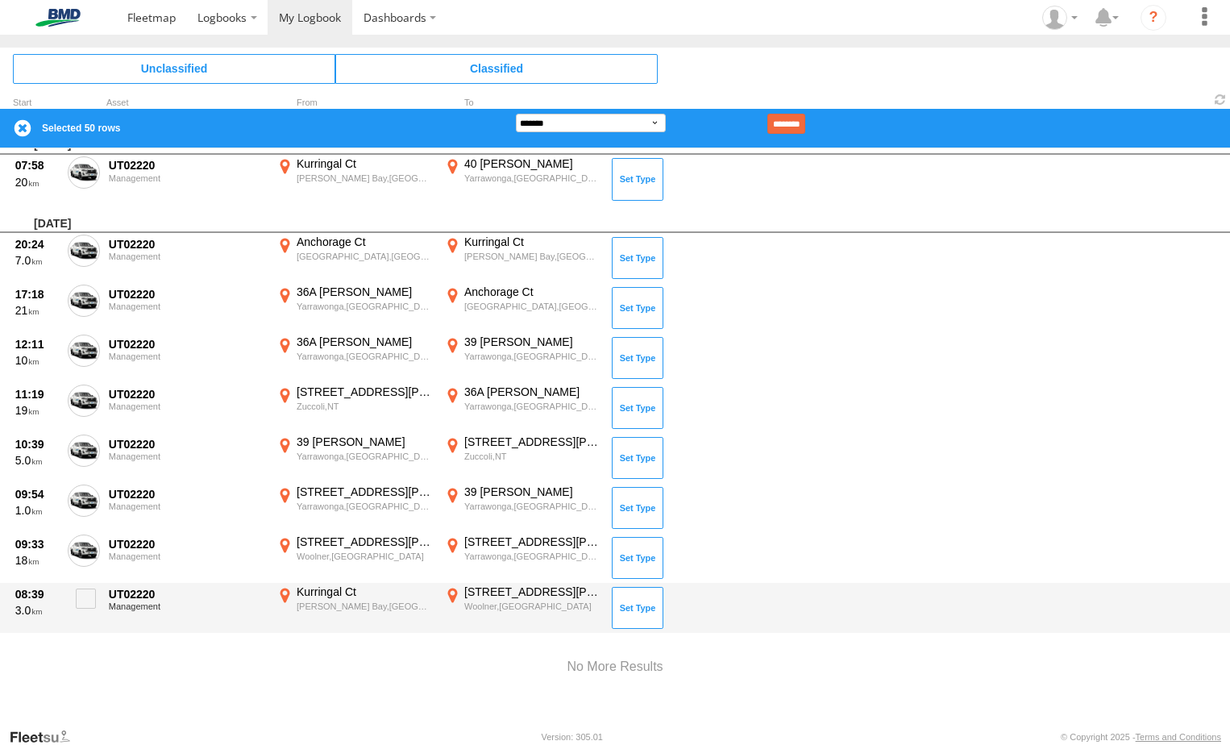
scroll to position [1998, 0]
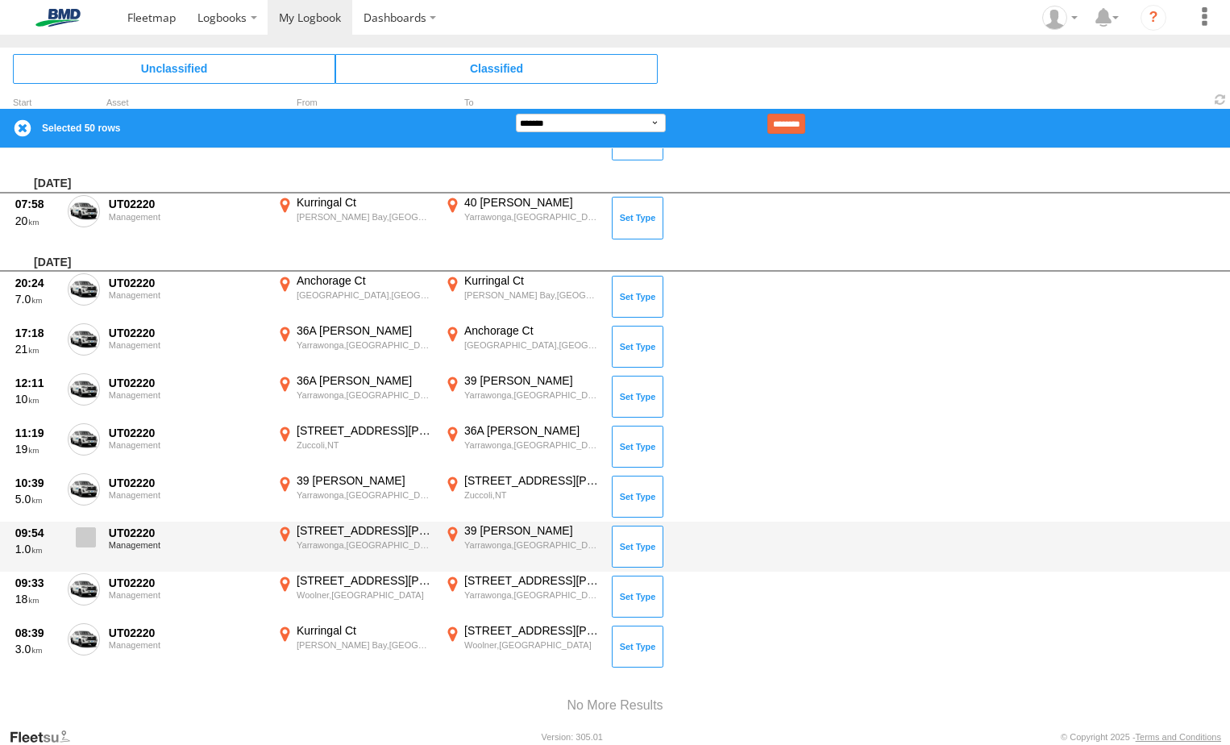
click at [81, 534] on span at bounding box center [86, 537] width 20 height 20
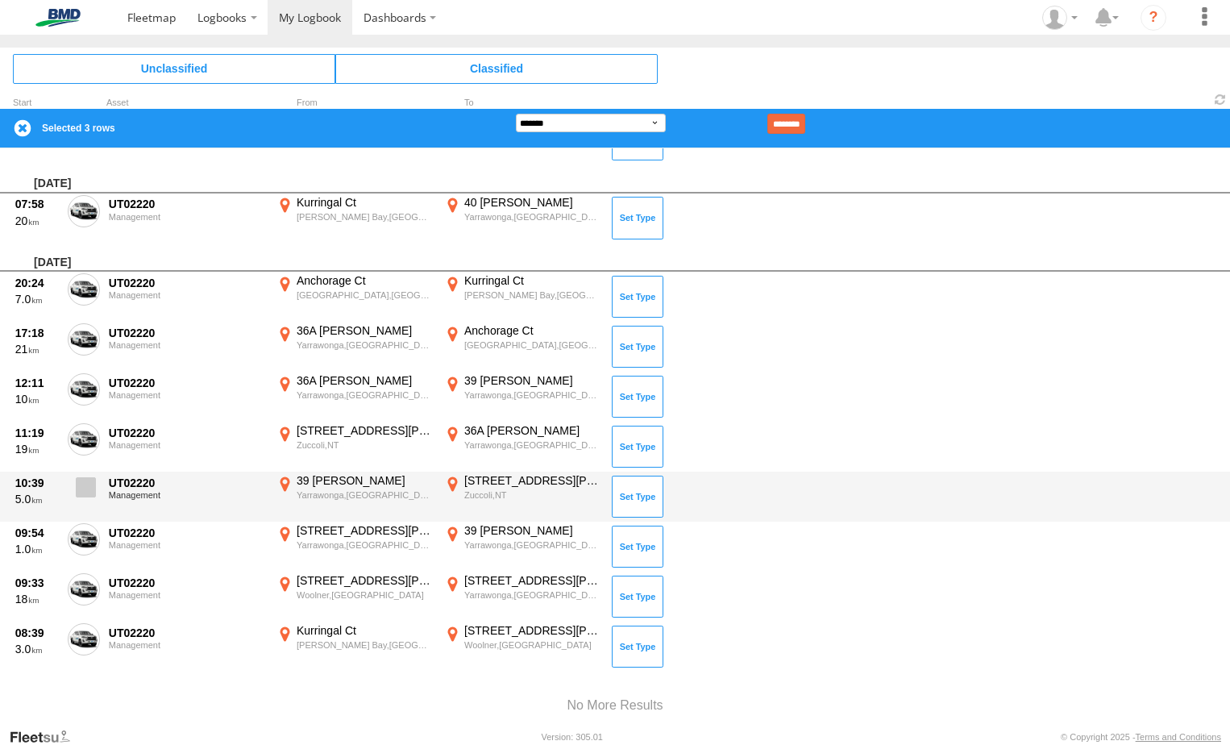
click at [89, 490] on span at bounding box center [86, 487] width 20 height 20
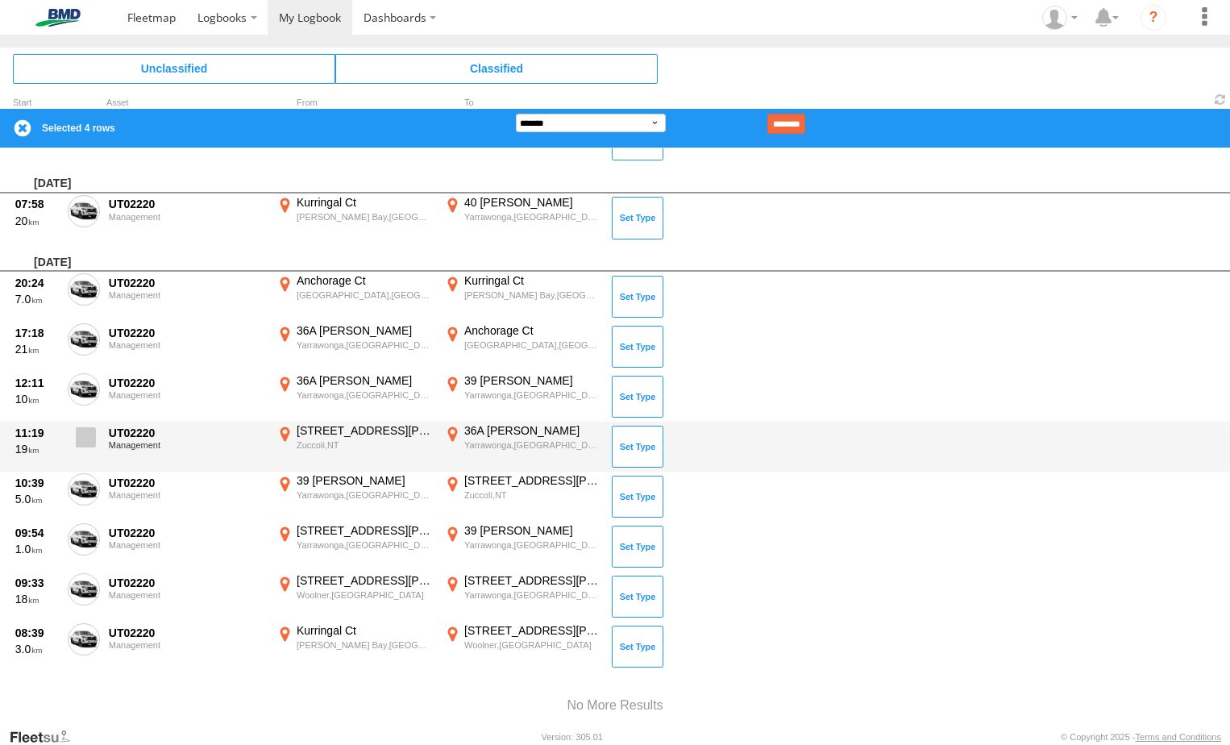
click at [84, 436] on span at bounding box center [86, 437] width 20 height 20
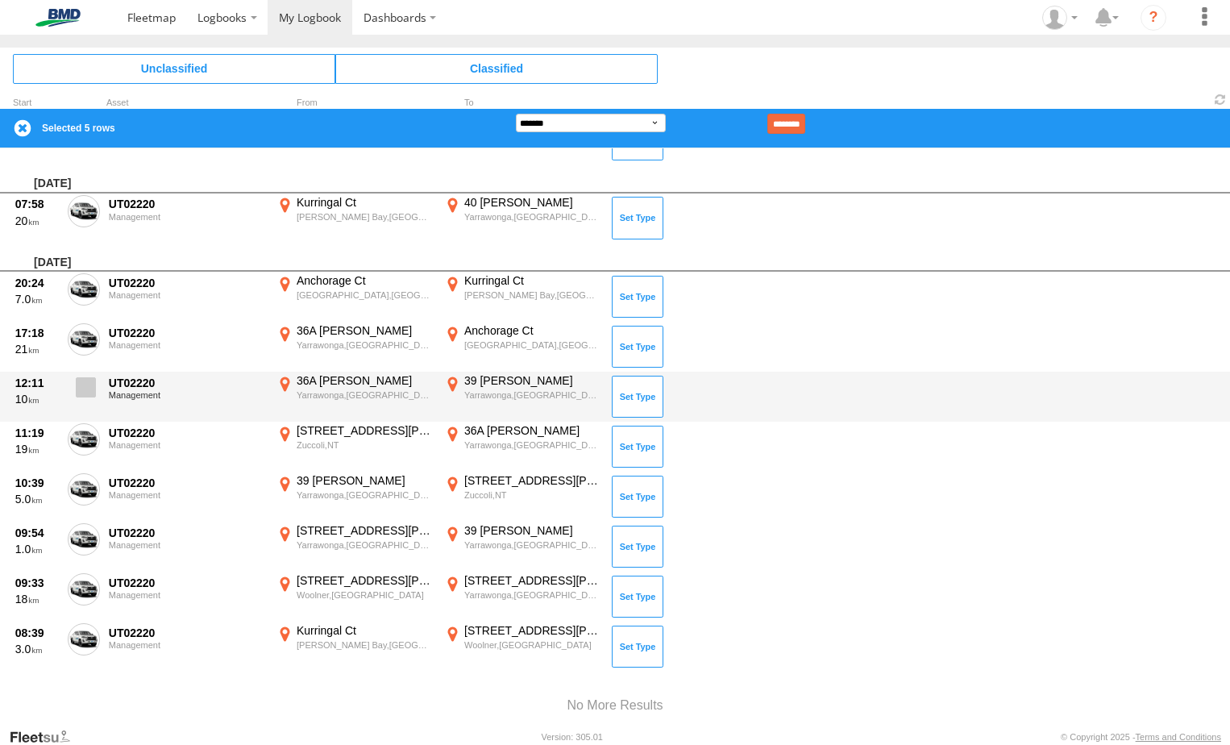
click at [86, 390] on span at bounding box center [86, 387] width 20 height 20
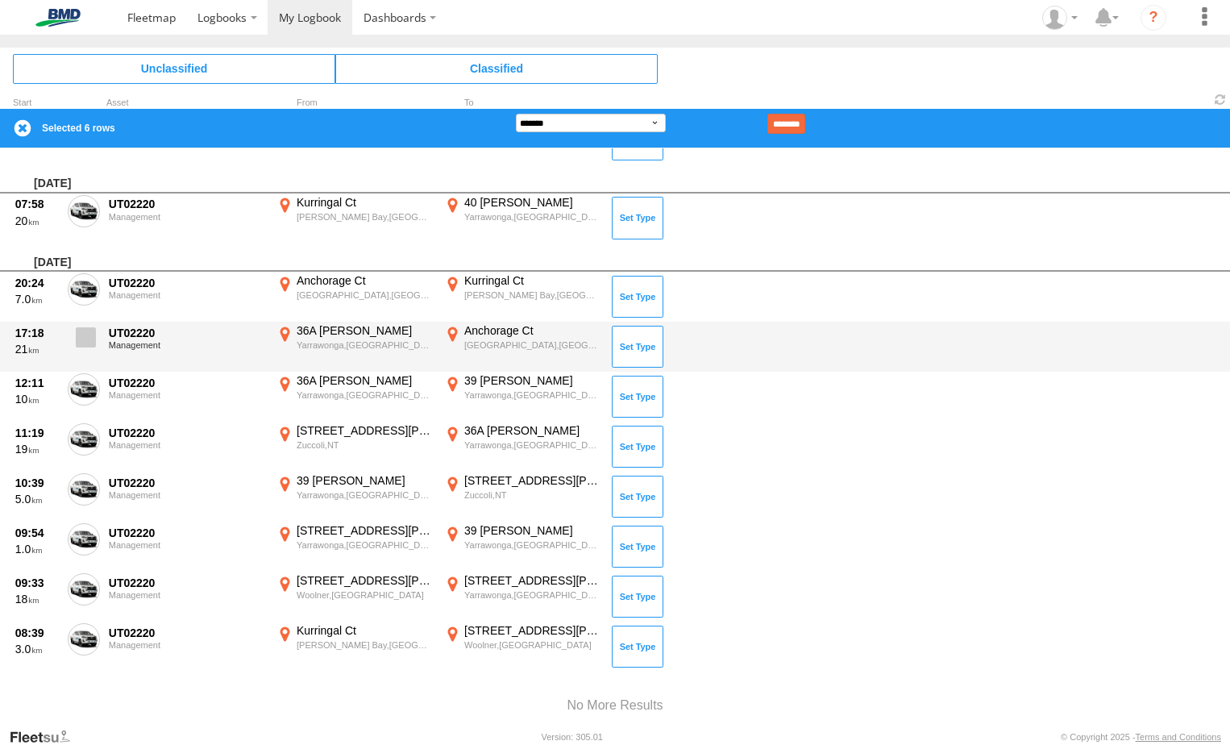
click at [88, 340] on span at bounding box center [86, 337] width 20 height 20
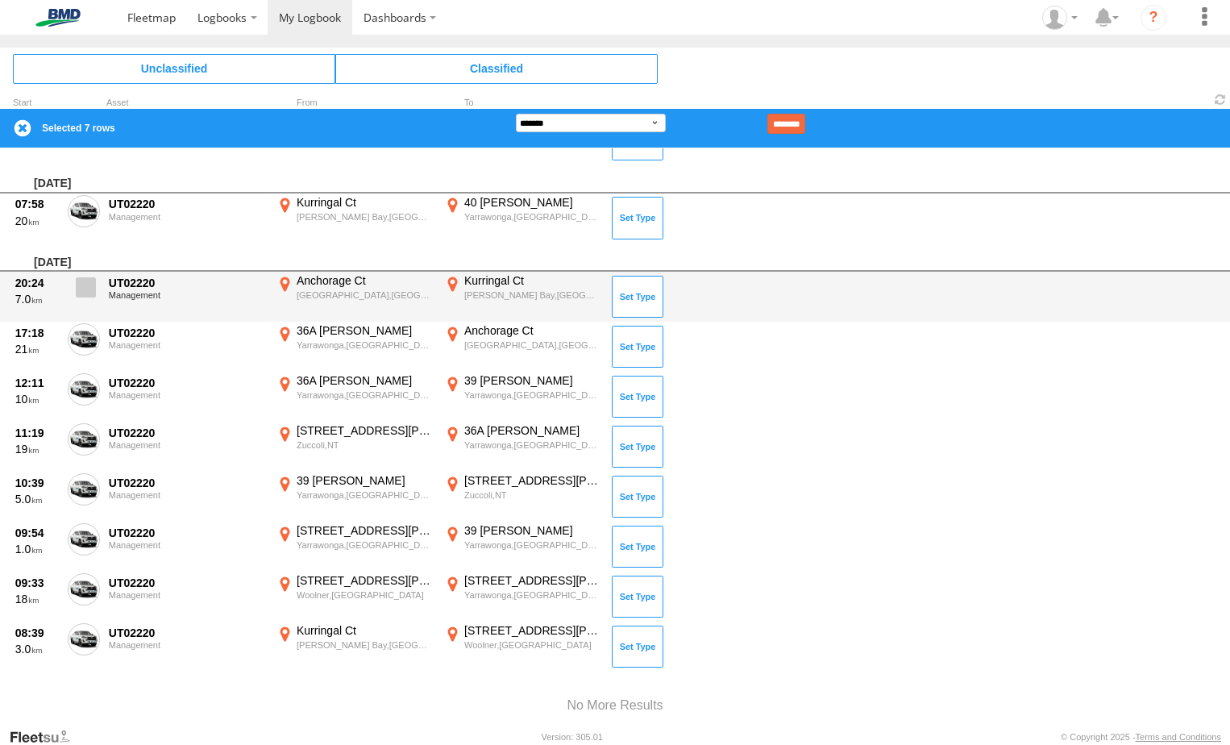
click at [81, 290] on span at bounding box center [86, 287] width 20 height 20
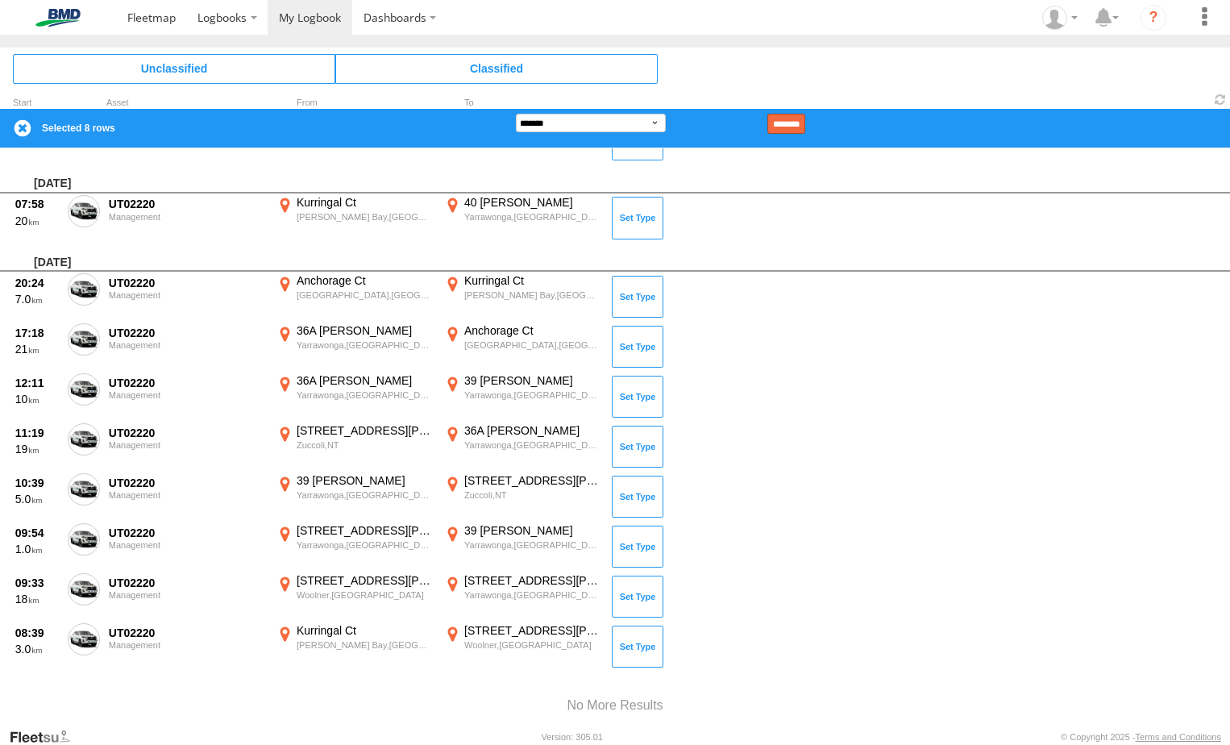
click at [805, 121] on input "********" at bounding box center [786, 124] width 38 height 20
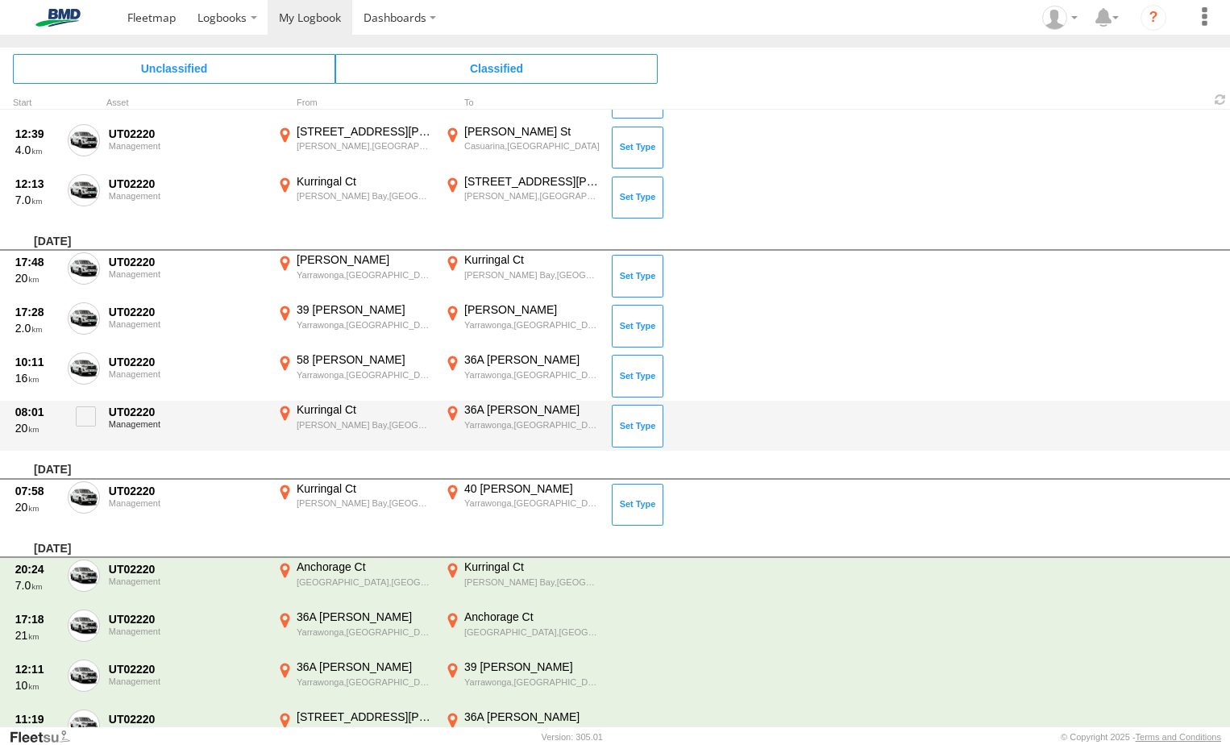
scroll to position [1676, 0]
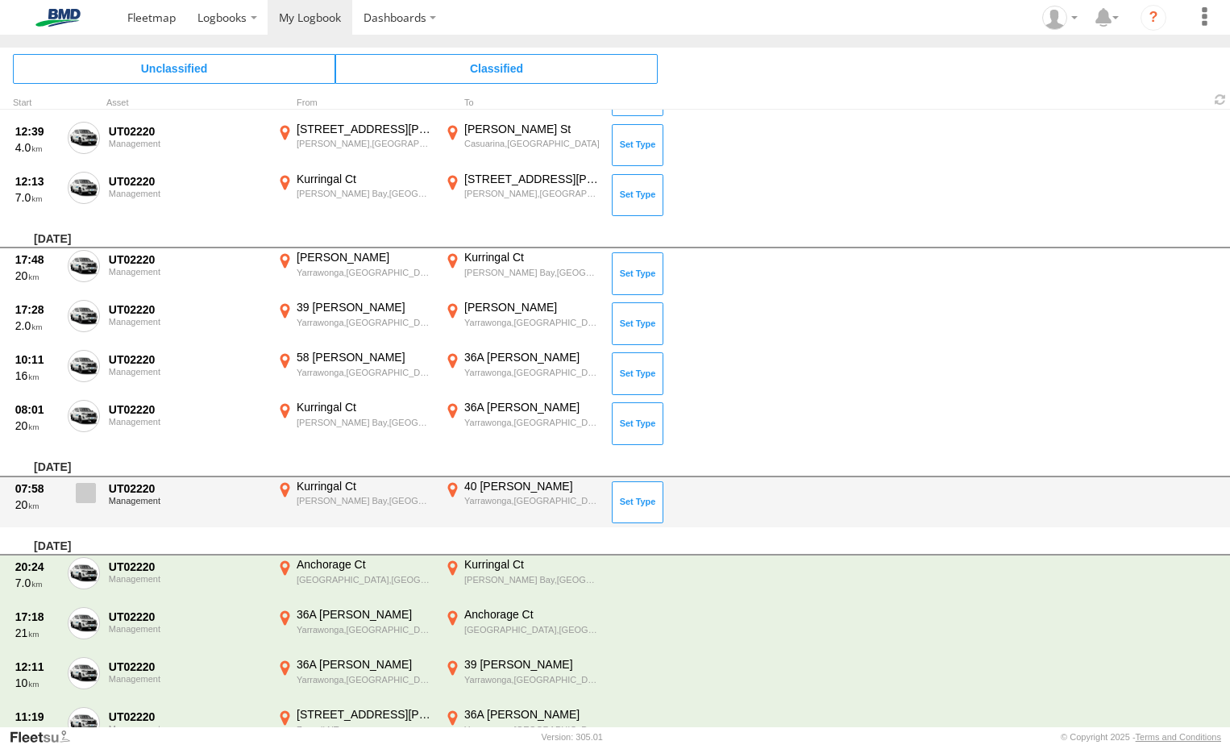
click at [82, 491] on span at bounding box center [86, 493] width 20 height 20
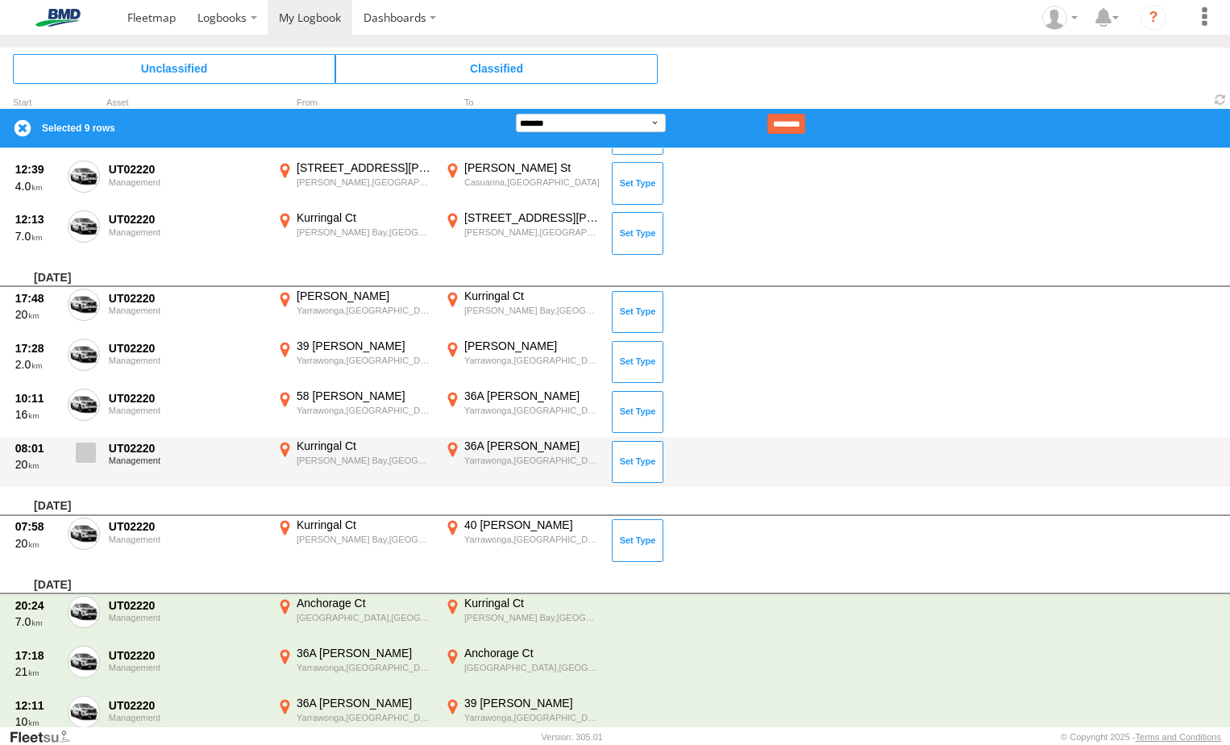
click at [84, 442] on label at bounding box center [84, 456] width 32 height 37
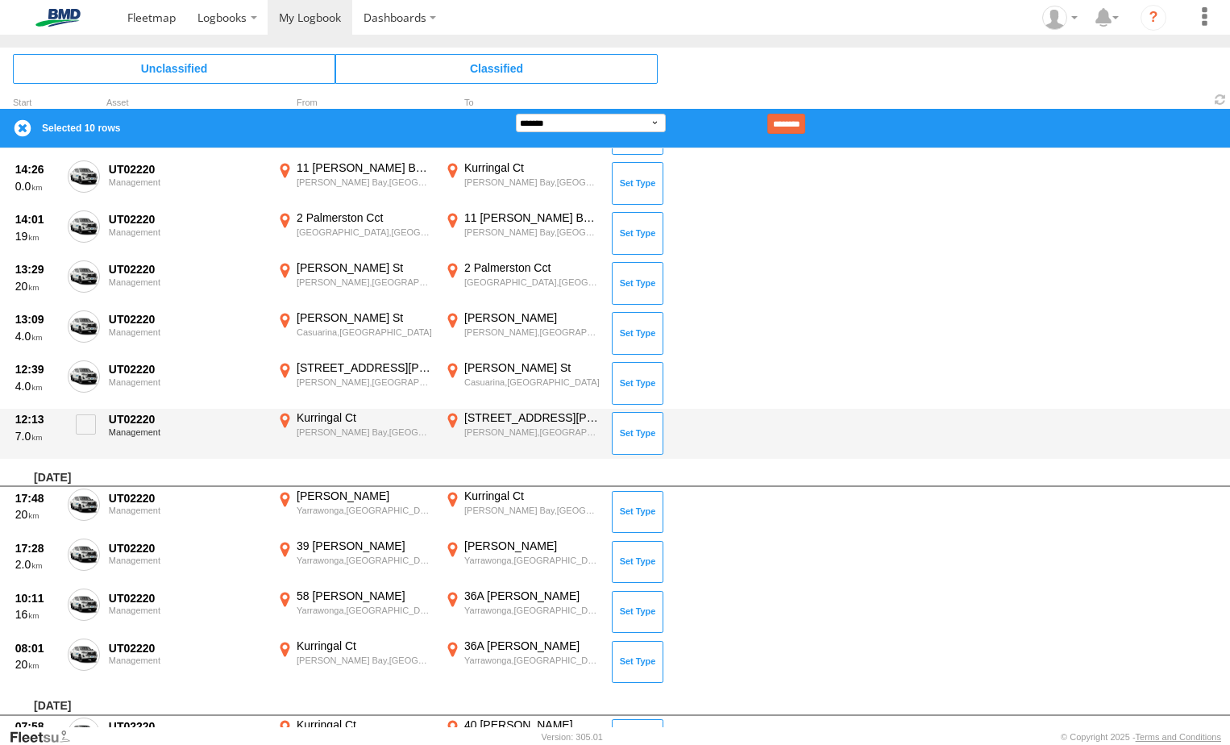
scroll to position [1556, 0]
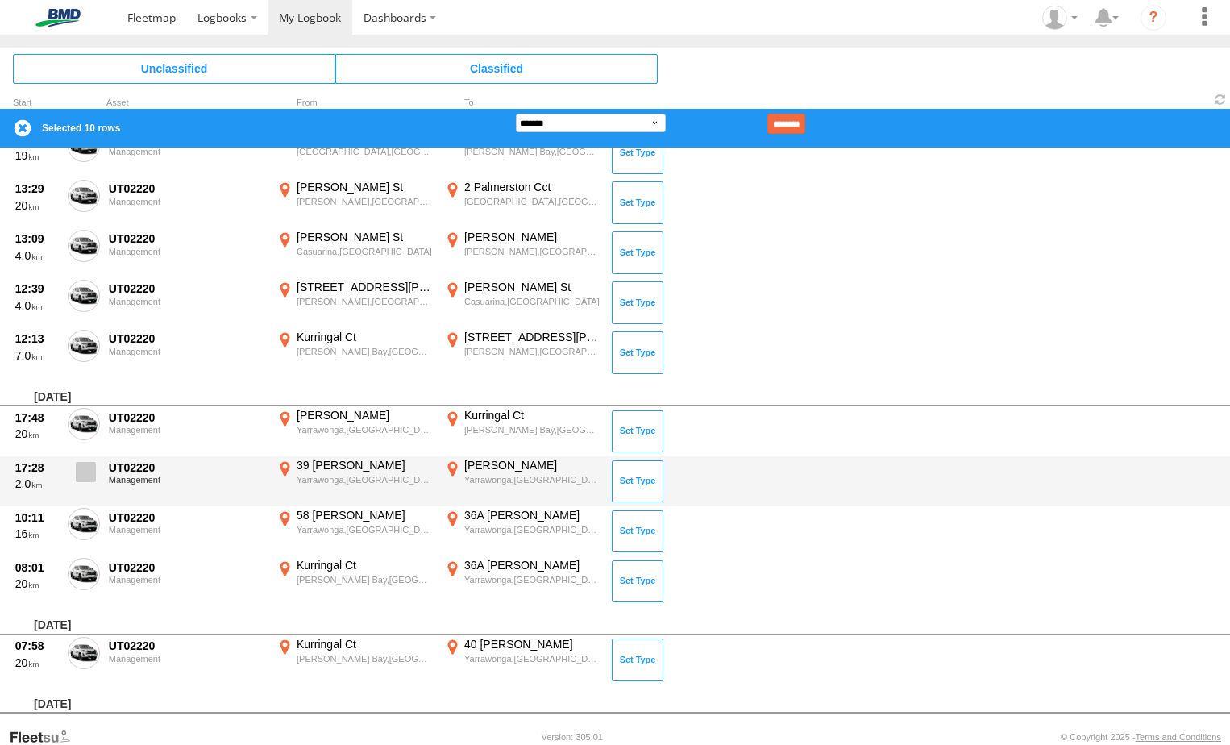
click at [81, 483] on label at bounding box center [84, 476] width 32 height 37
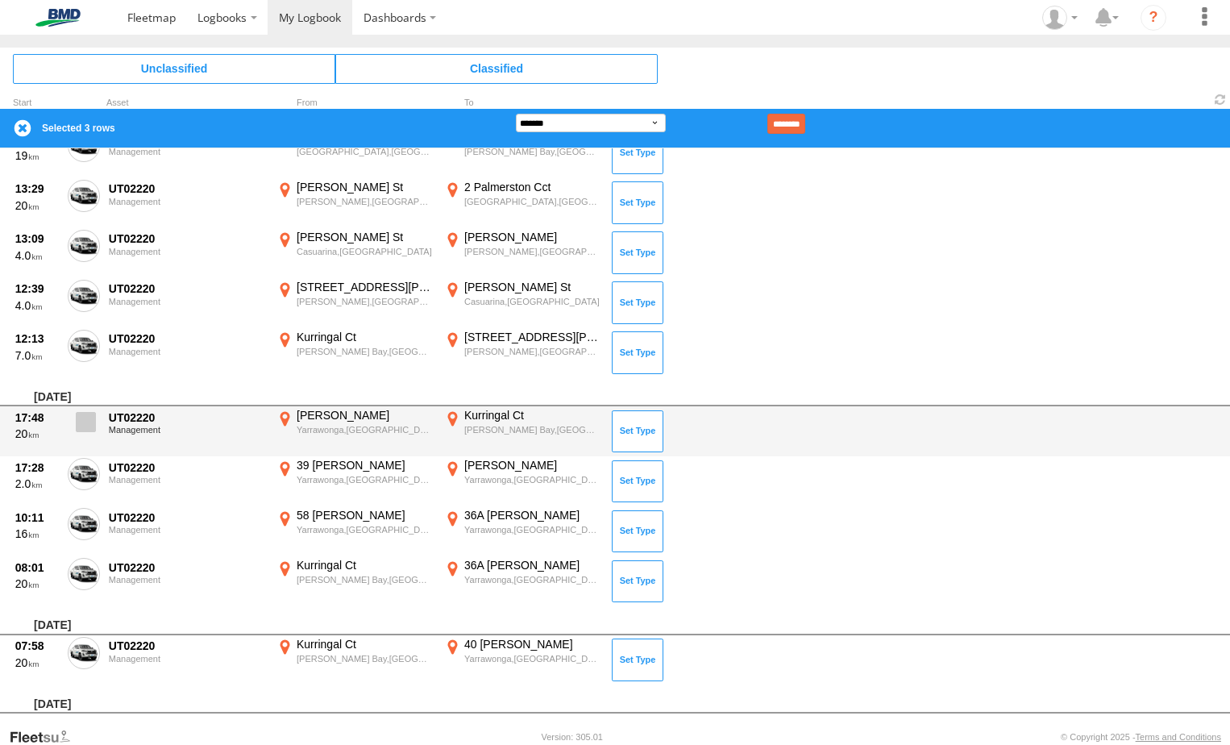
click at [83, 427] on span at bounding box center [86, 422] width 20 height 20
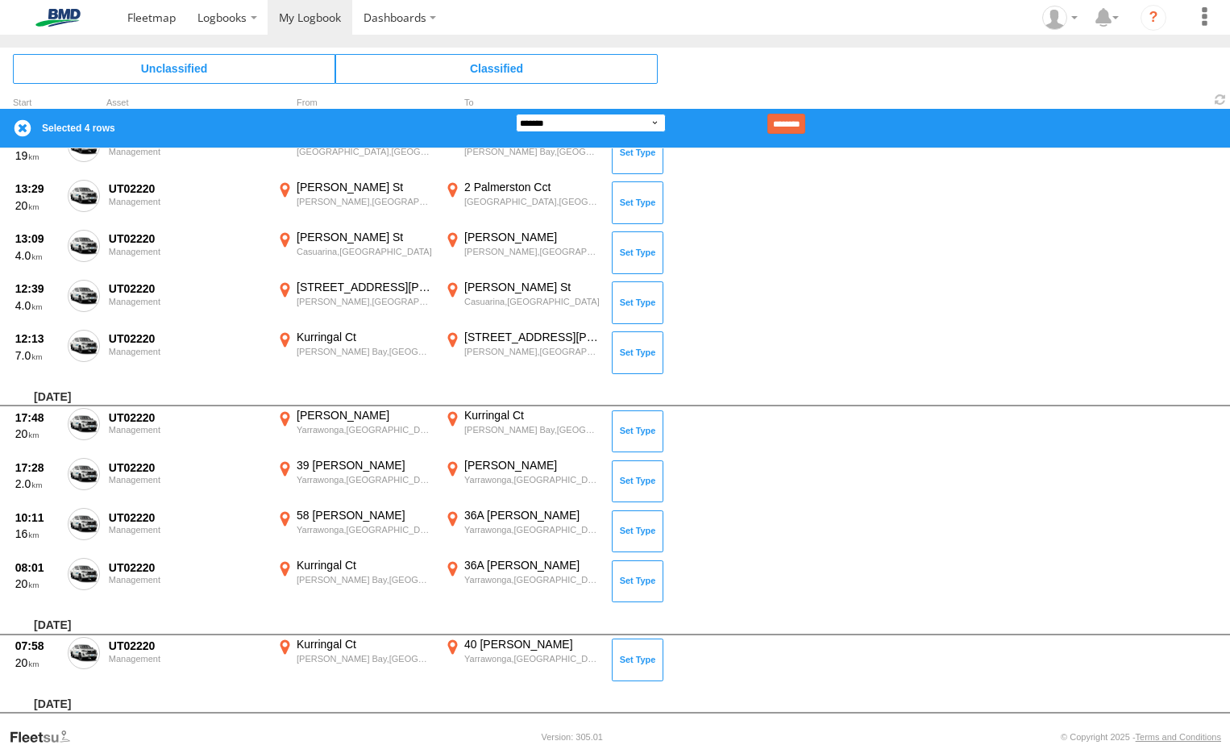
click at [596, 127] on select "**********" at bounding box center [591, 123] width 150 height 19
click at [516, 114] on select "**********" at bounding box center [591, 123] width 150 height 19
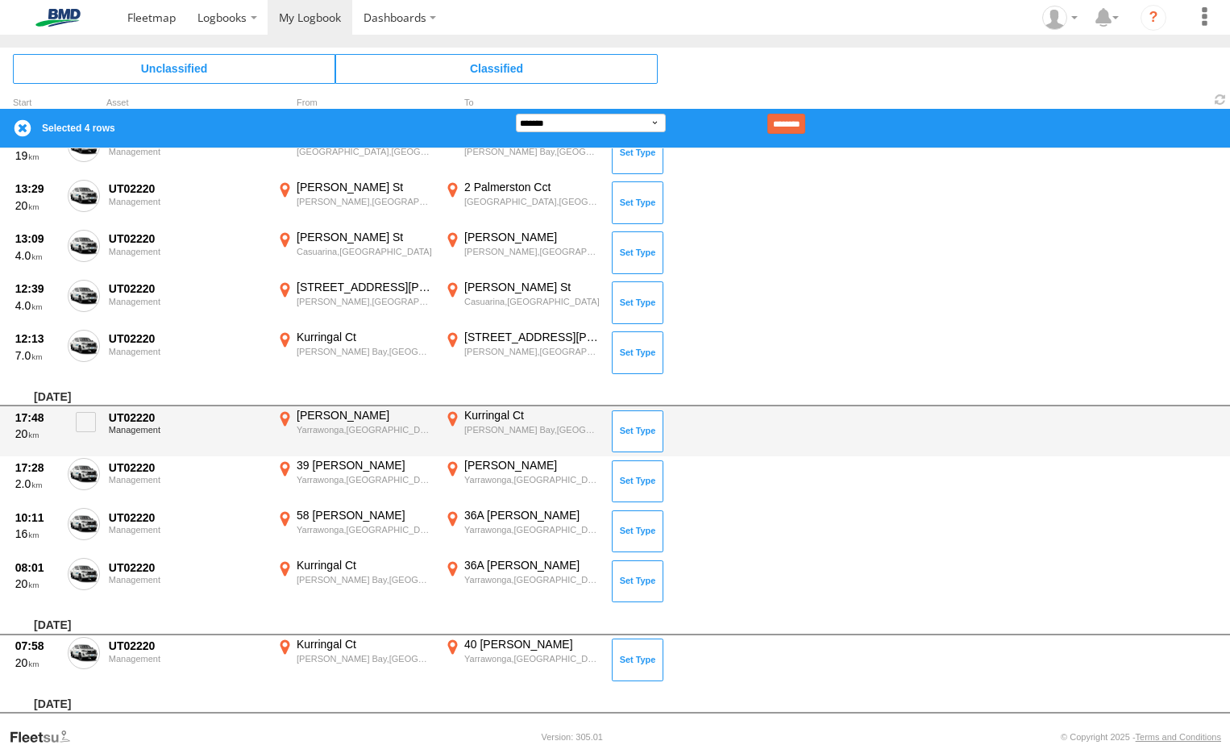
drag, startPoint x: 816, startPoint y: 121, endPoint x: 600, endPoint y: 380, distance: 337.5
click at [805, 121] on input "********" at bounding box center [786, 124] width 38 height 20
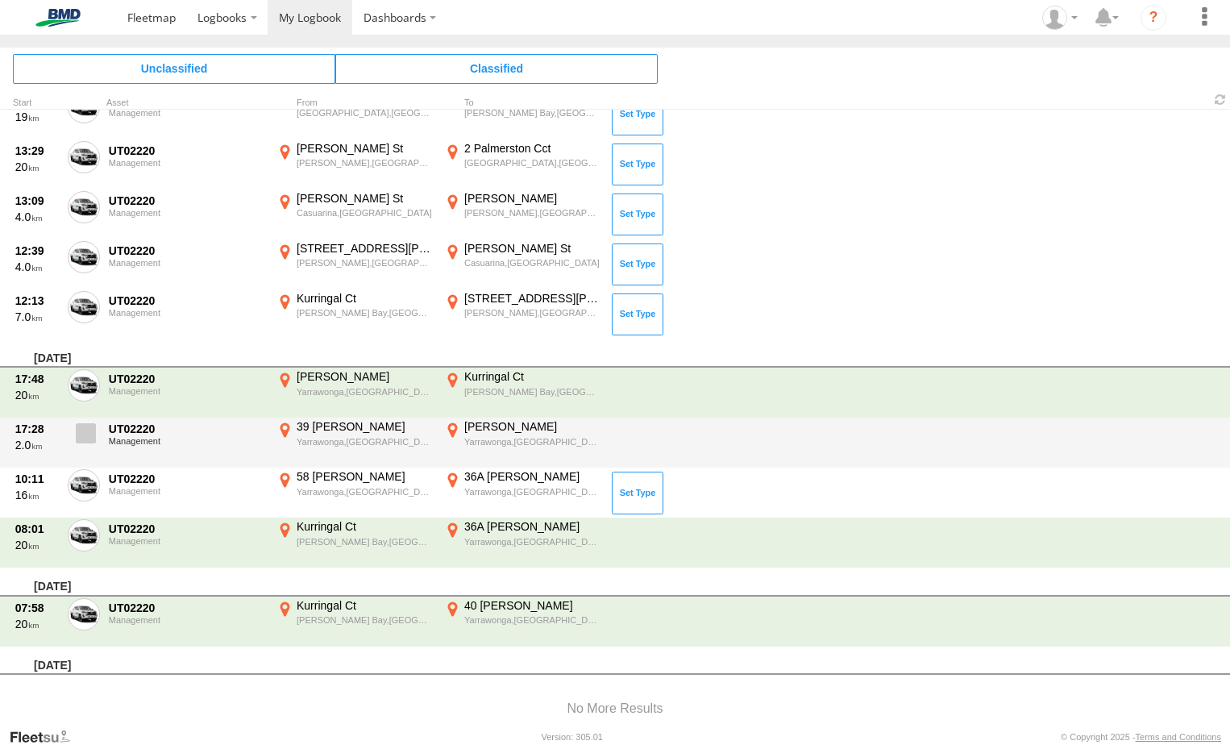
click at [0, 0] on span at bounding box center [0, 0] width 0 height 0
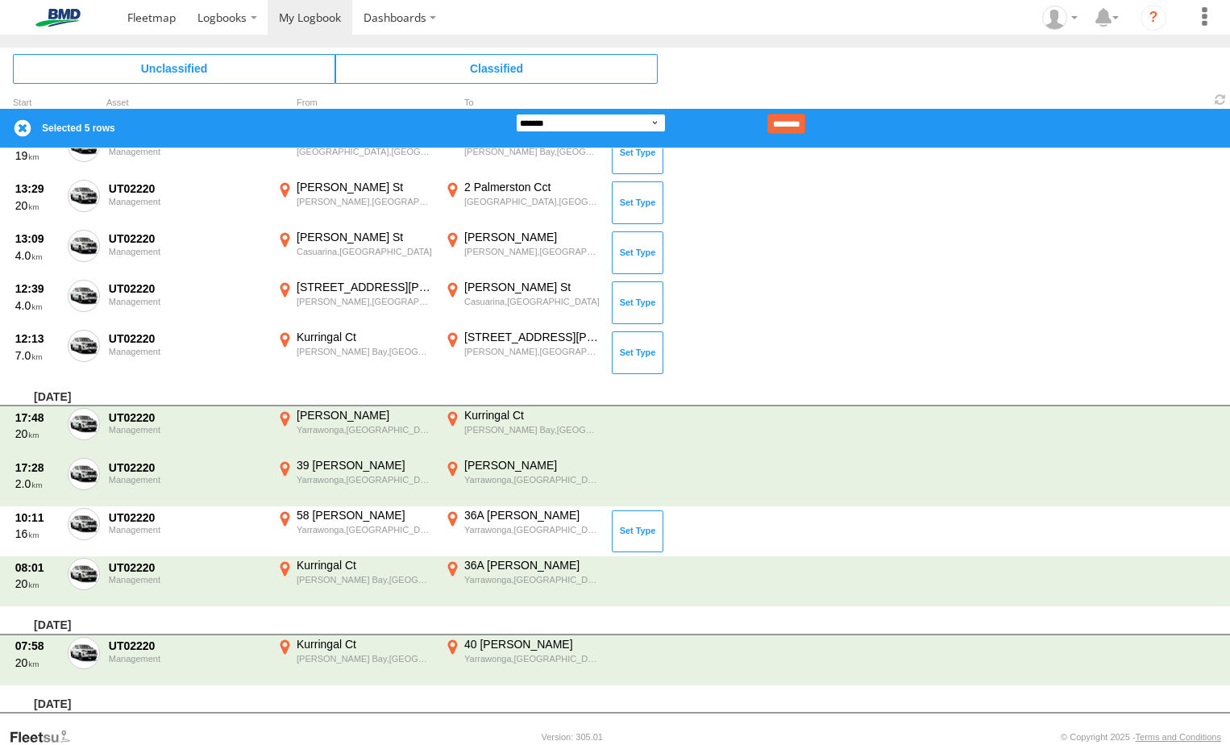
click at [589, 126] on select "**********" at bounding box center [591, 123] width 150 height 19
click at [516, 114] on select "**********" at bounding box center [591, 123] width 150 height 19
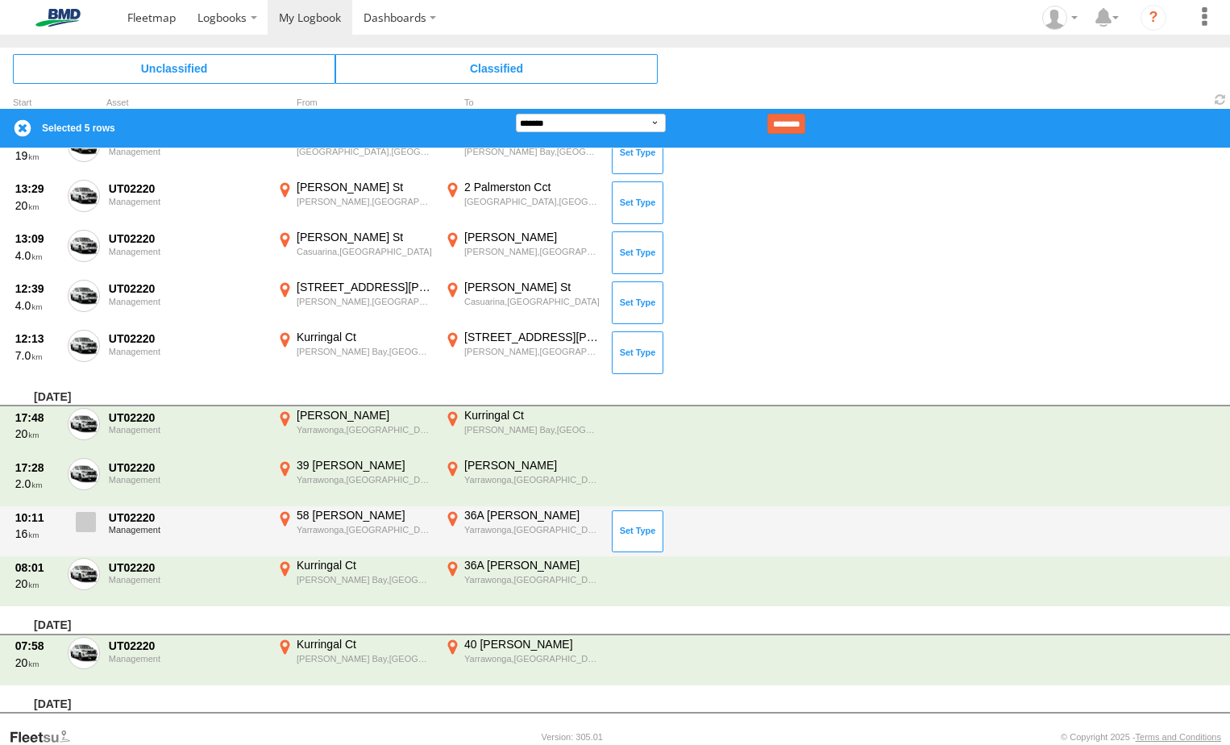
click at [85, 521] on span at bounding box center [86, 522] width 20 height 20
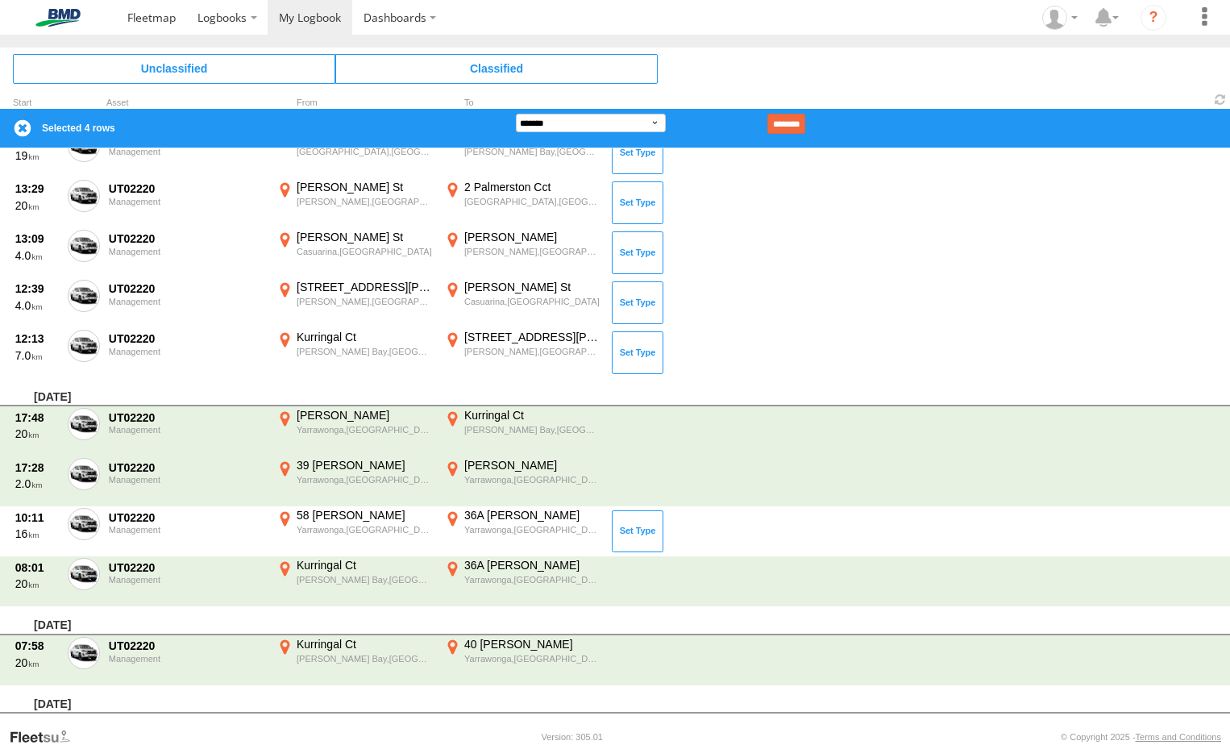
drag, startPoint x: 86, startPoint y: 519, endPoint x: 104, endPoint y: 694, distance: 175.8
click at [0, 0] on span at bounding box center [0, 0] width 0 height 0
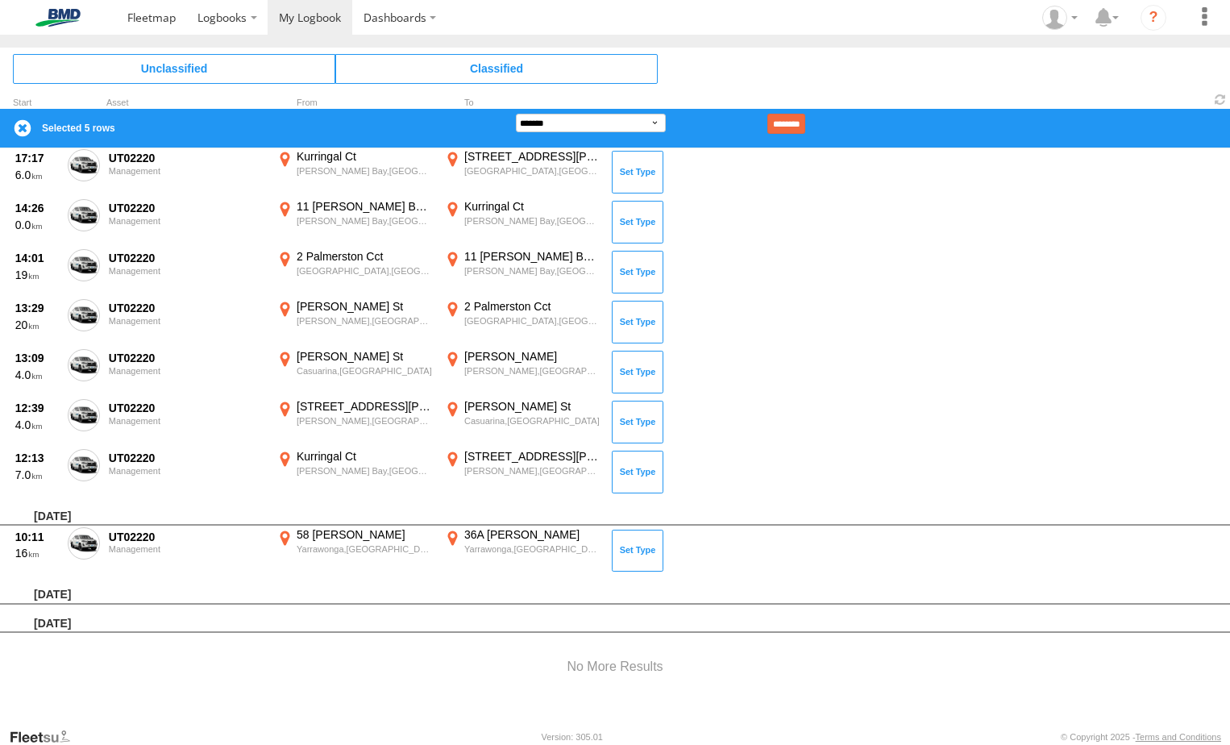
scroll to position [1437, 0]
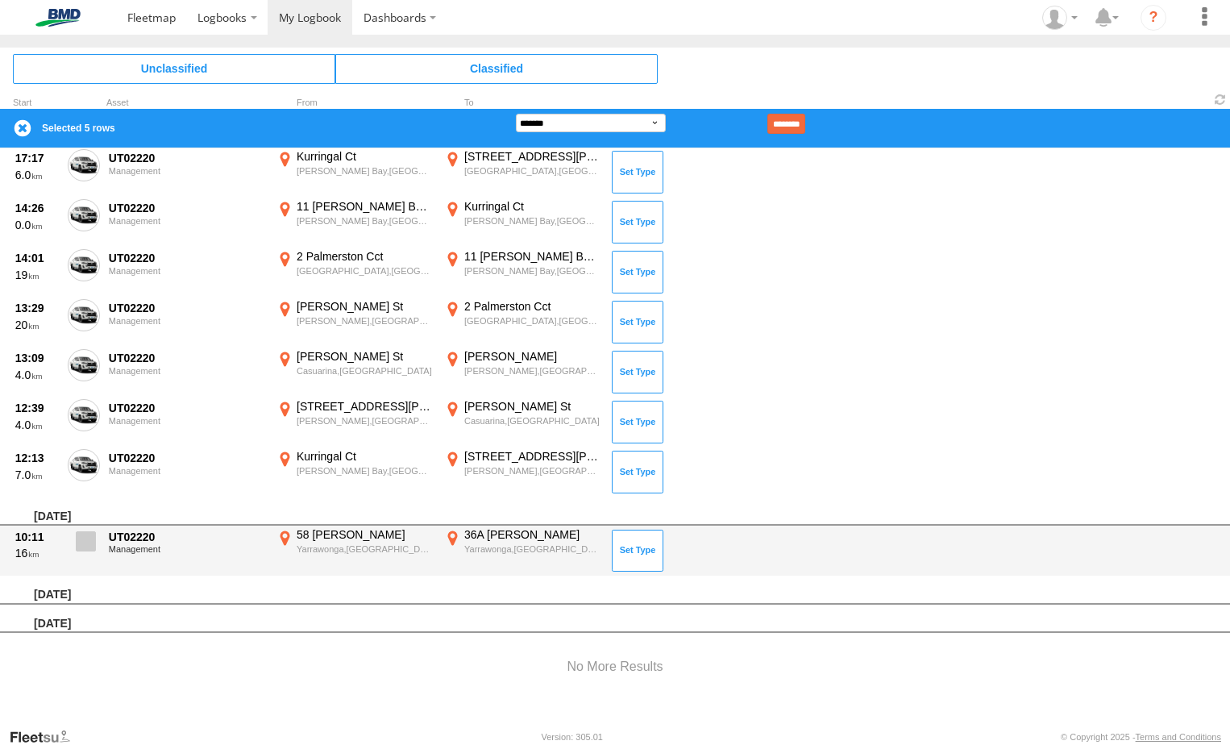
click at [83, 543] on span at bounding box center [86, 541] width 20 height 20
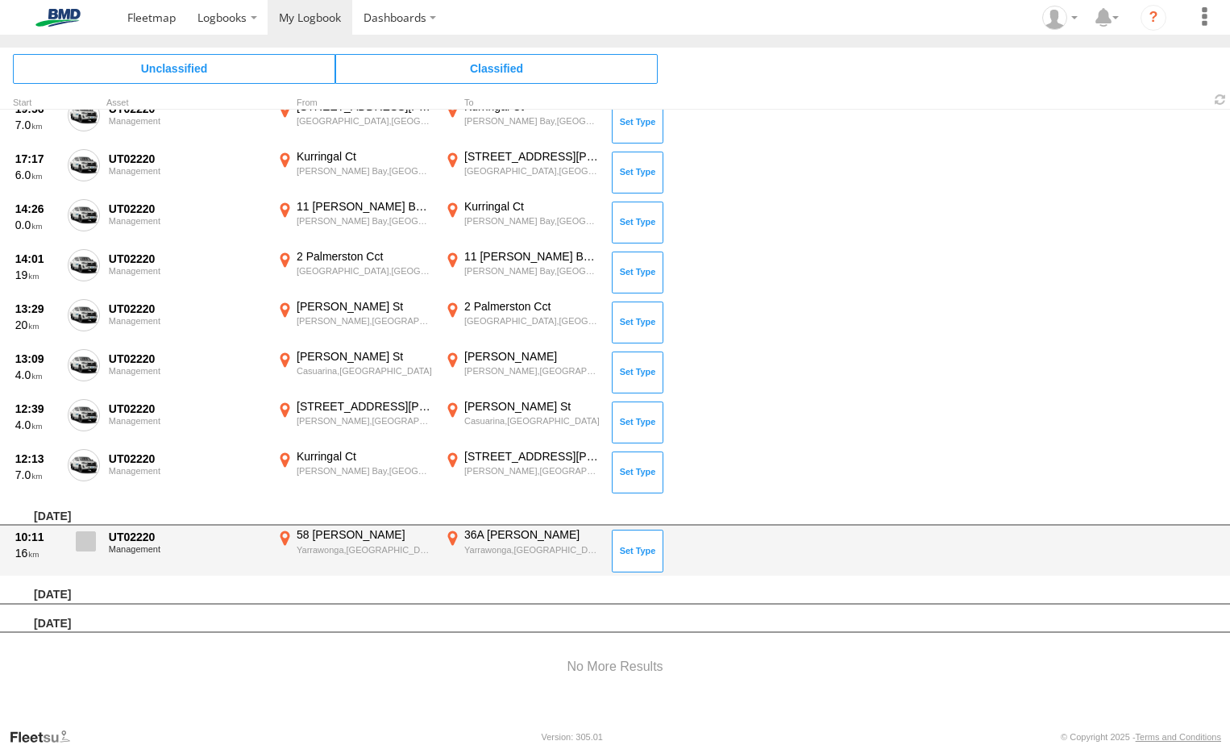
scroll to position [1398, 0]
click at [83, 546] on span at bounding box center [86, 541] width 20 height 20
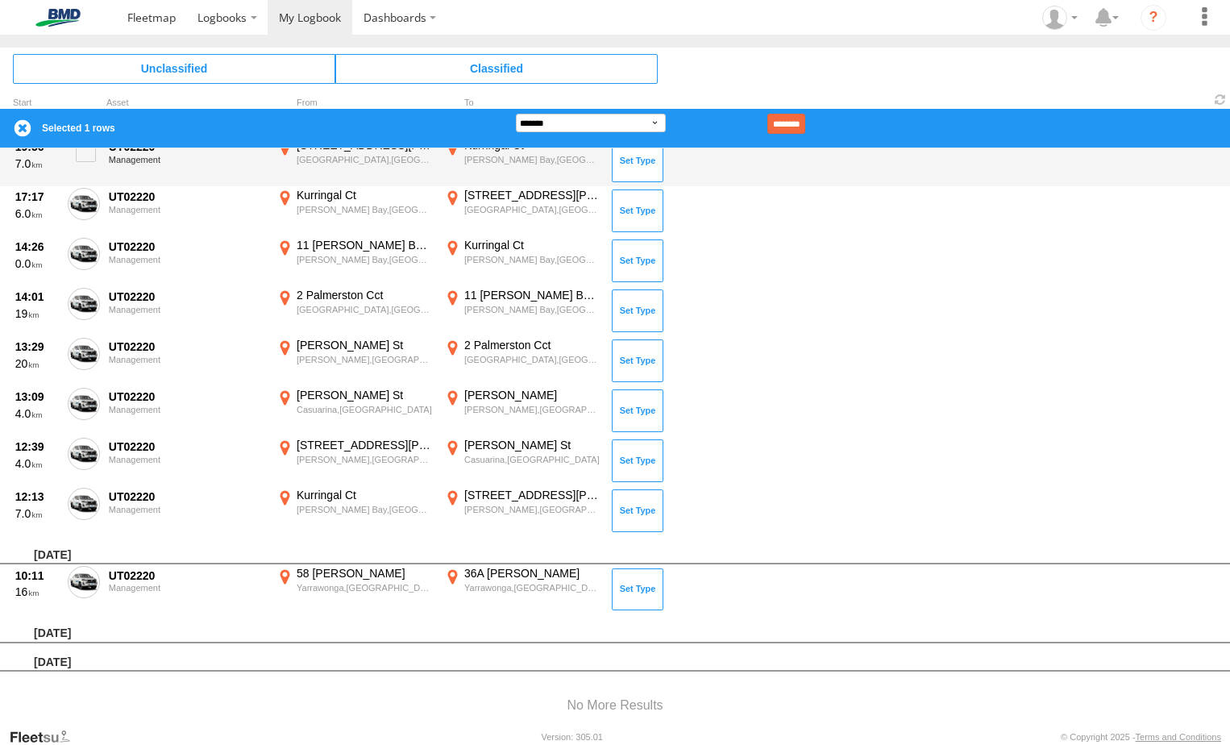
click at [805, 125] on input "********" at bounding box center [786, 124] width 38 height 20
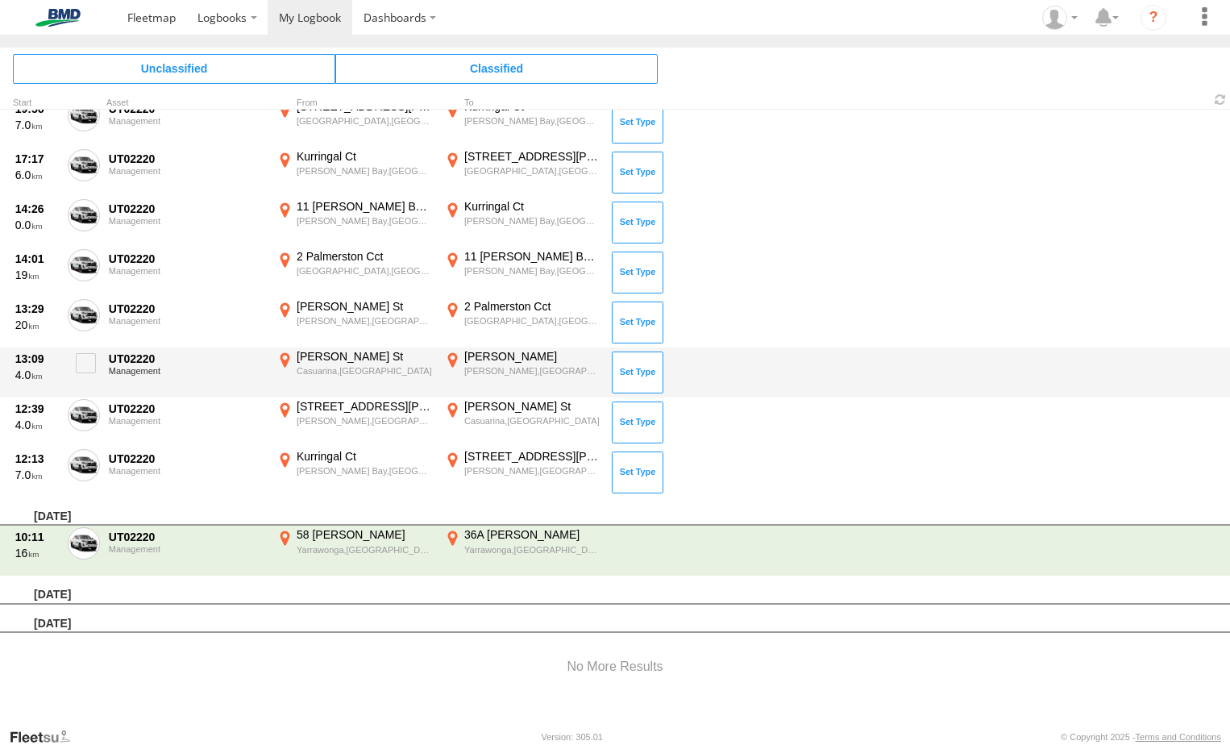
scroll to position [1348, 0]
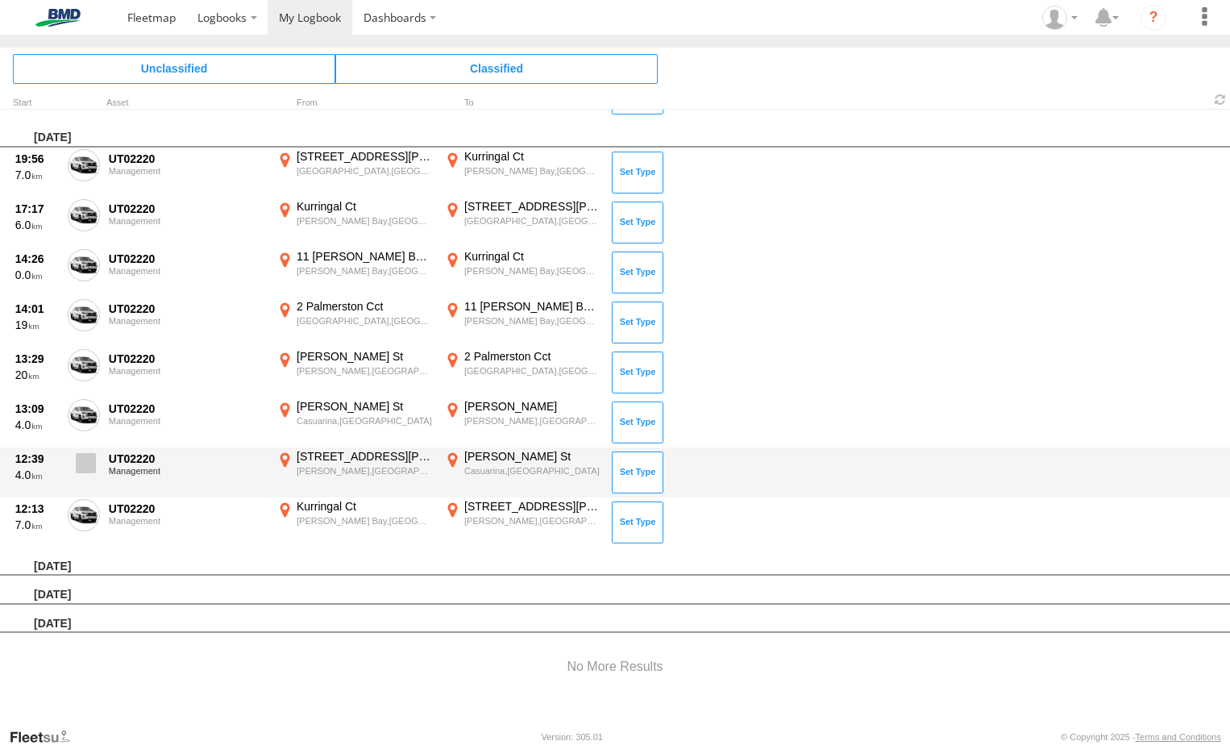
click at [0, 0] on span at bounding box center [0, 0] width 0 height 0
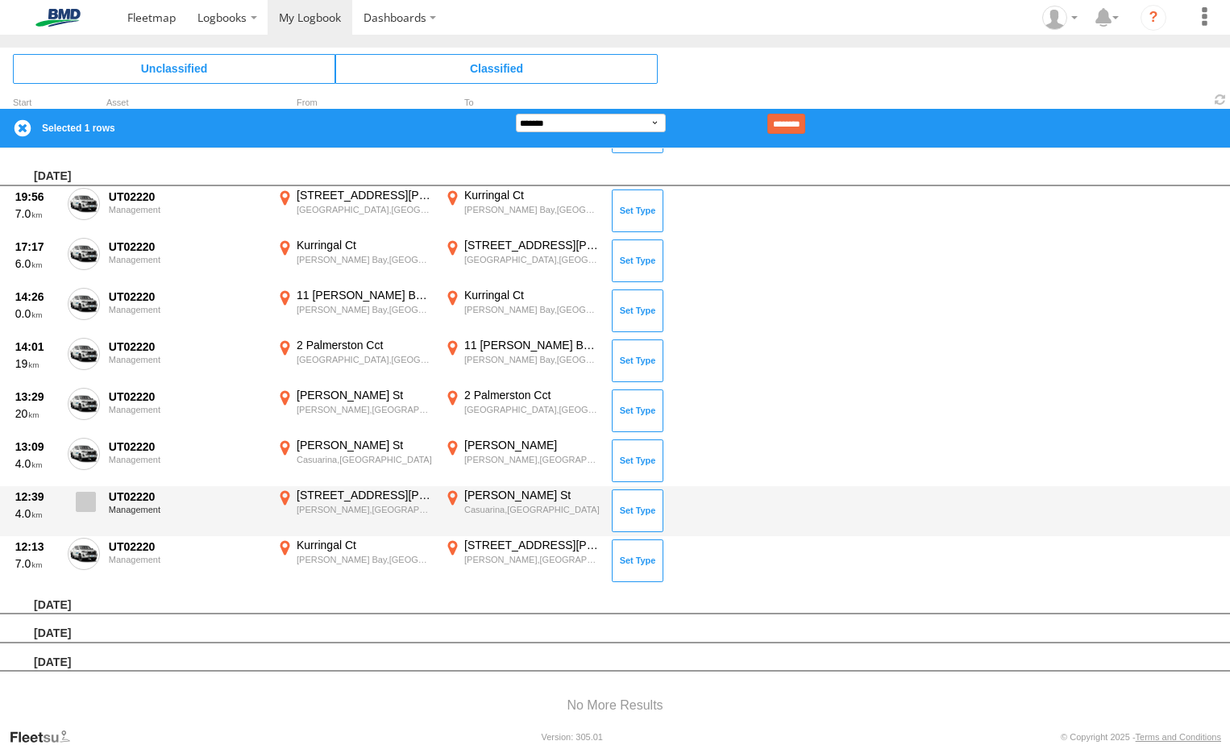
click at [93, 492] on span at bounding box center [86, 502] width 20 height 20
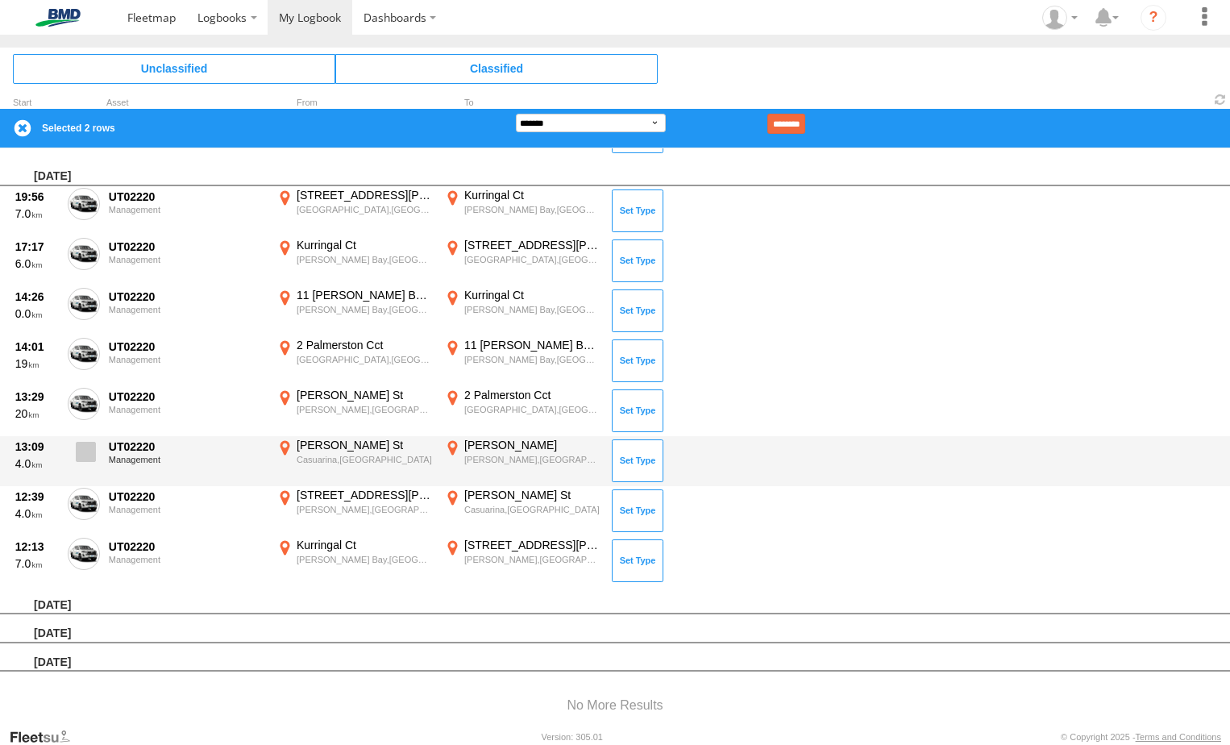
click at [85, 452] on span at bounding box center [86, 452] width 20 height 20
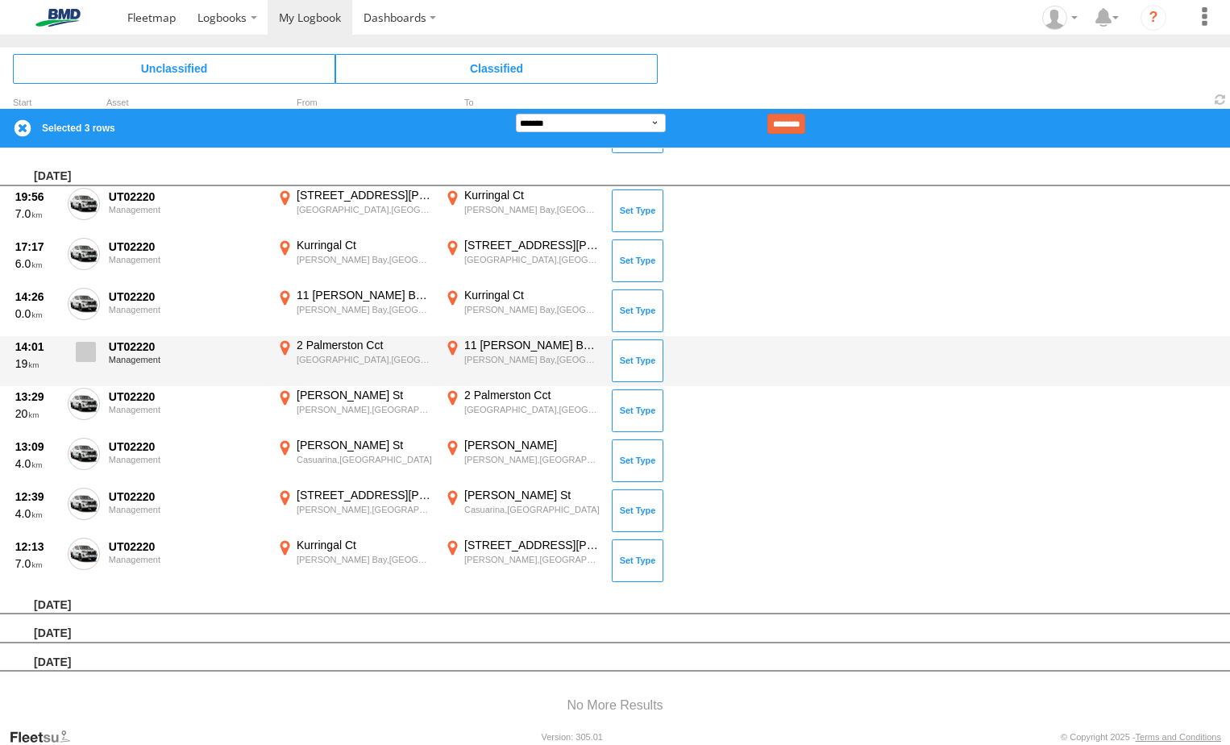
drag, startPoint x: 92, startPoint y: 398, endPoint x: 98, endPoint y: 367, distance: 31.9
click at [0, 0] on span at bounding box center [0, 0] width 0 height 0
click at [93, 347] on span at bounding box center [86, 352] width 20 height 20
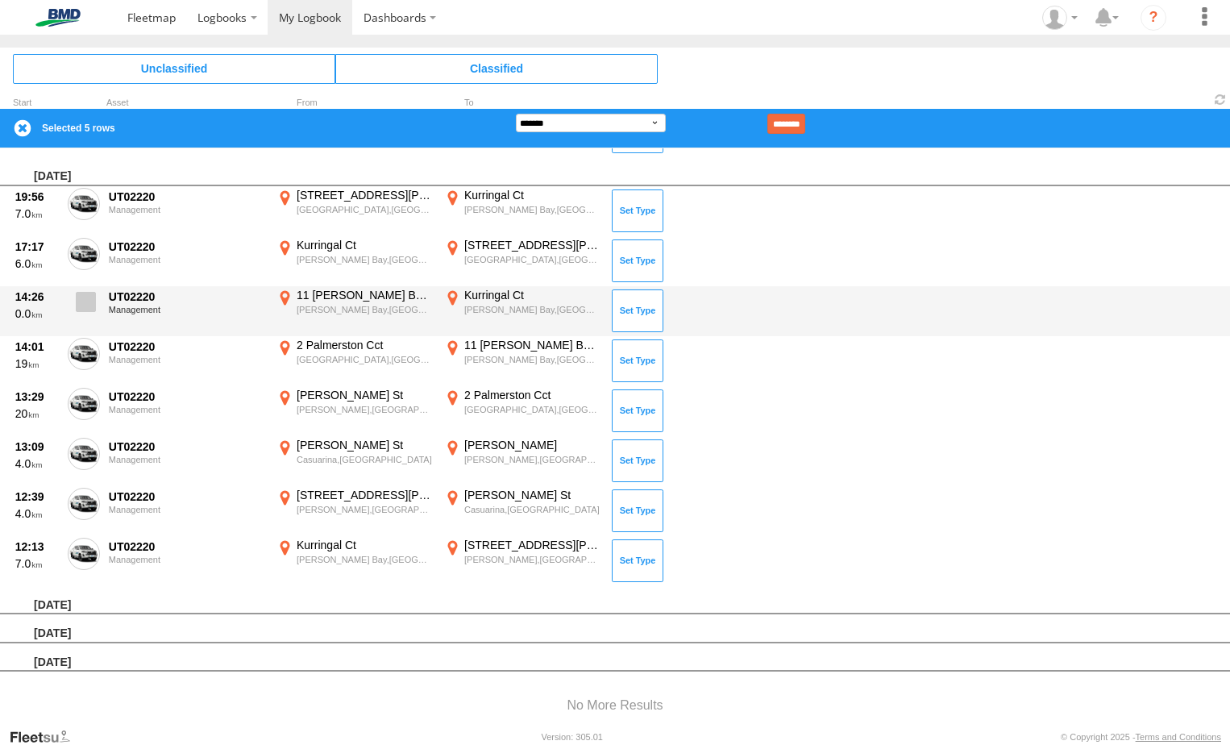
drag, startPoint x: 90, startPoint y: 305, endPoint x: 91, endPoint y: 293, distance: 11.3
click at [88, 308] on span at bounding box center [86, 302] width 20 height 20
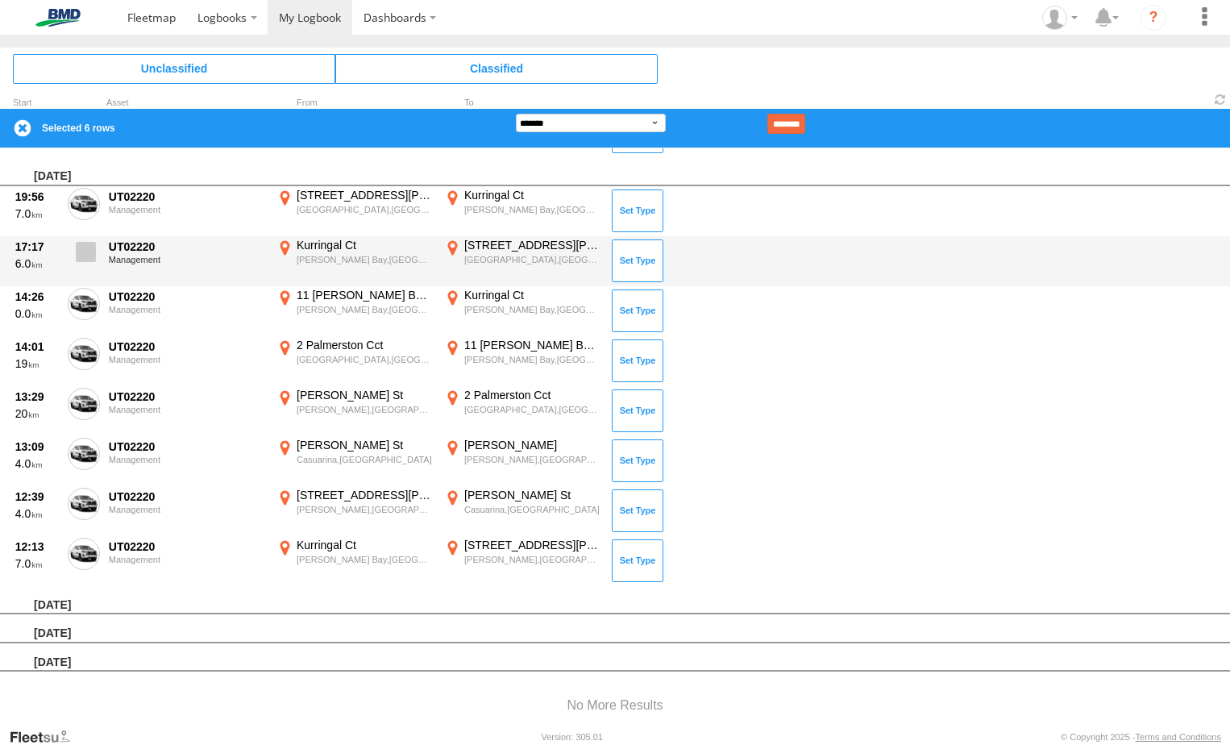
click at [96, 254] on label at bounding box center [84, 256] width 32 height 37
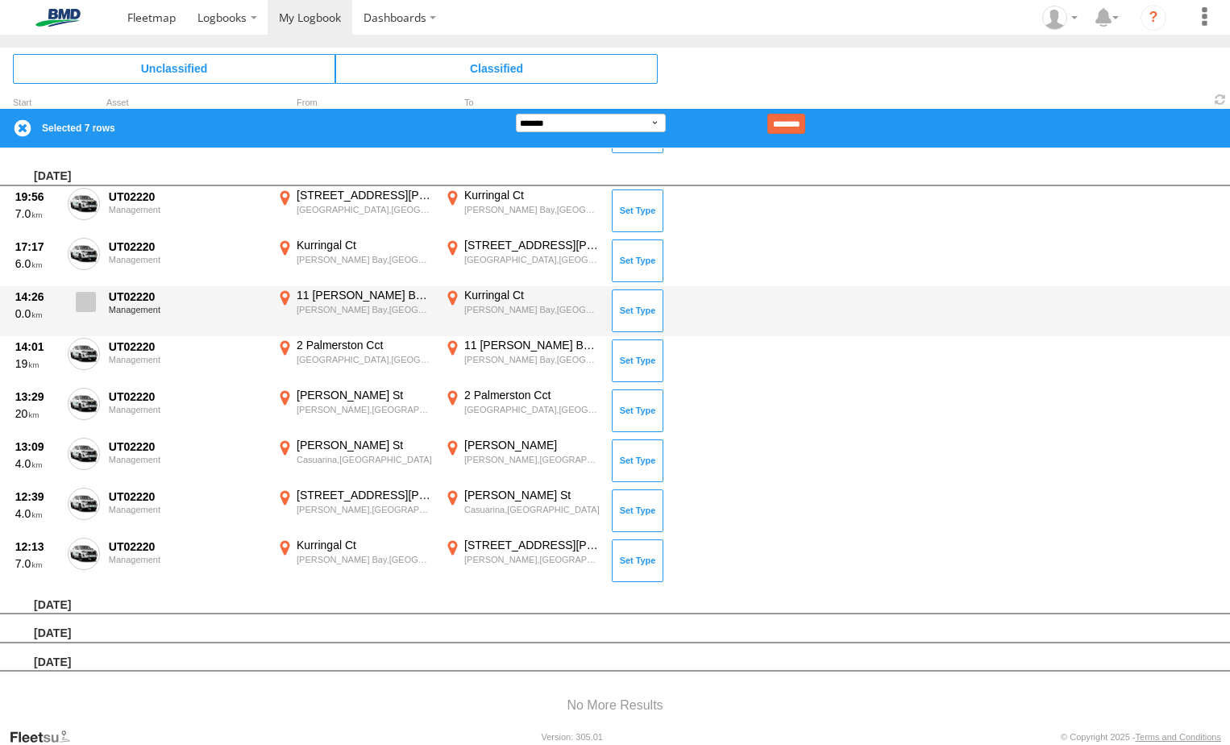
drag, startPoint x: 88, startPoint y: 194, endPoint x: 95, endPoint y: 294, distance: 100.2
click at [0, 0] on span at bounding box center [0, 0] width 0 height 0
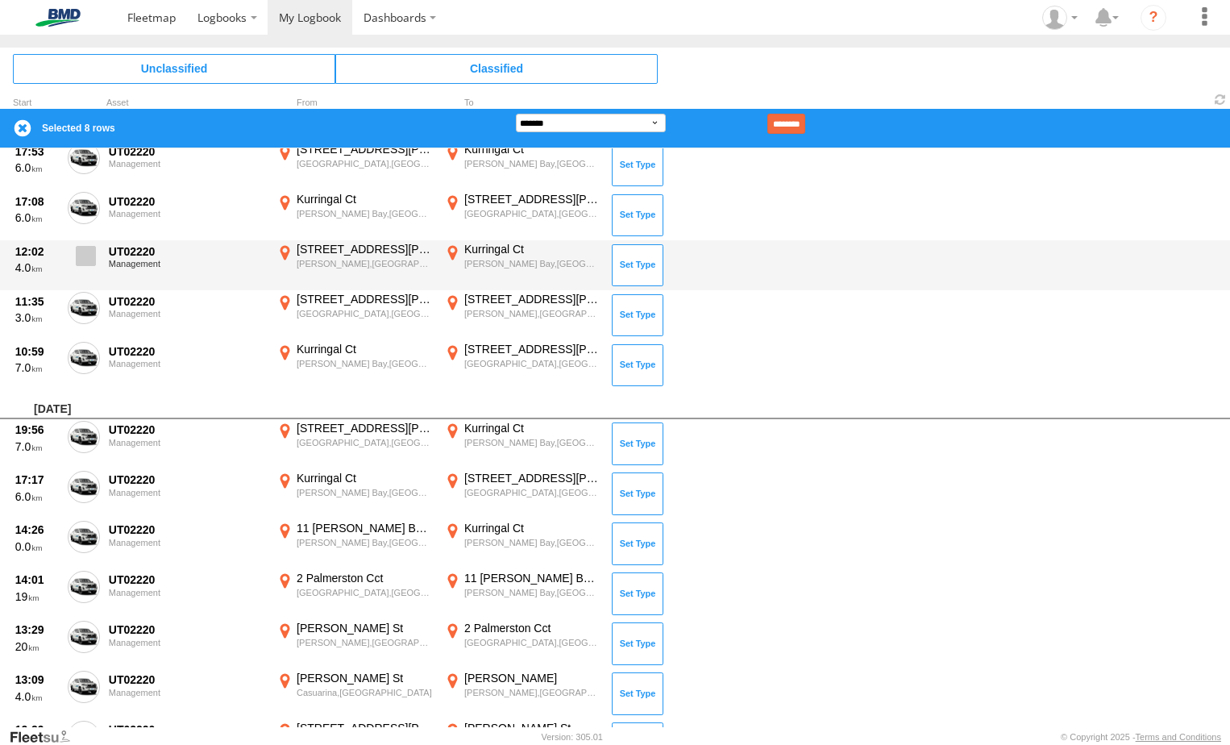
scroll to position [1026, 0]
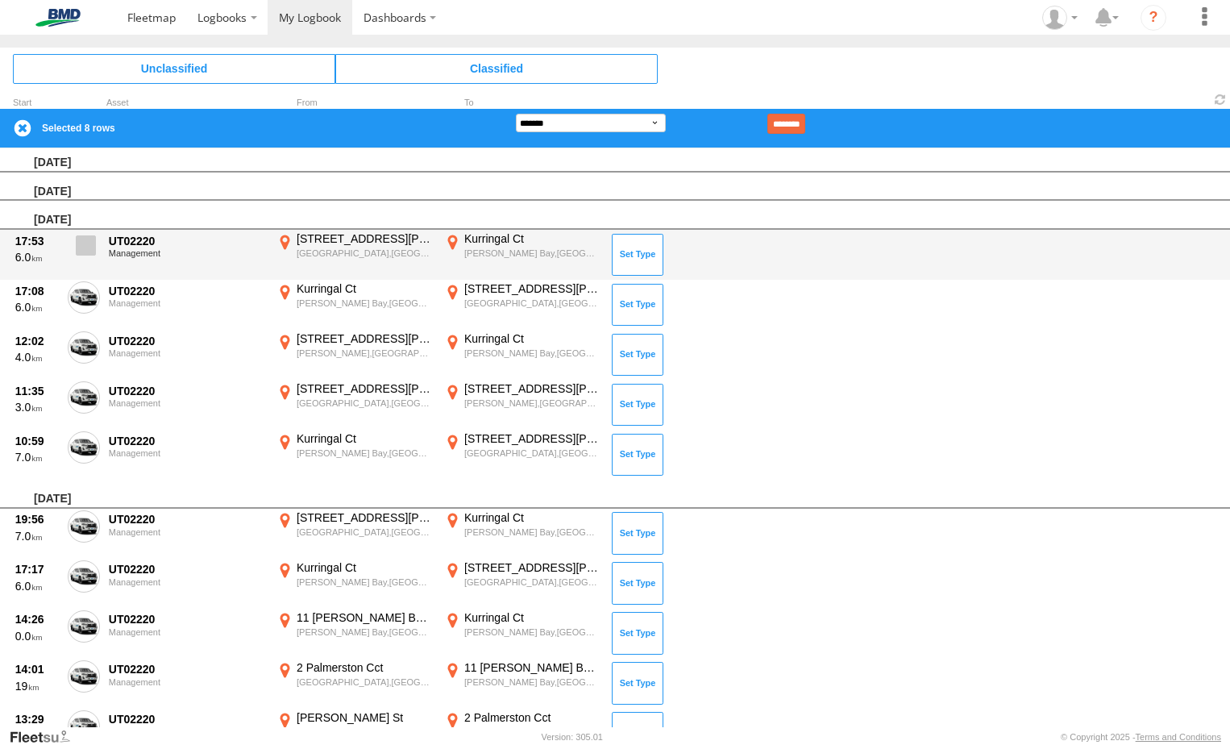
click at [83, 251] on span at bounding box center [86, 245] width 20 height 20
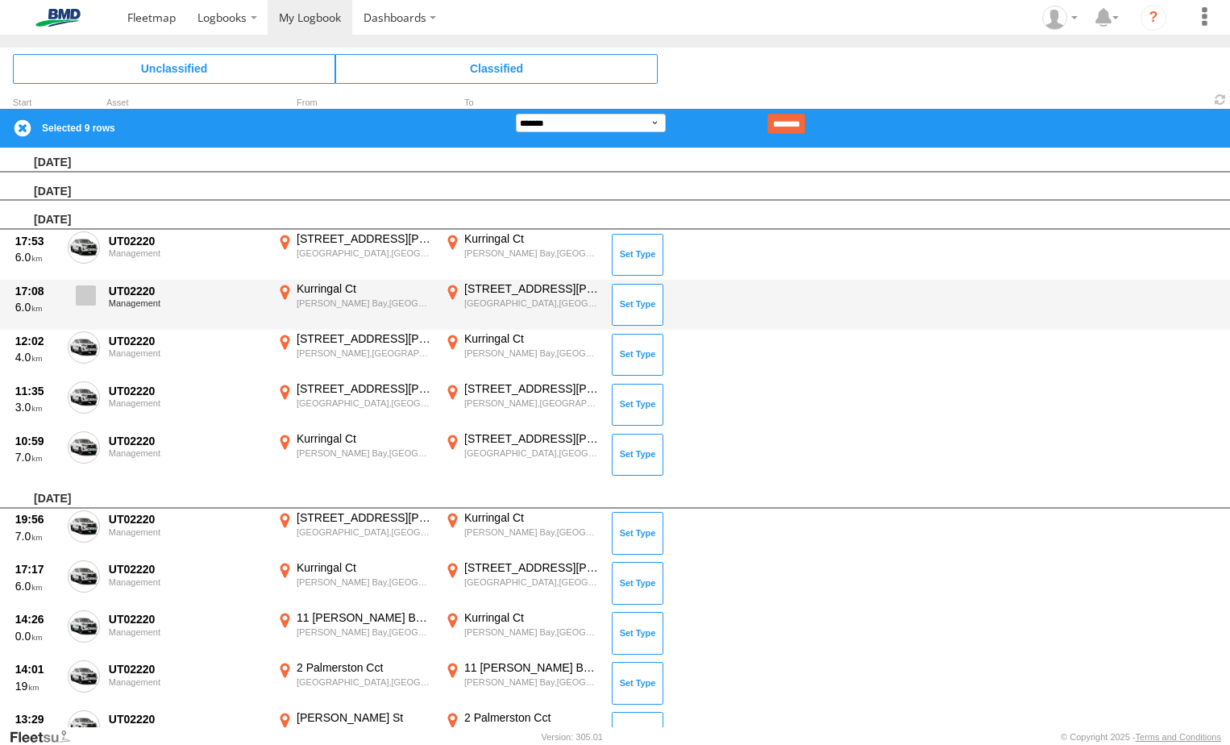
click at [84, 301] on span at bounding box center [86, 295] width 20 height 20
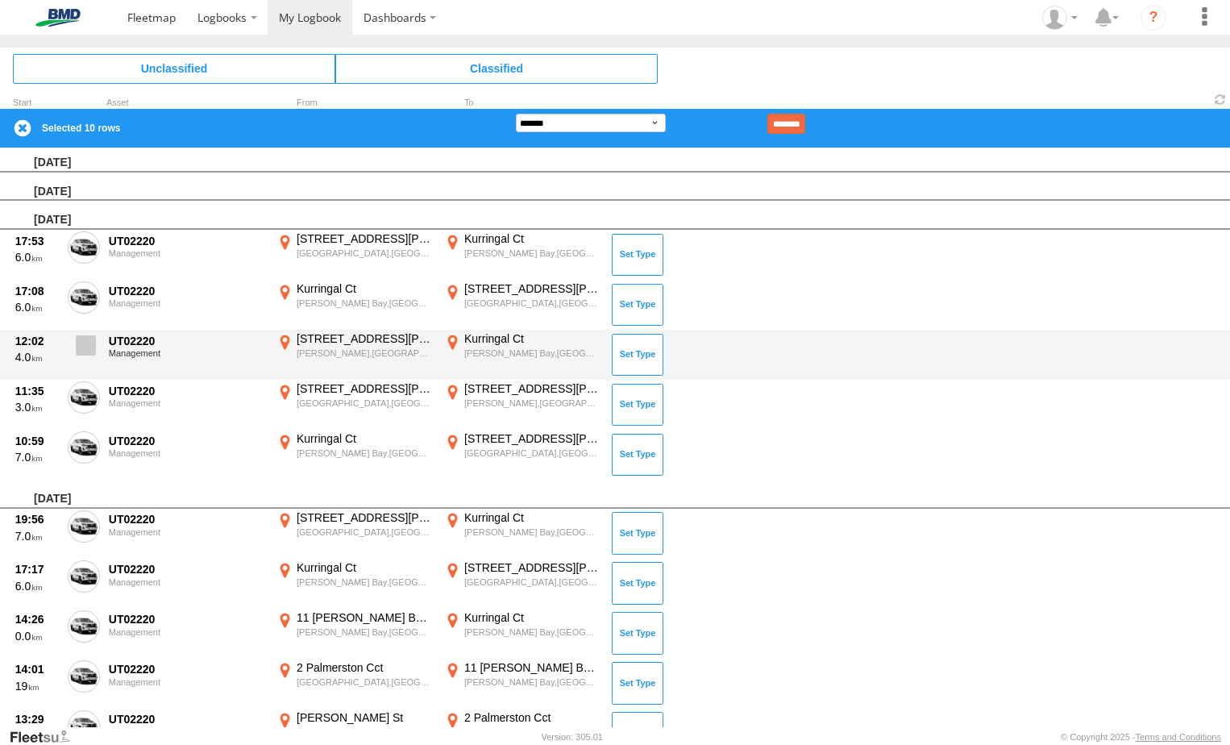
click at [89, 354] on span at bounding box center [86, 345] width 20 height 20
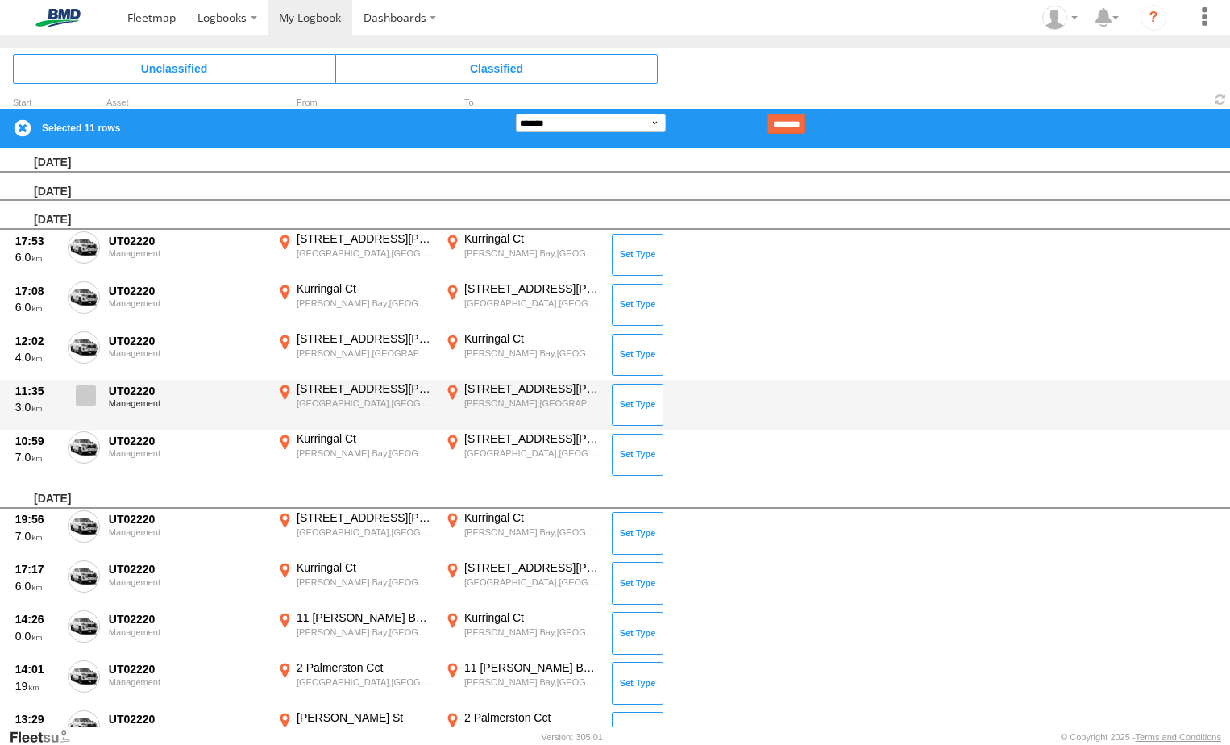
click at [89, 408] on label at bounding box center [84, 399] width 32 height 37
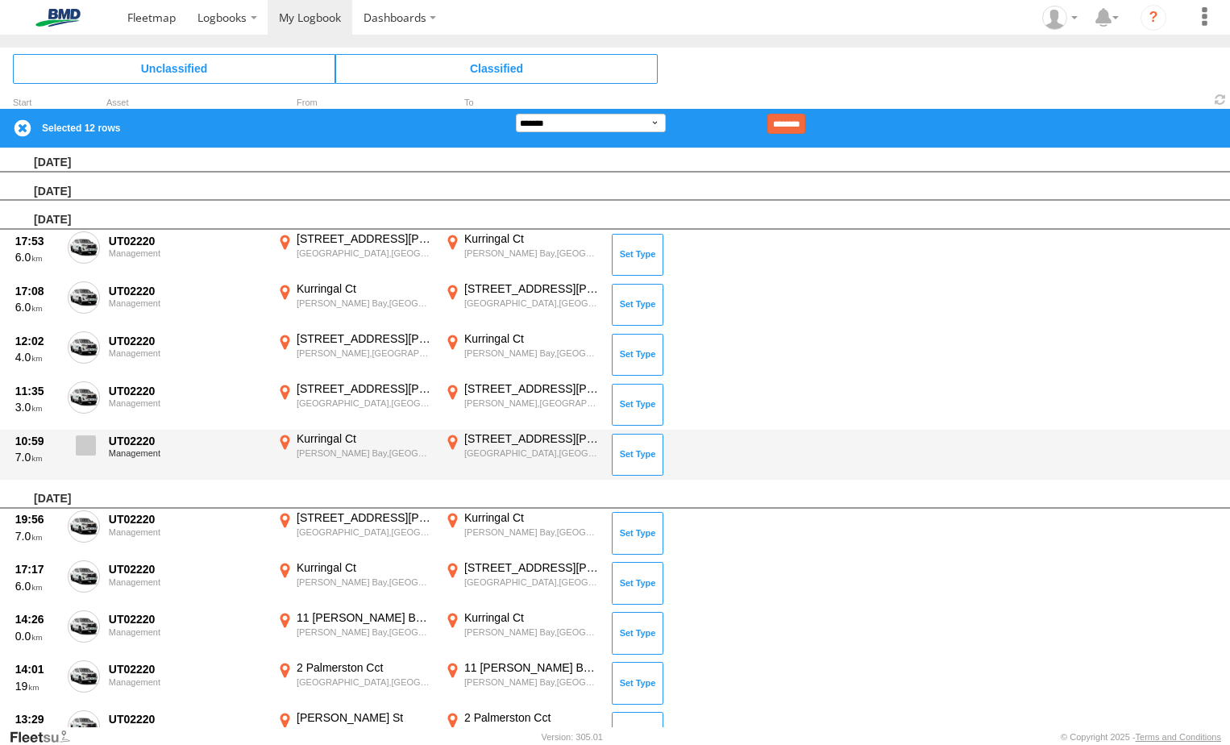
click at [88, 459] on label at bounding box center [84, 449] width 32 height 37
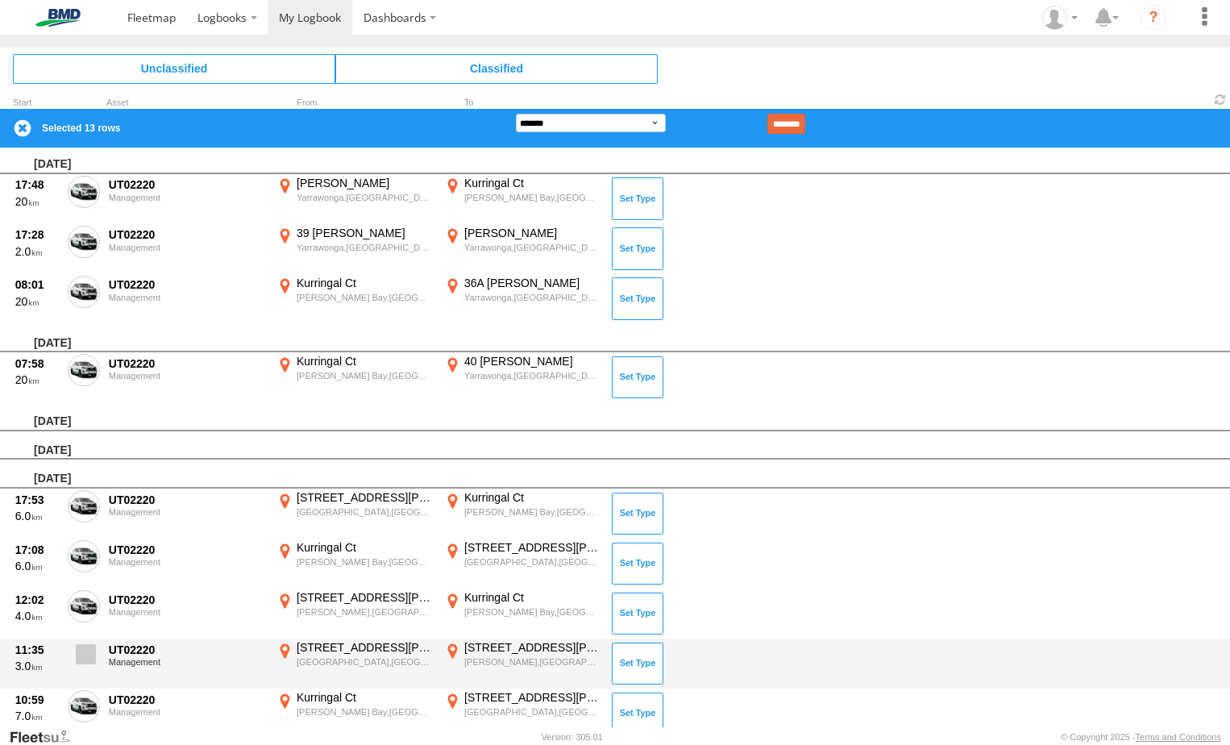
scroll to position [945, 0]
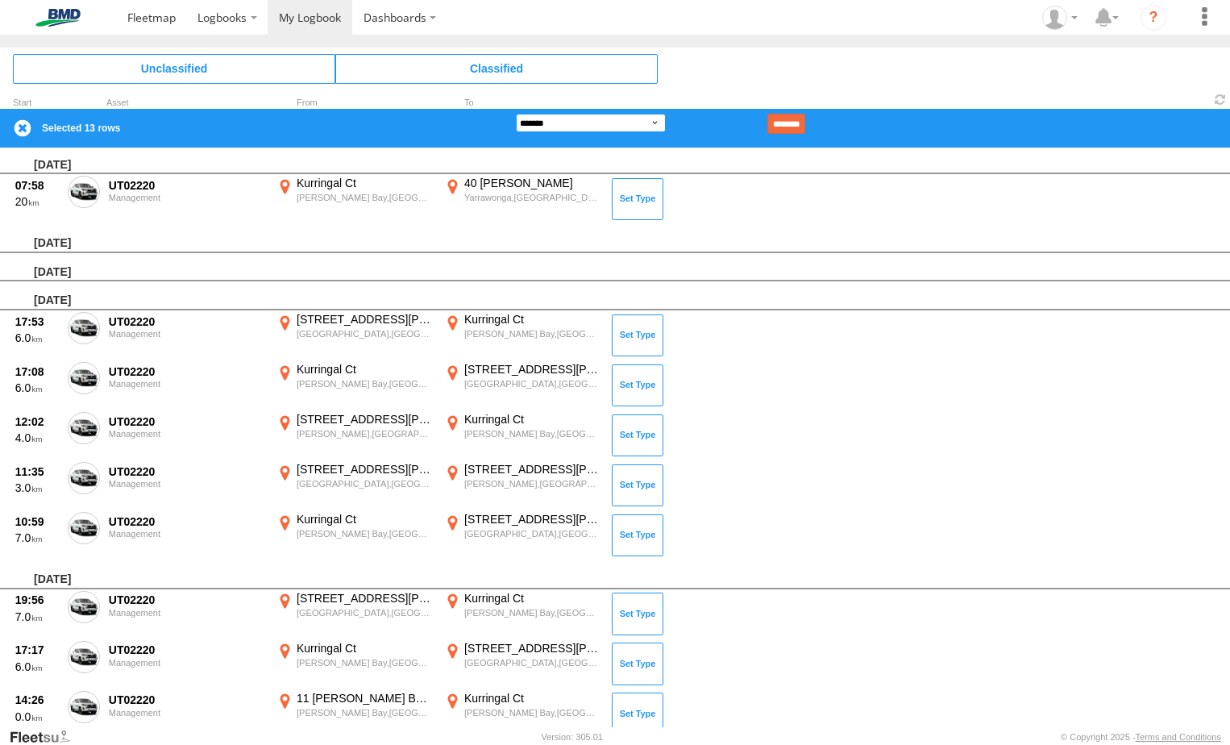
click at [582, 131] on select "**********" at bounding box center [591, 123] width 150 height 19
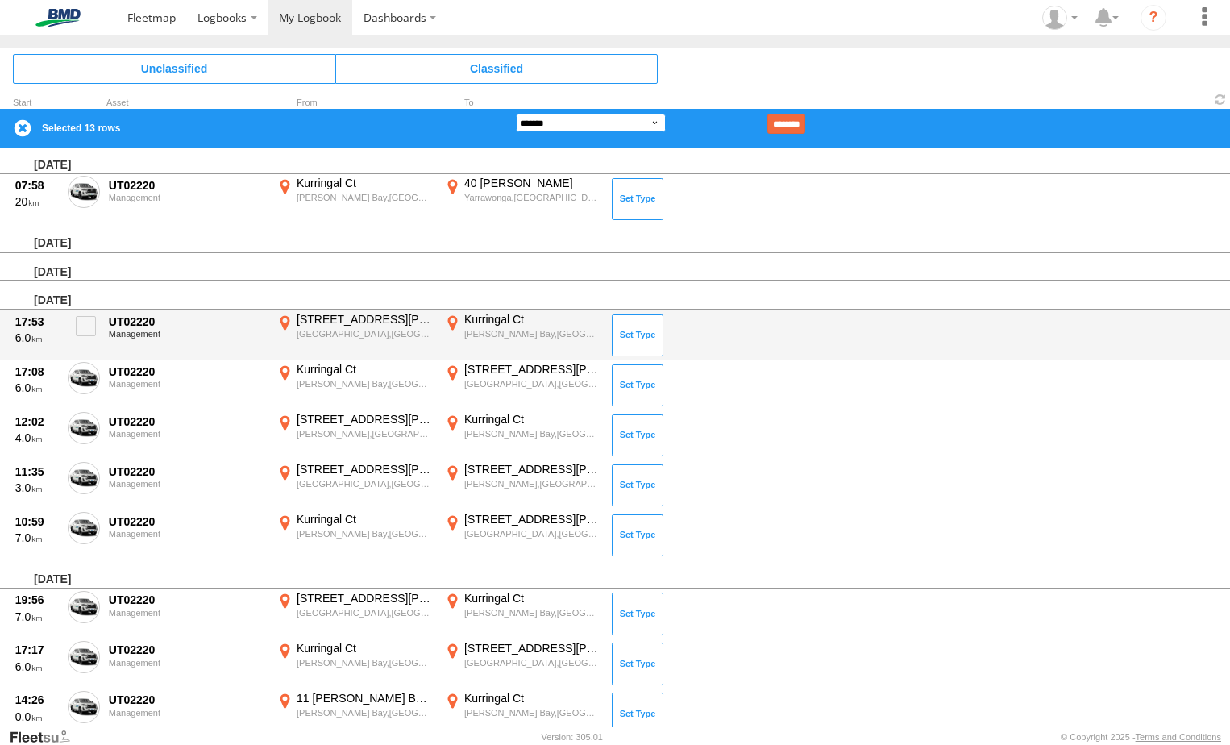
click at [516, 114] on select "**********" at bounding box center [591, 123] width 150 height 19
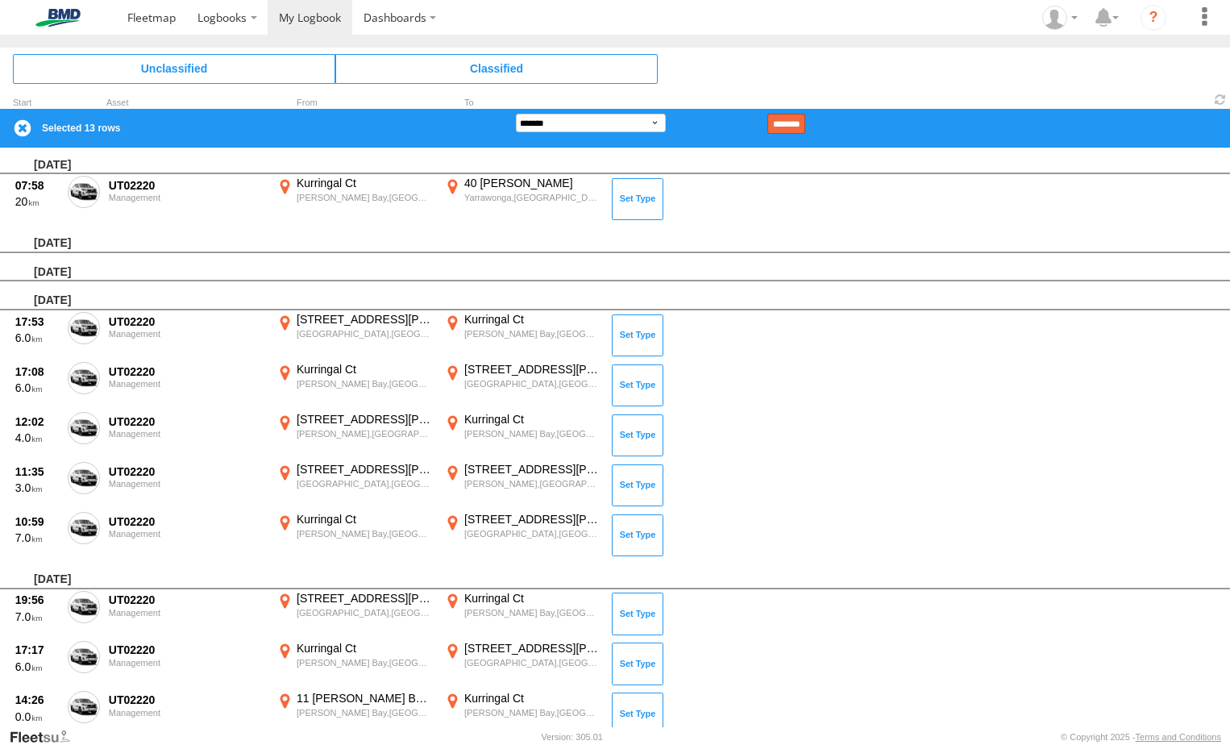
click at [805, 127] on input "********" at bounding box center [786, 124] width 38 height 20
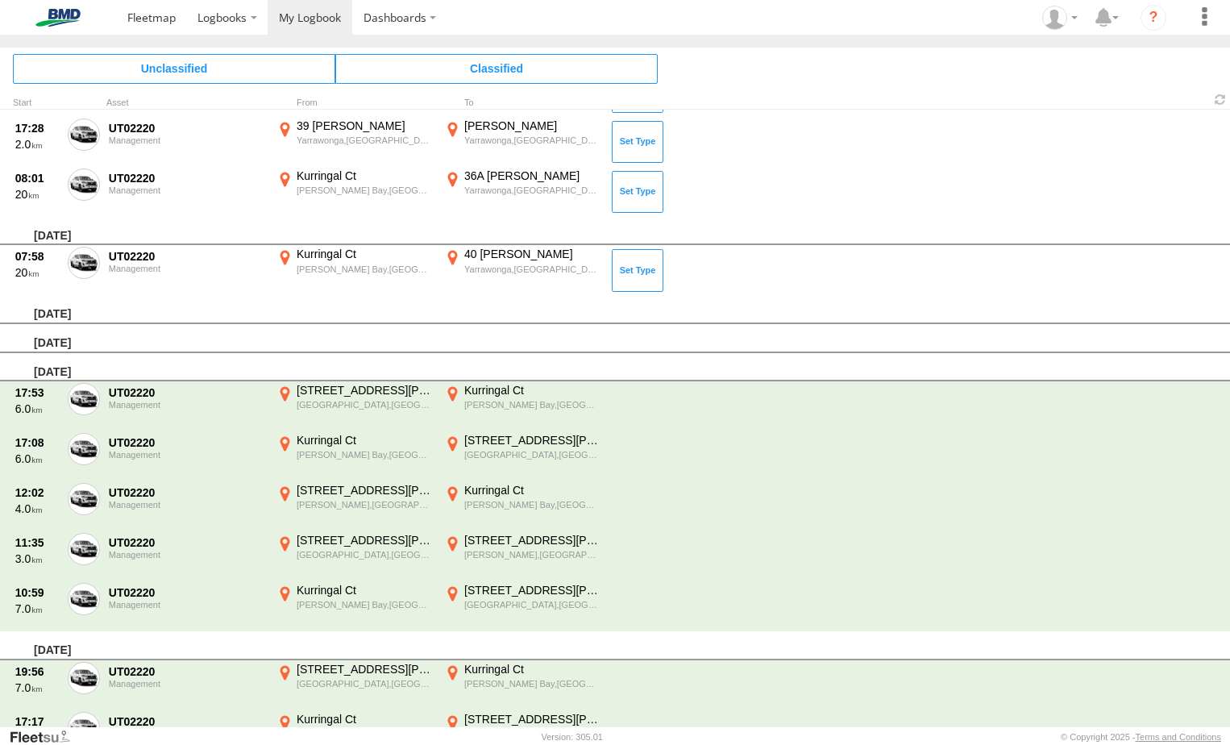
scroll to position [704, 0]
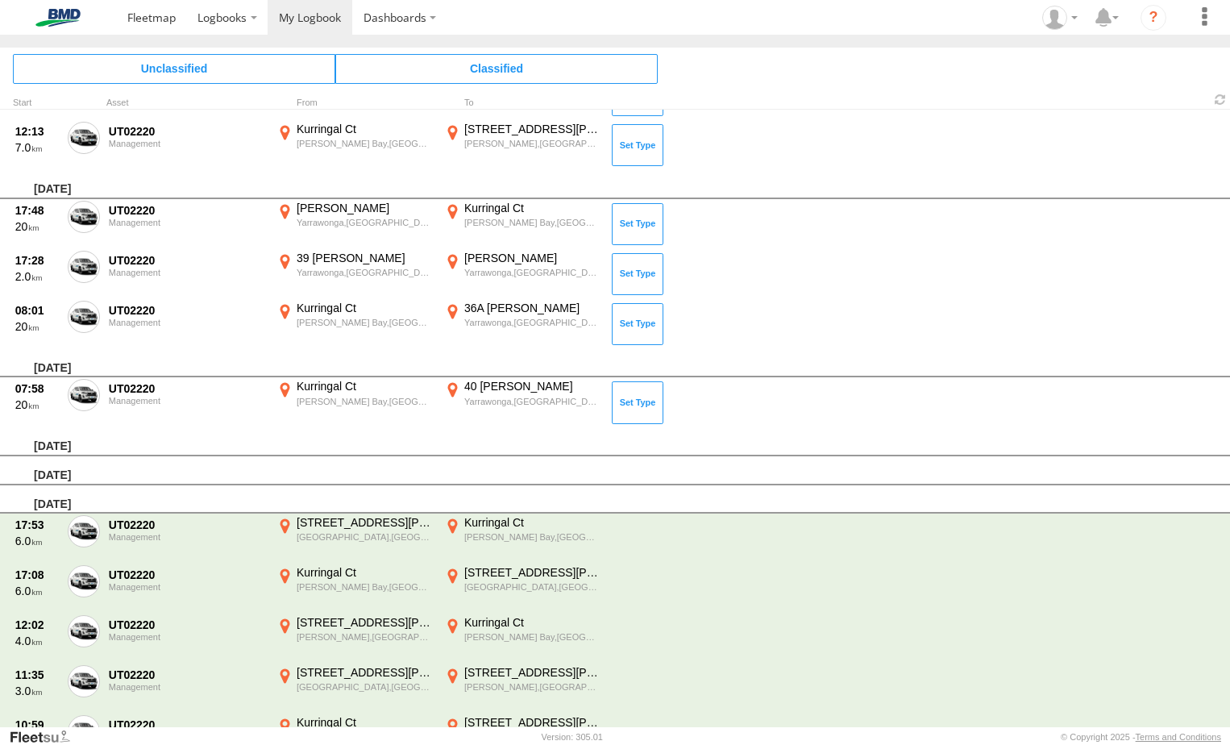
click at [75, 404] on label at bounding box center [84, 397] width 32 height 37
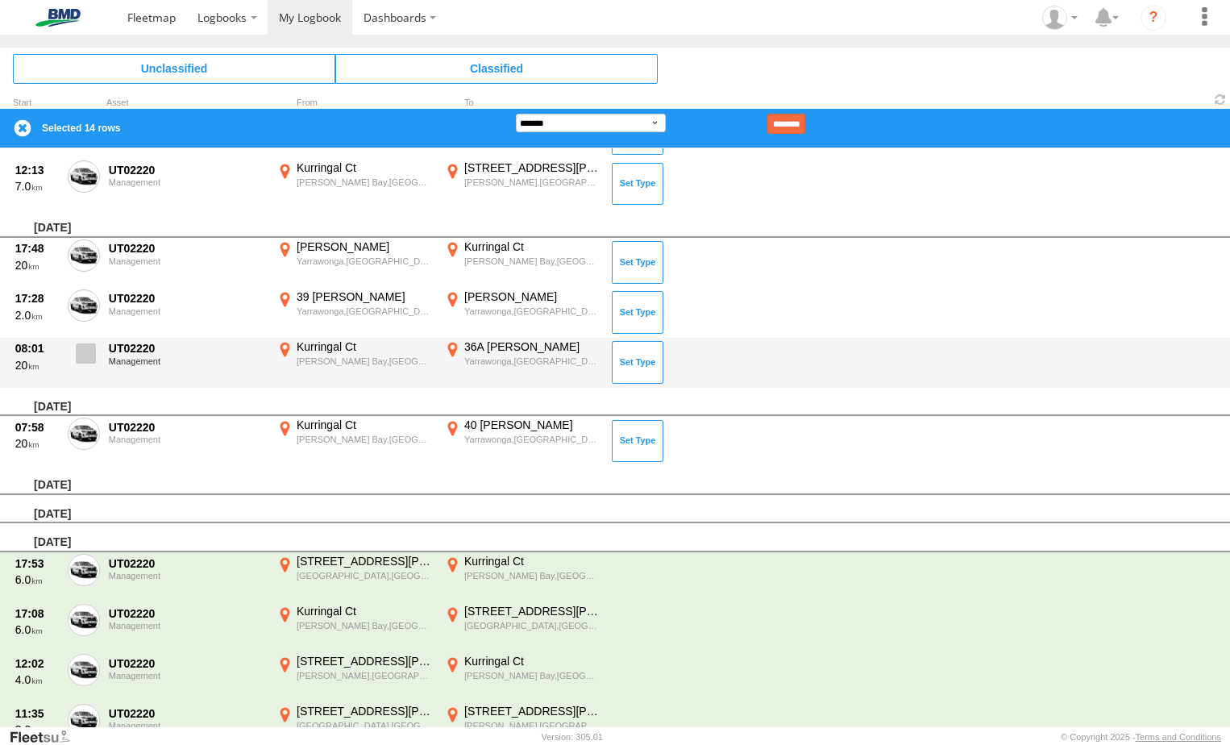
click at [87, 349] on span at bounding box center [86, 353] width 20 height 20
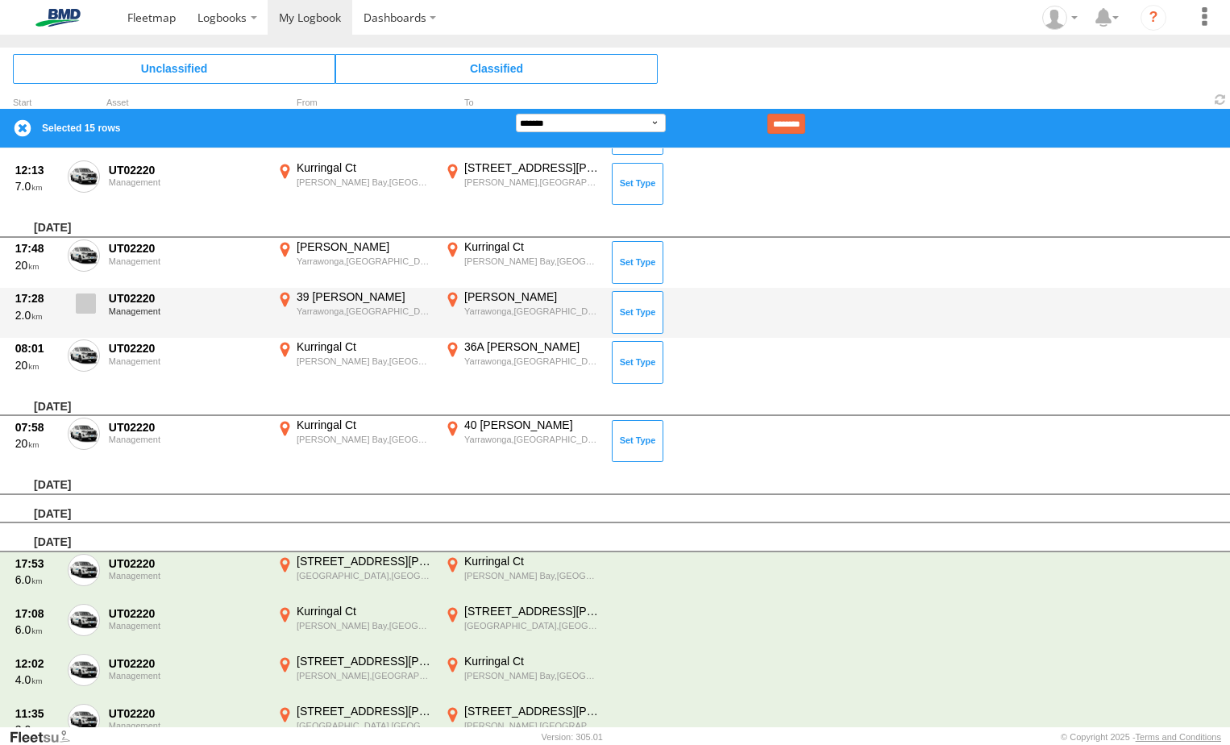
click at [81, 295] on span at bounding box center [86, 303] width 20 height 20
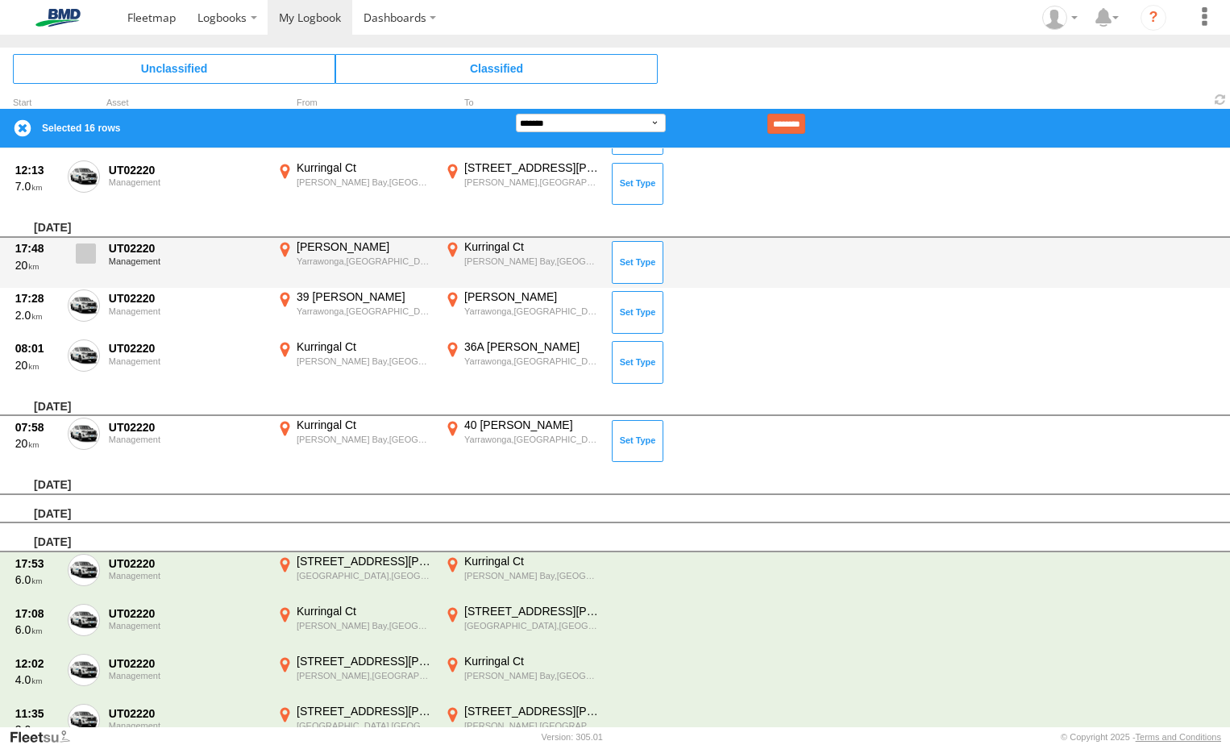
click at [77, 252] on span at bounding box center [86, 253] width 20 height 20
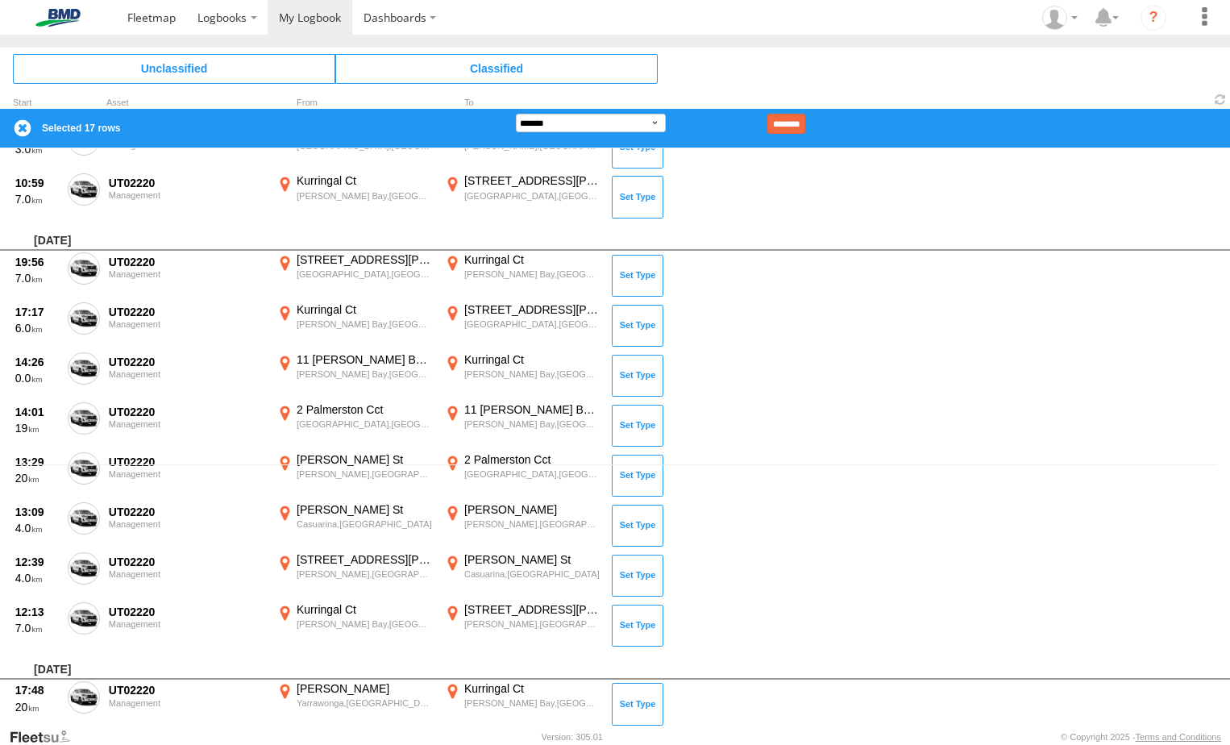
scroll to position [645, 0]
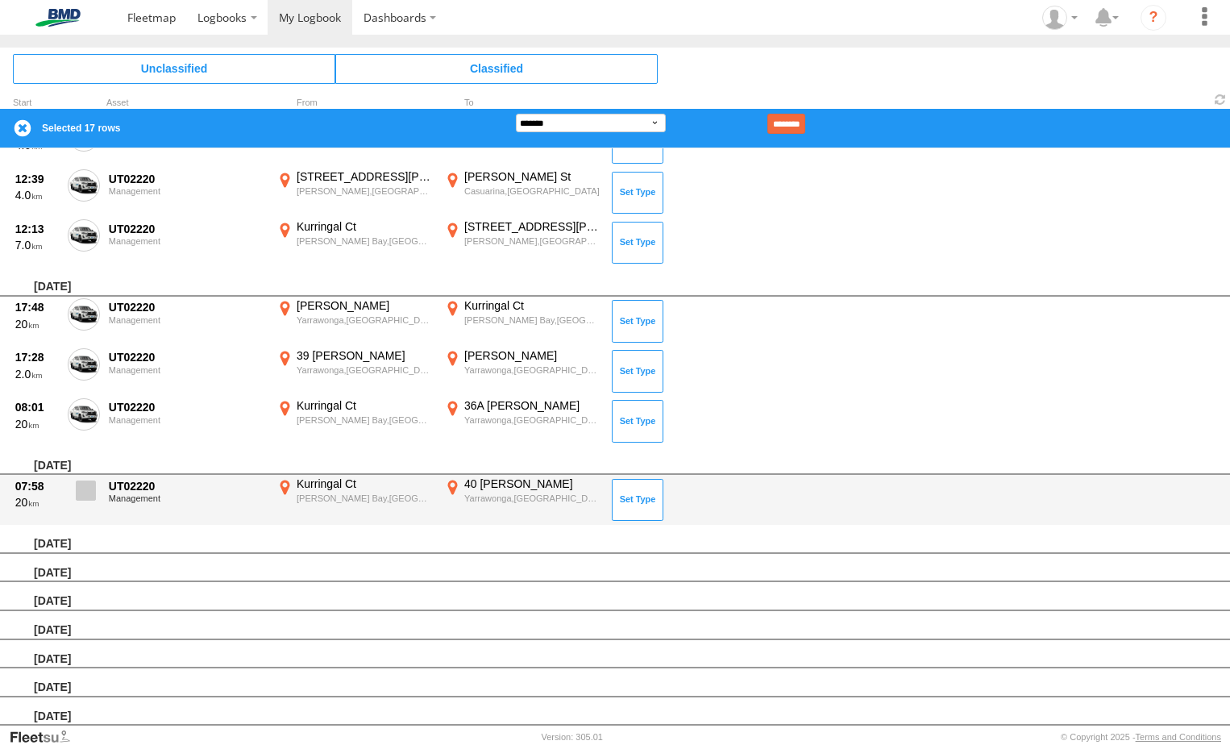
click at [79, 488] on span at bounding box center [86, 490] width 20 height 20
click at [84, 495] on span at bounding box center [86, 490] width 20 height 20
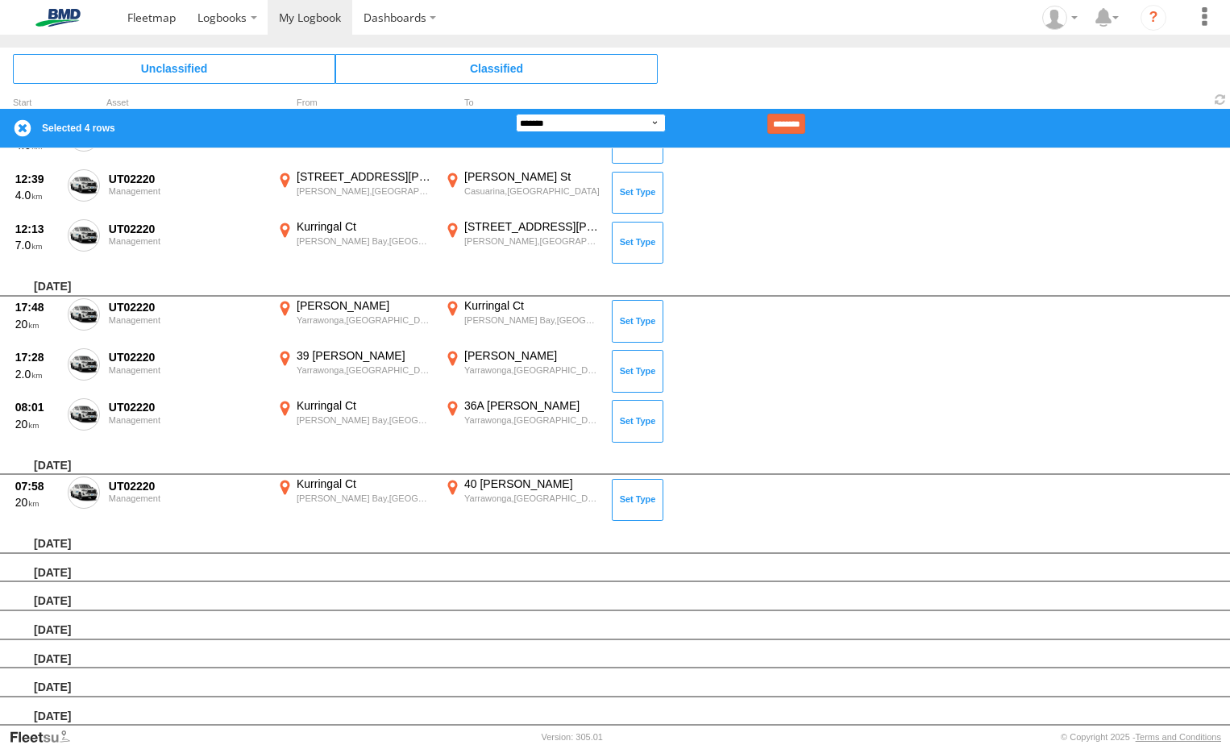
click at [591, 125] on select "**********" at bounding box center [591, 123] width 150 height 19
select select "**"
click at [516, 114] on select "**********" at bounding box center [591, 123] width 150 height 19
click at [805, 122] on input "********" at bounding box center [786, 124] width 38 height 20
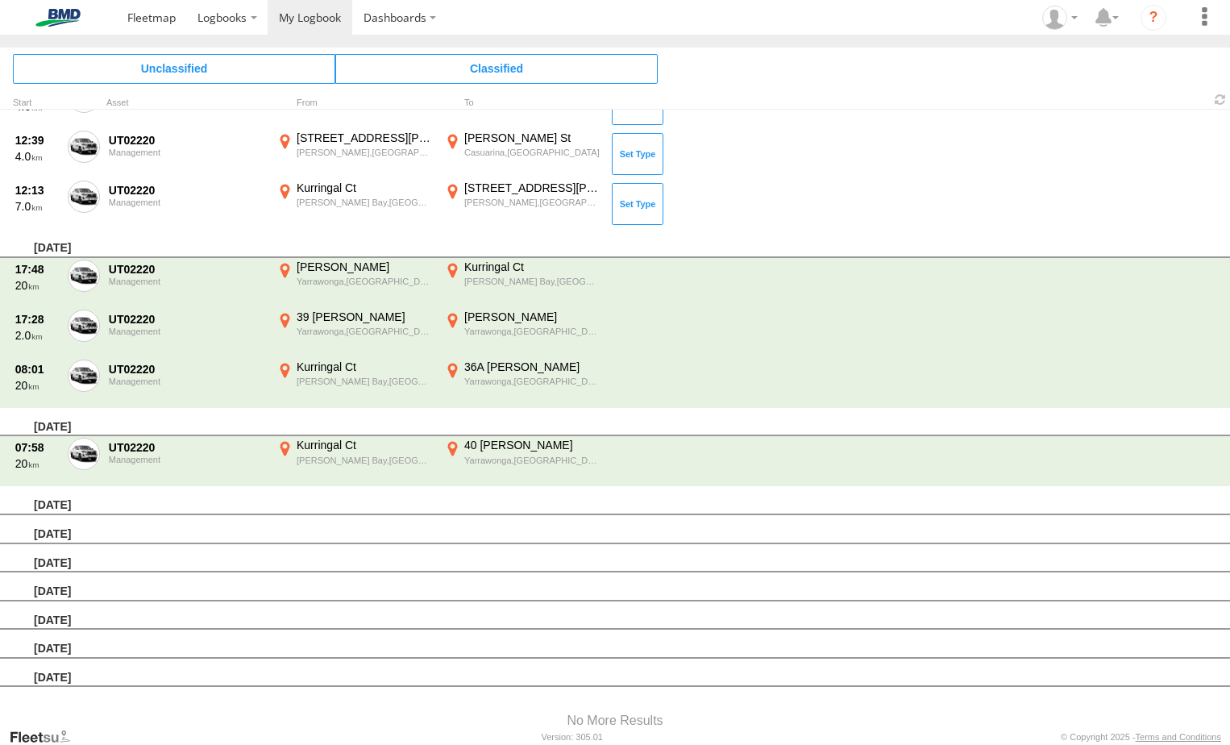
scroll to position [499, 0]
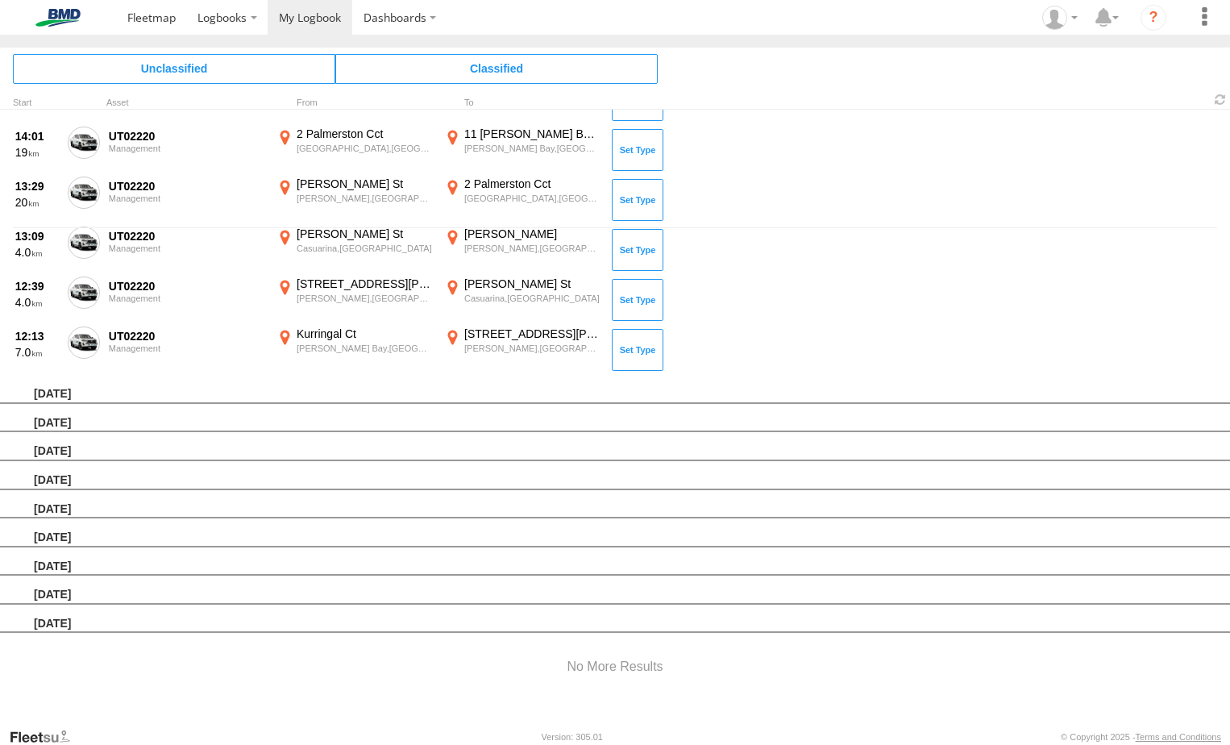
click at [749, 519] on div "[DATE] [DATE] [DATE] [DATE] [DATE] [DATE]" at bounding box center [615, 547] width 1230 height 172
